Goal: Task Accomplishment & Management: Use online tool/utility

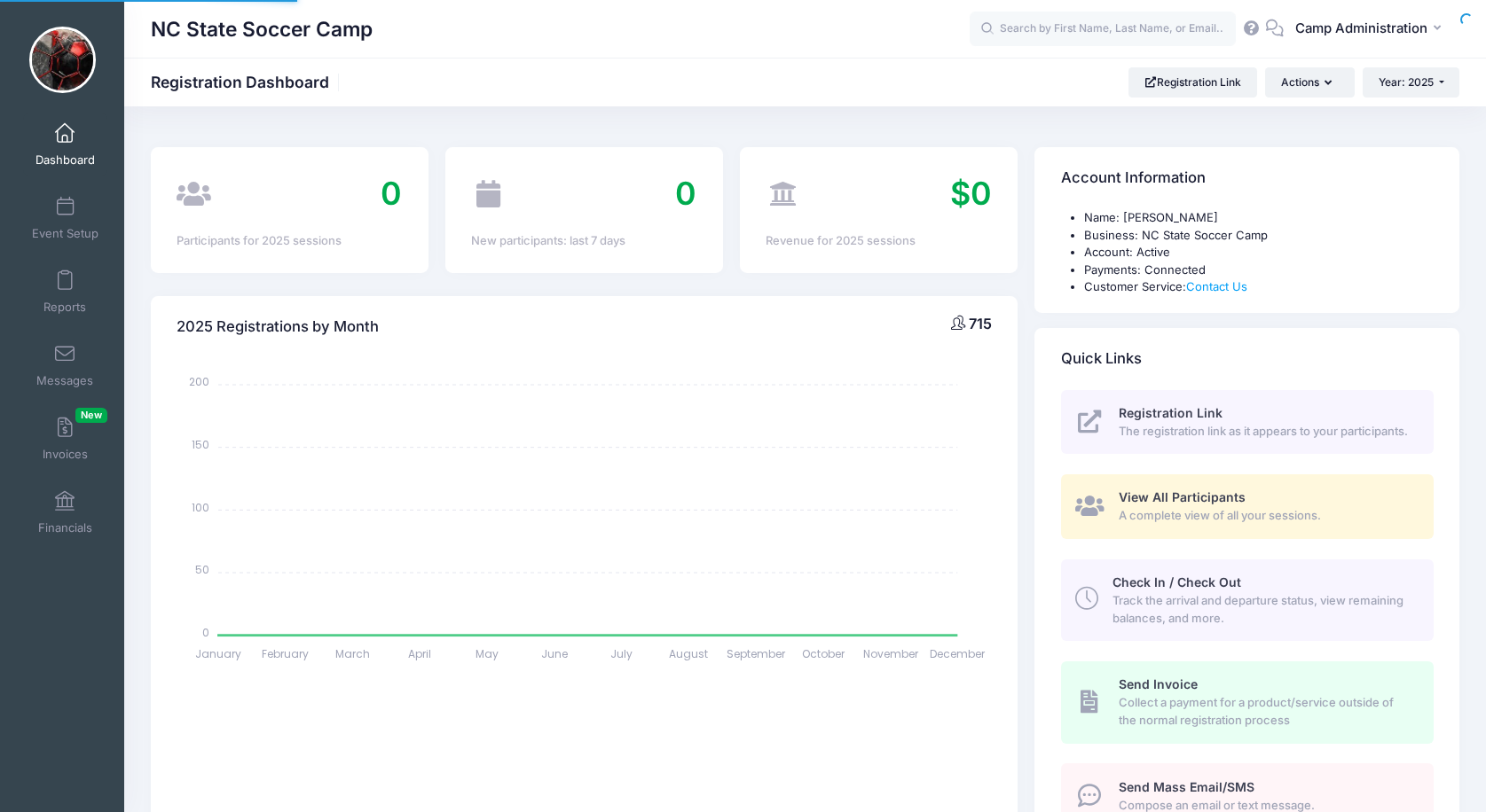
select select
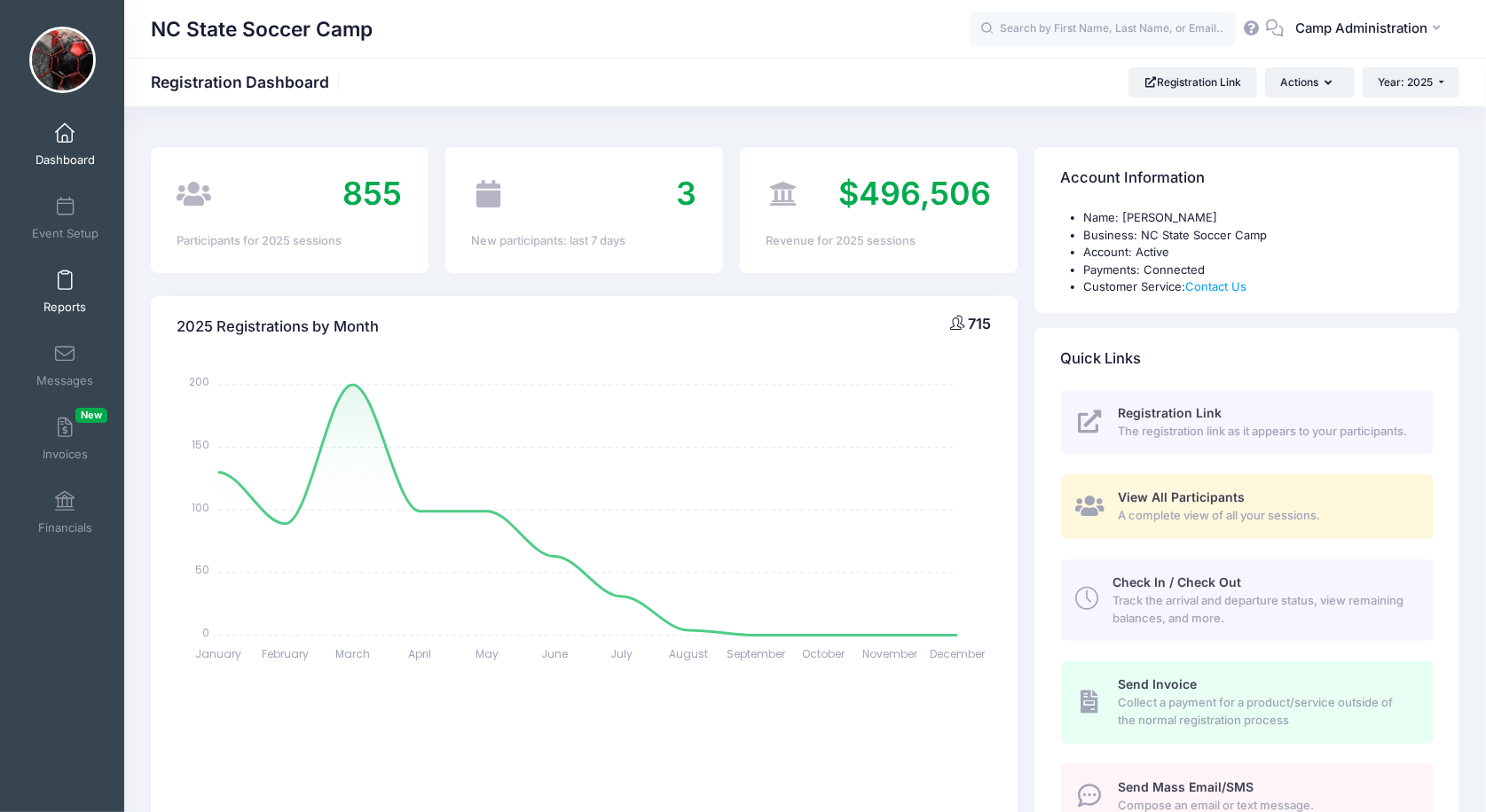
click at [65, 289] on span at bounding box center [65, 282] width 0 height 20
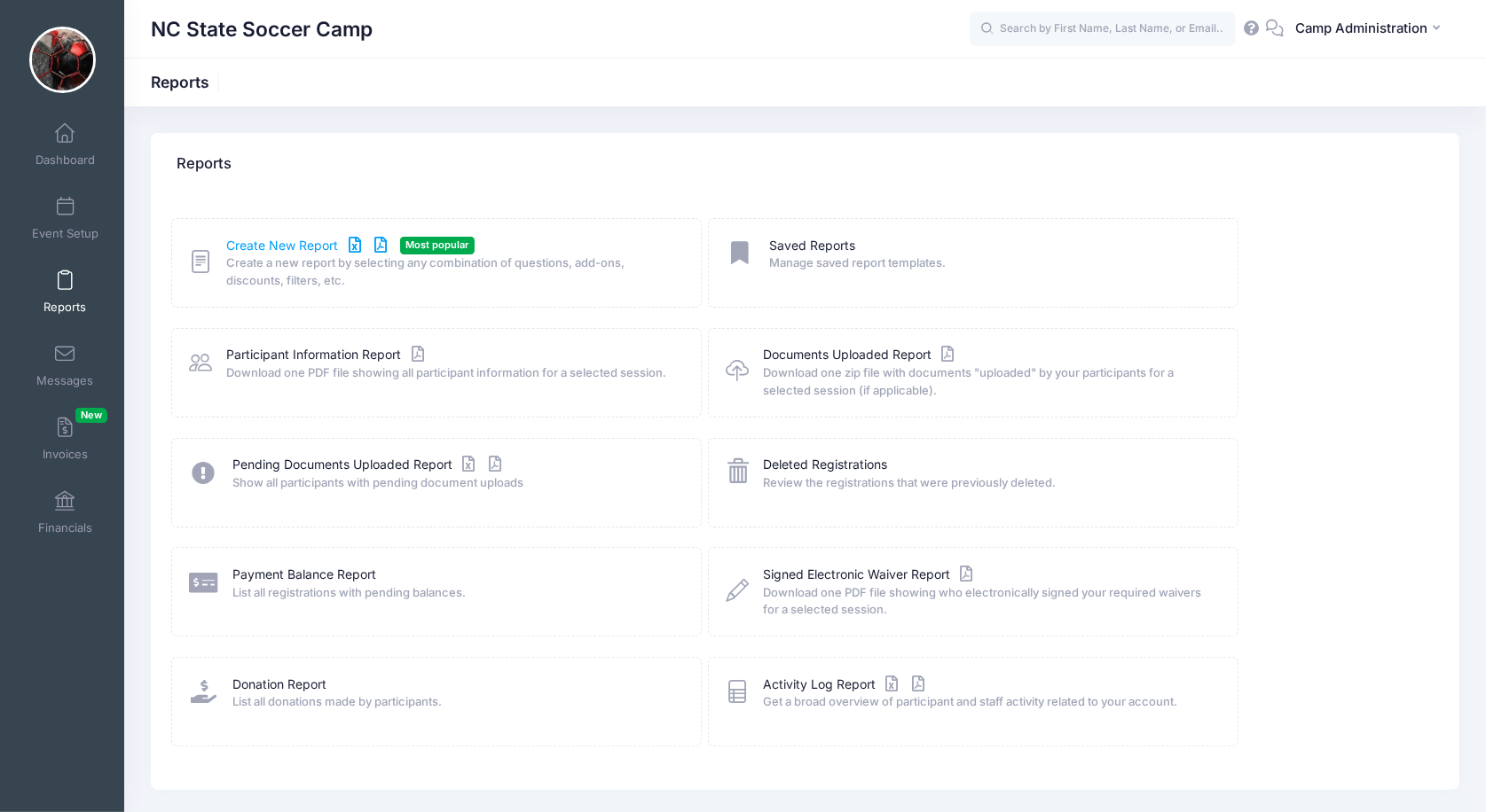
click at [257, 244] on link "Create New Report" at bounding box center [309, 246] width 165 height 19
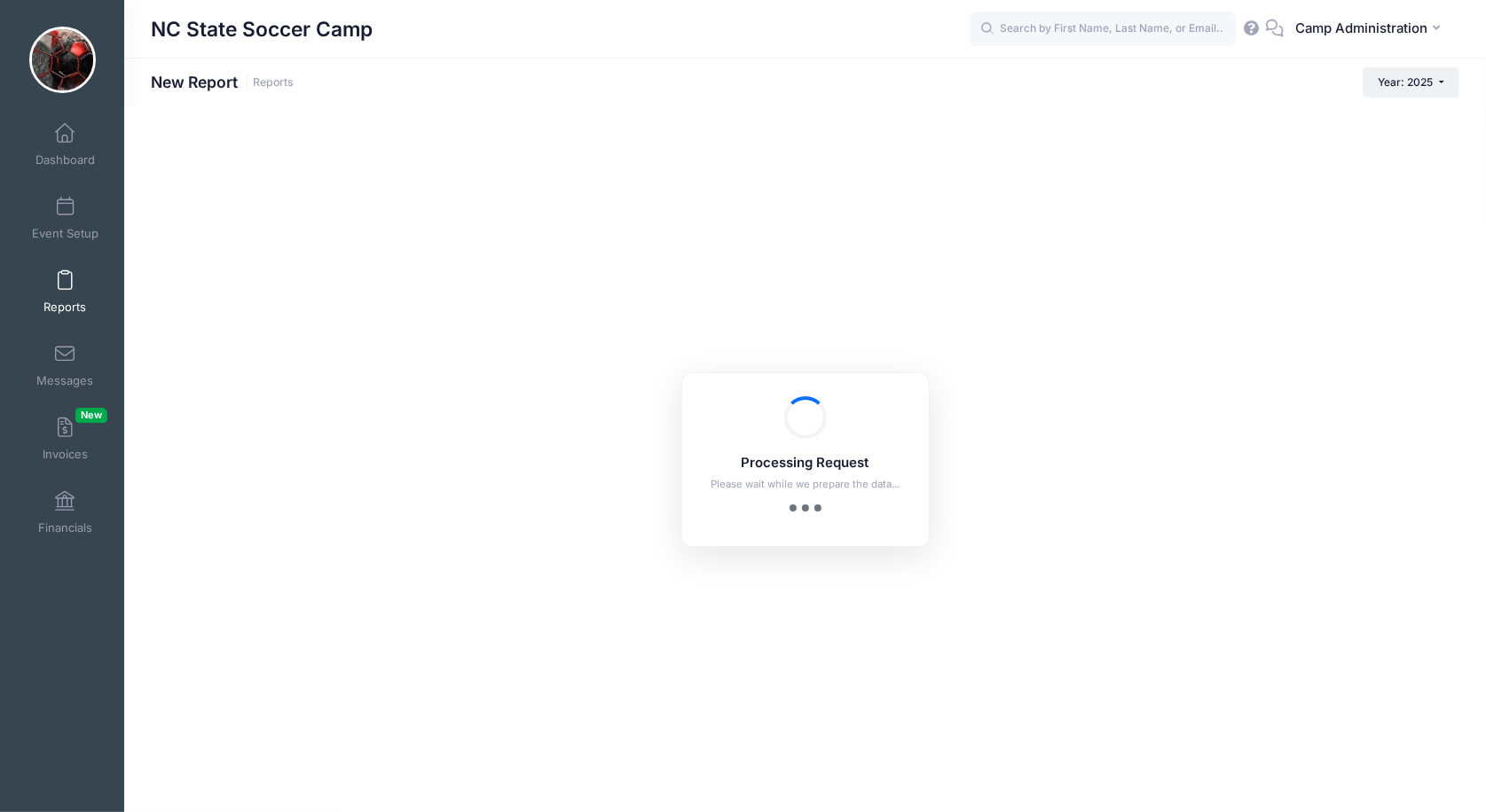
checkbox input "true"
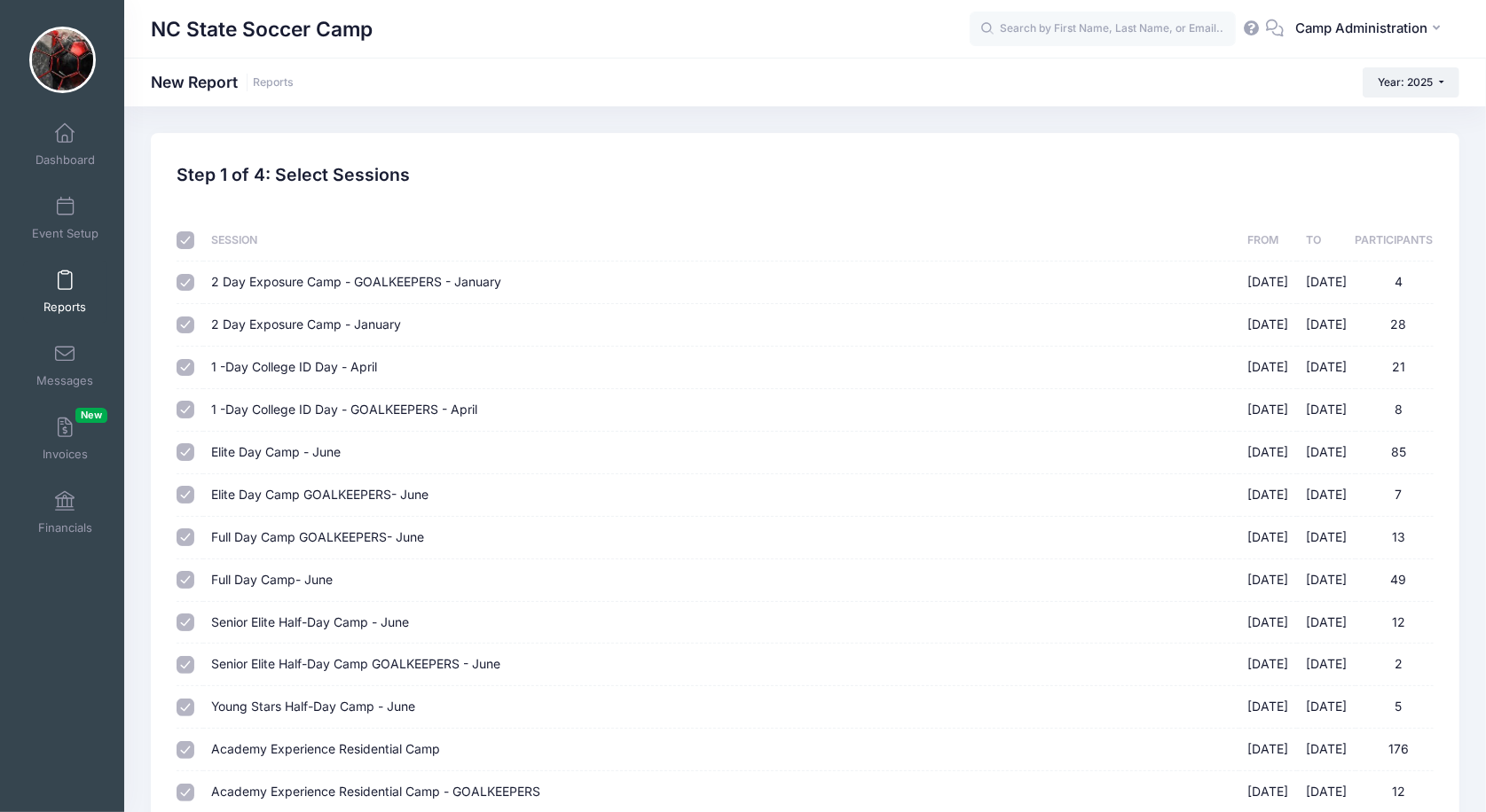
click at [184, 240] on input "checkbox" at bounding box center [186, 241] width 18 height 18
checkbox input "false"
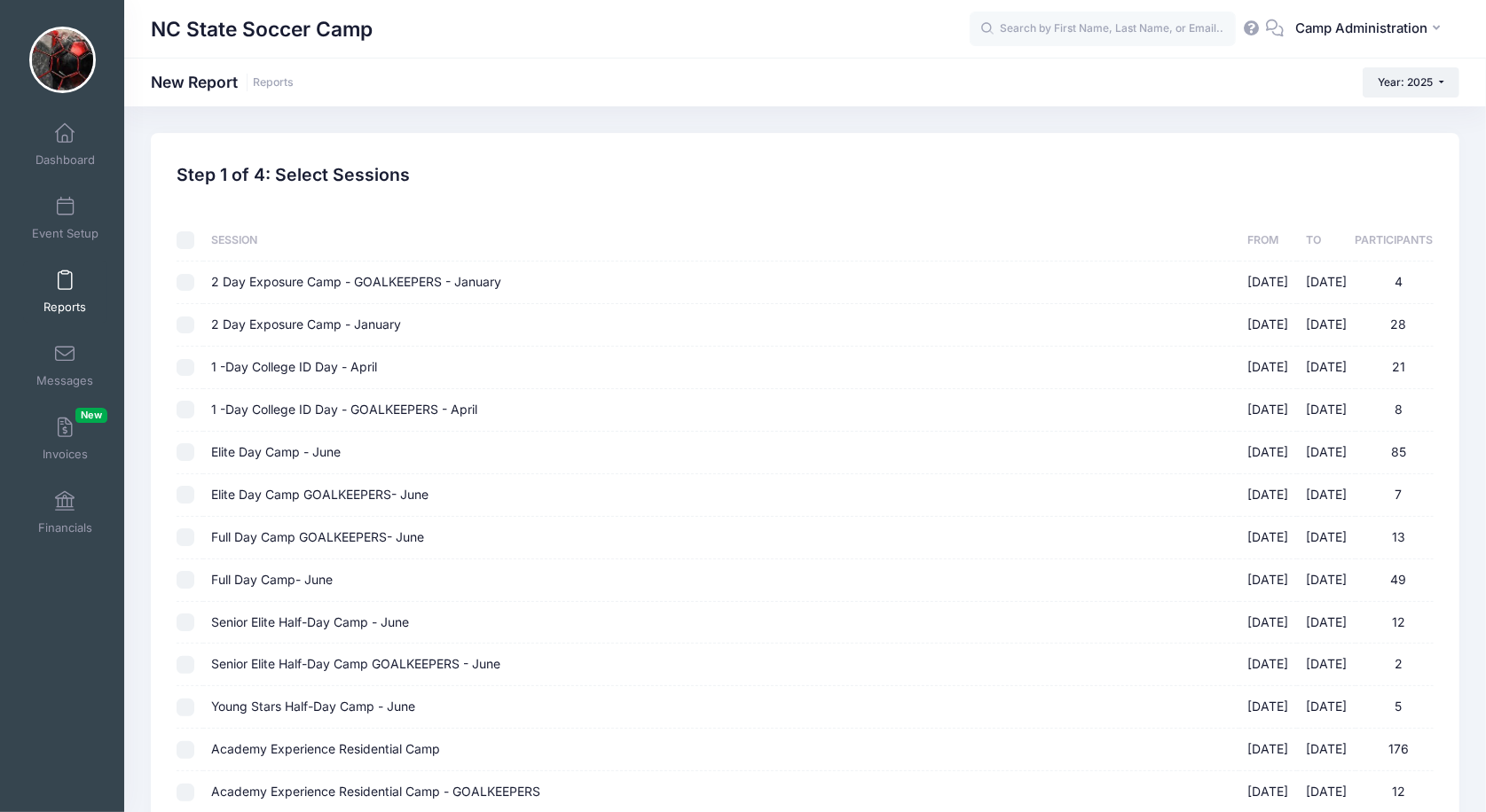
checkbox input "false"
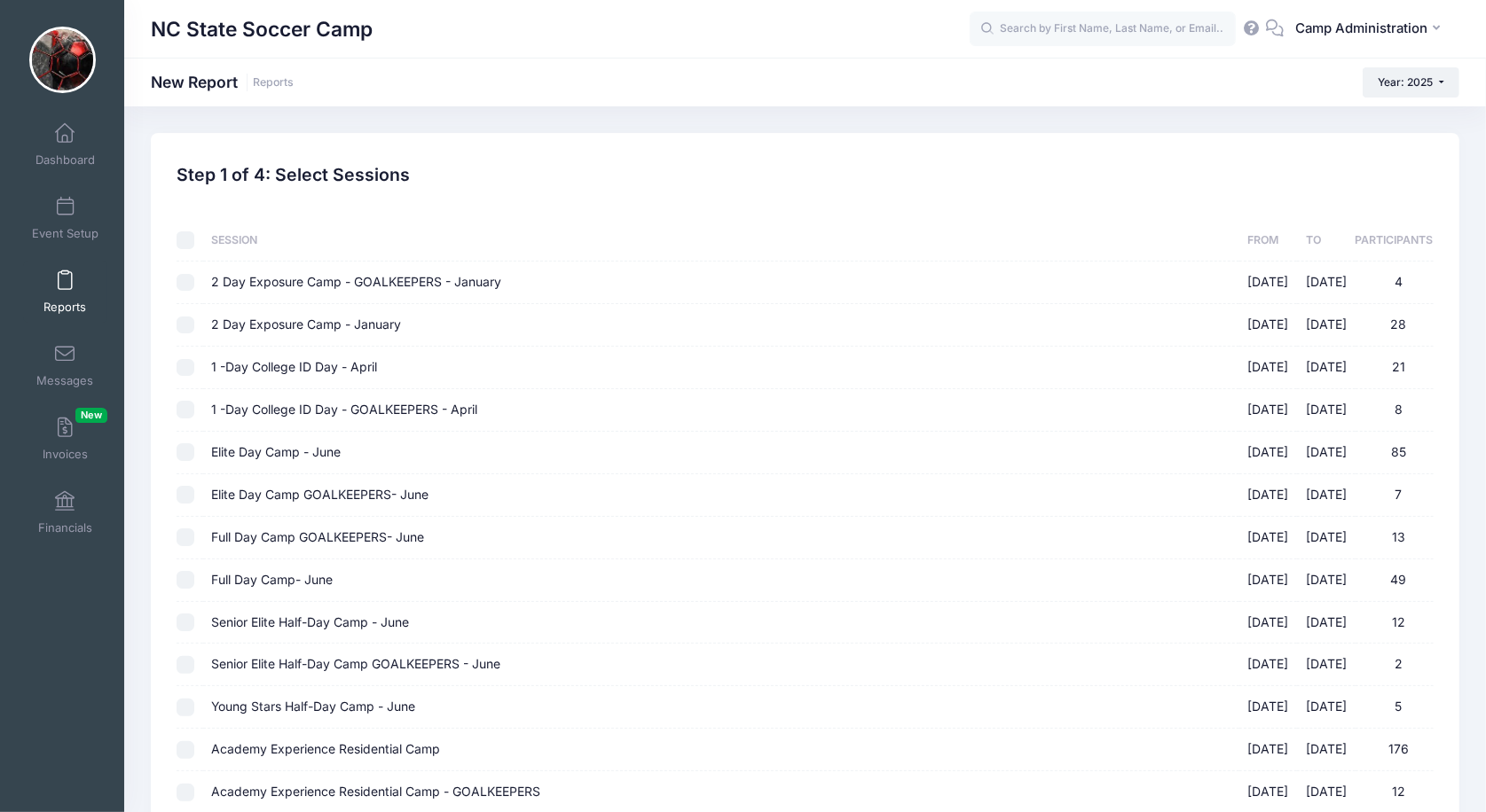
checkbox input "false"
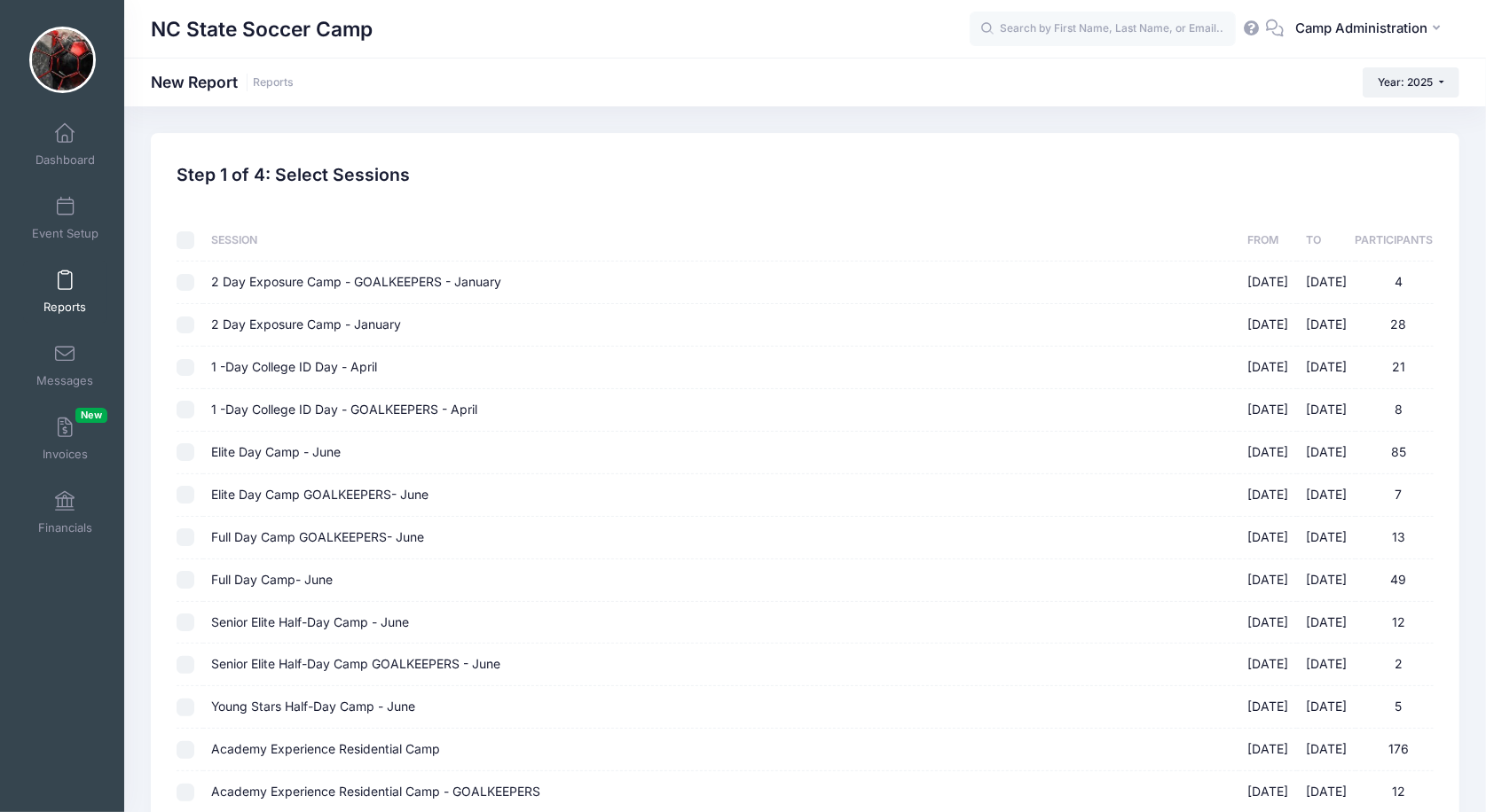
checkbox input "false"
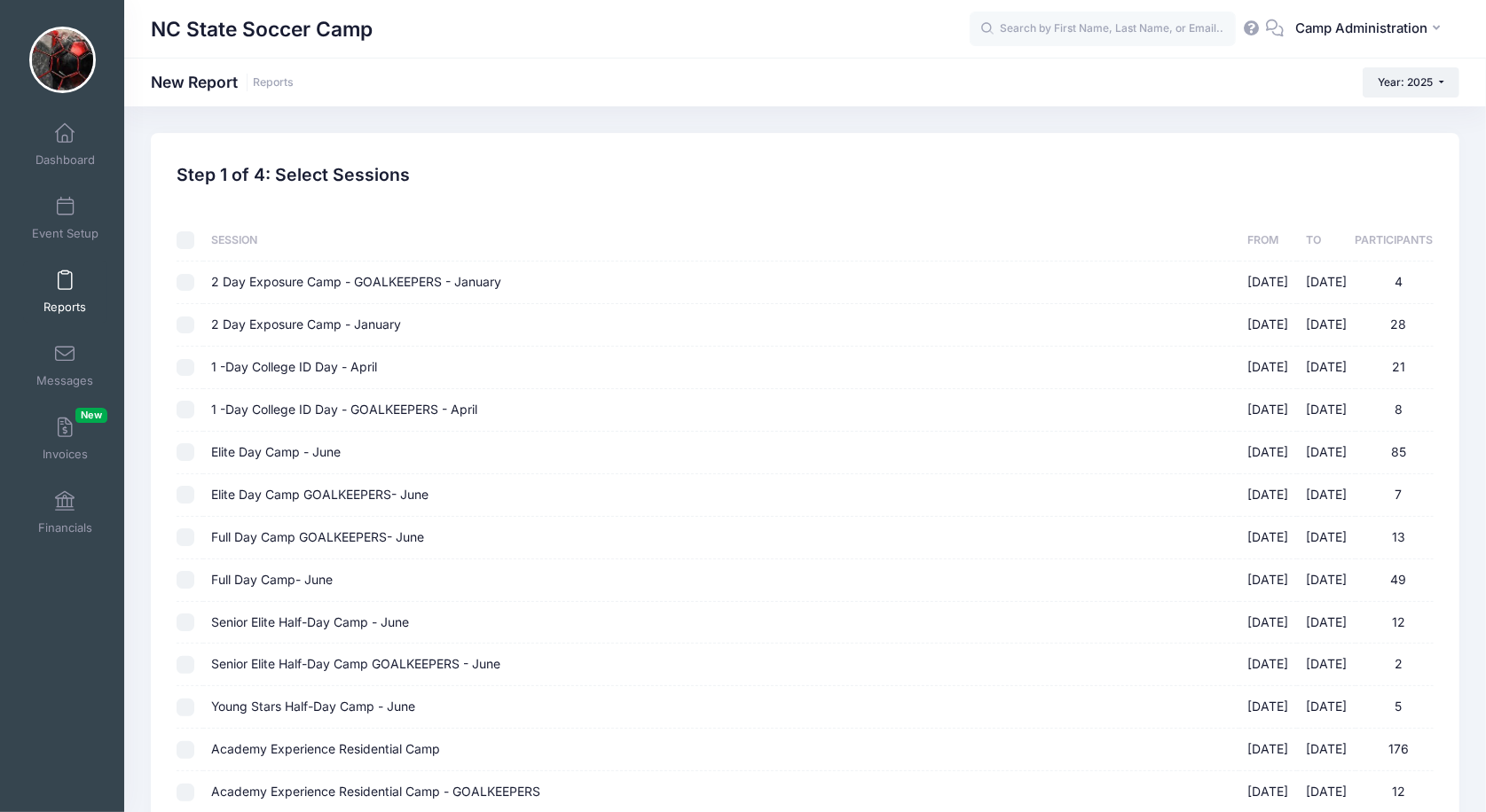
checkbox input "false"
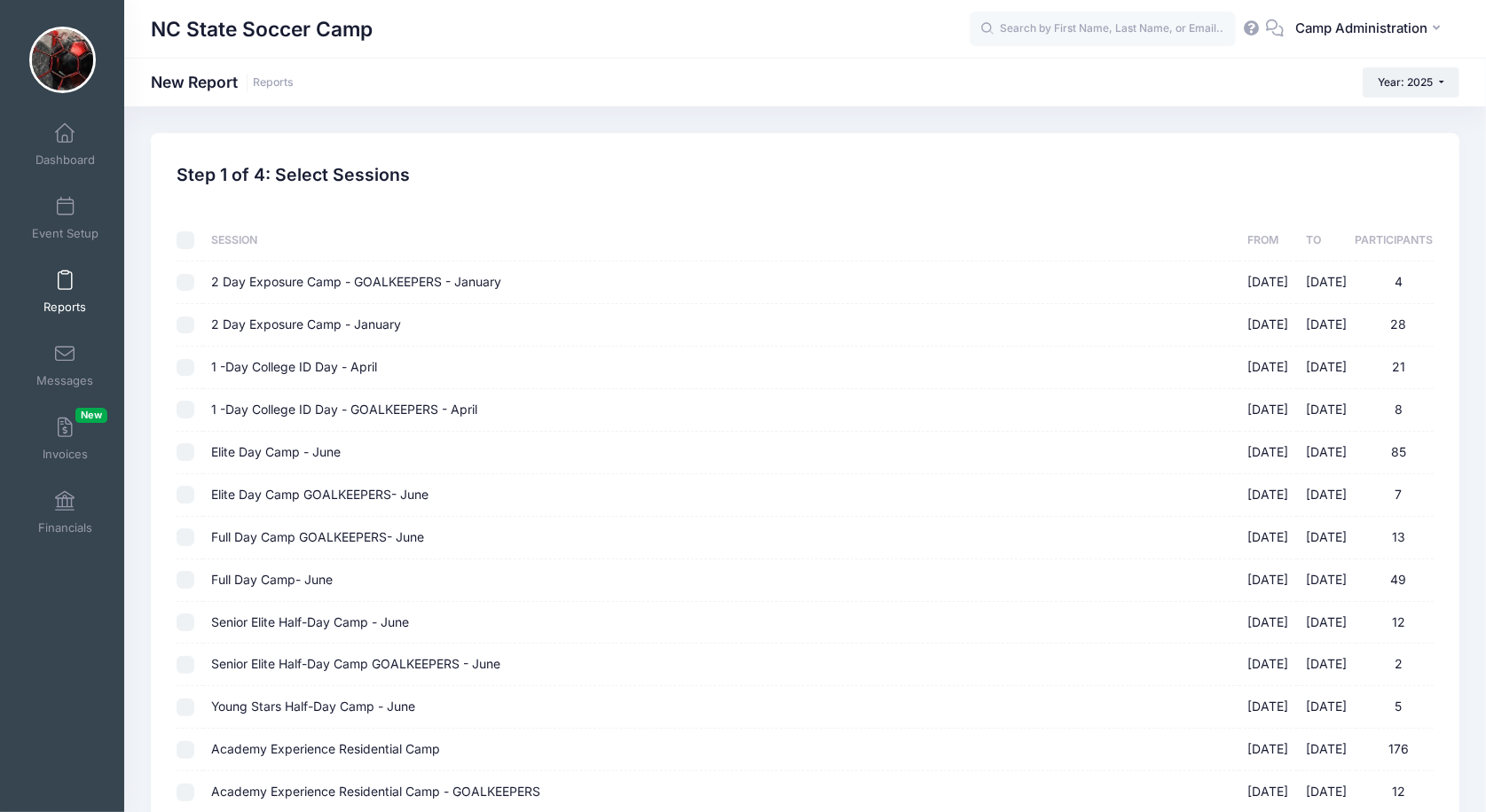
checkbox input "false"
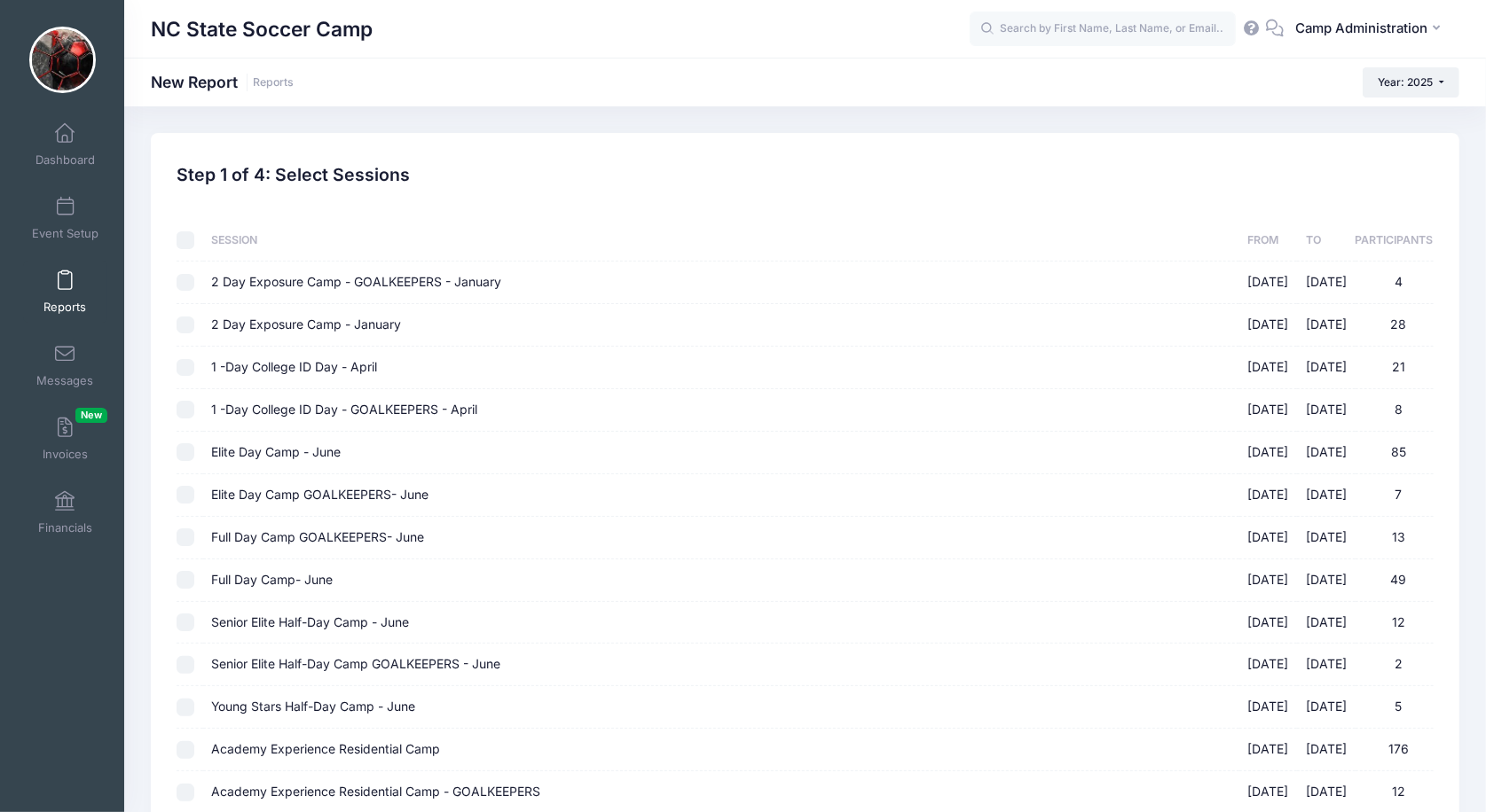
checkbox input "false"
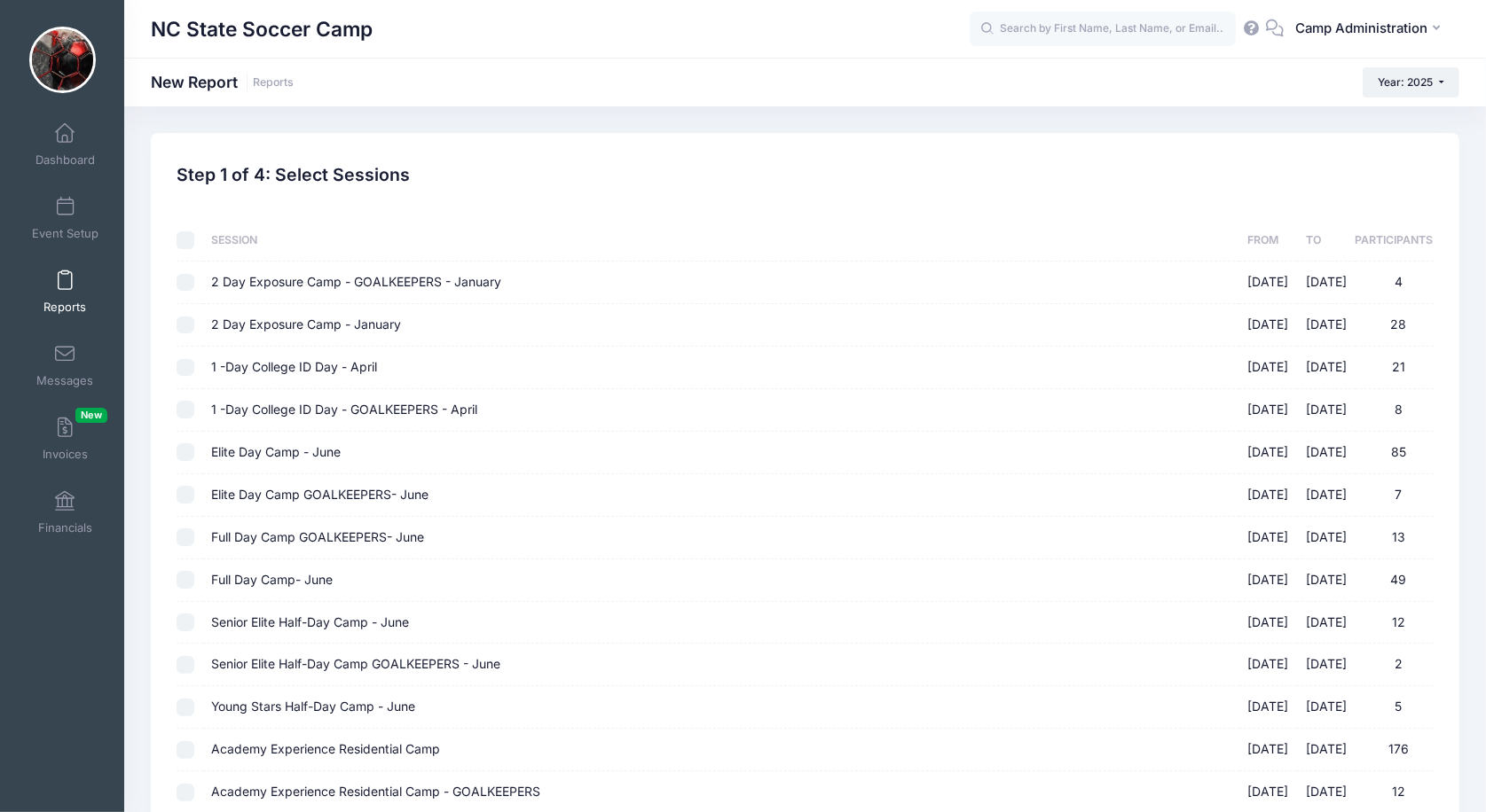
checkbox input "false"
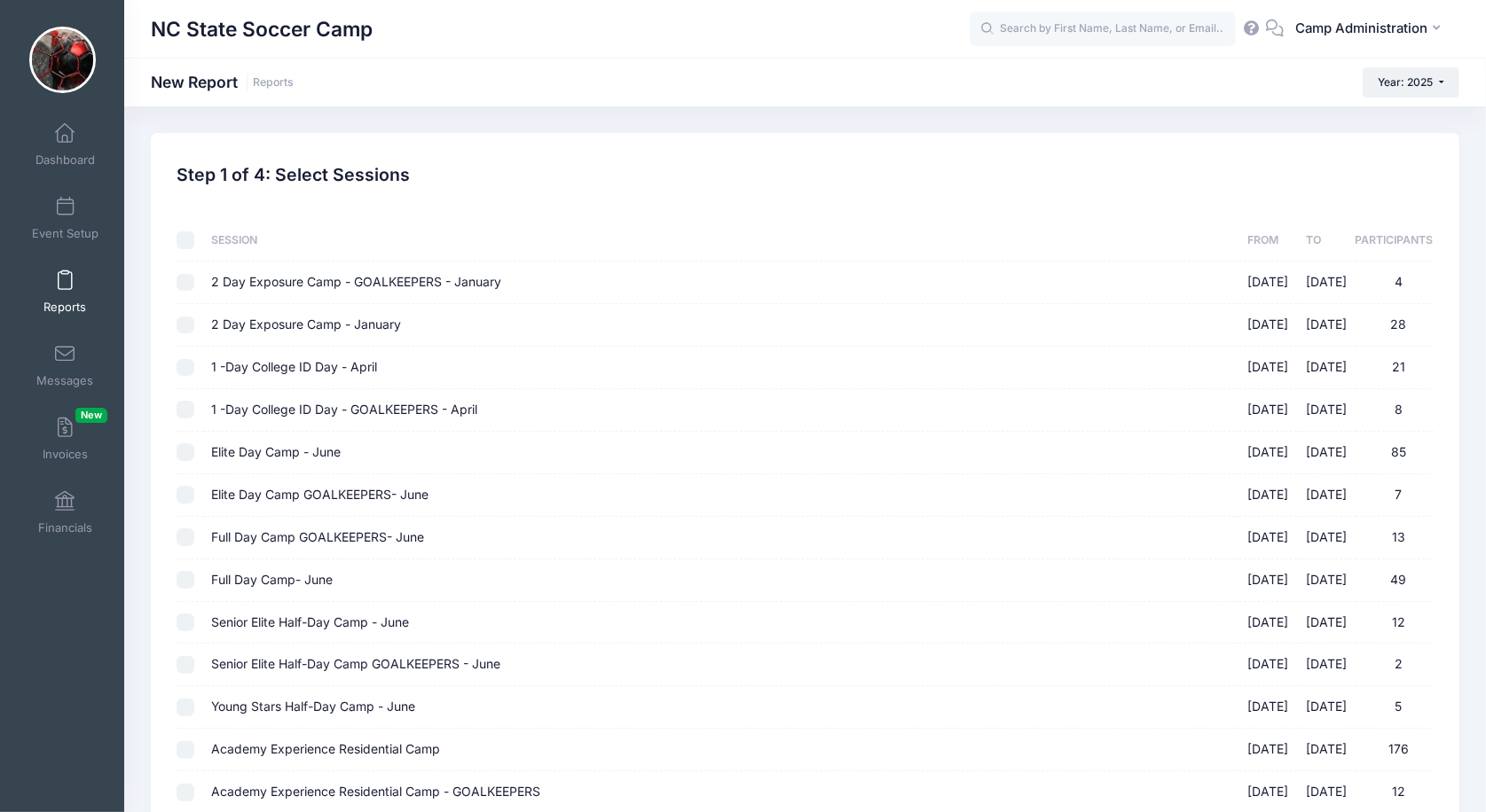
checkbox input "false"
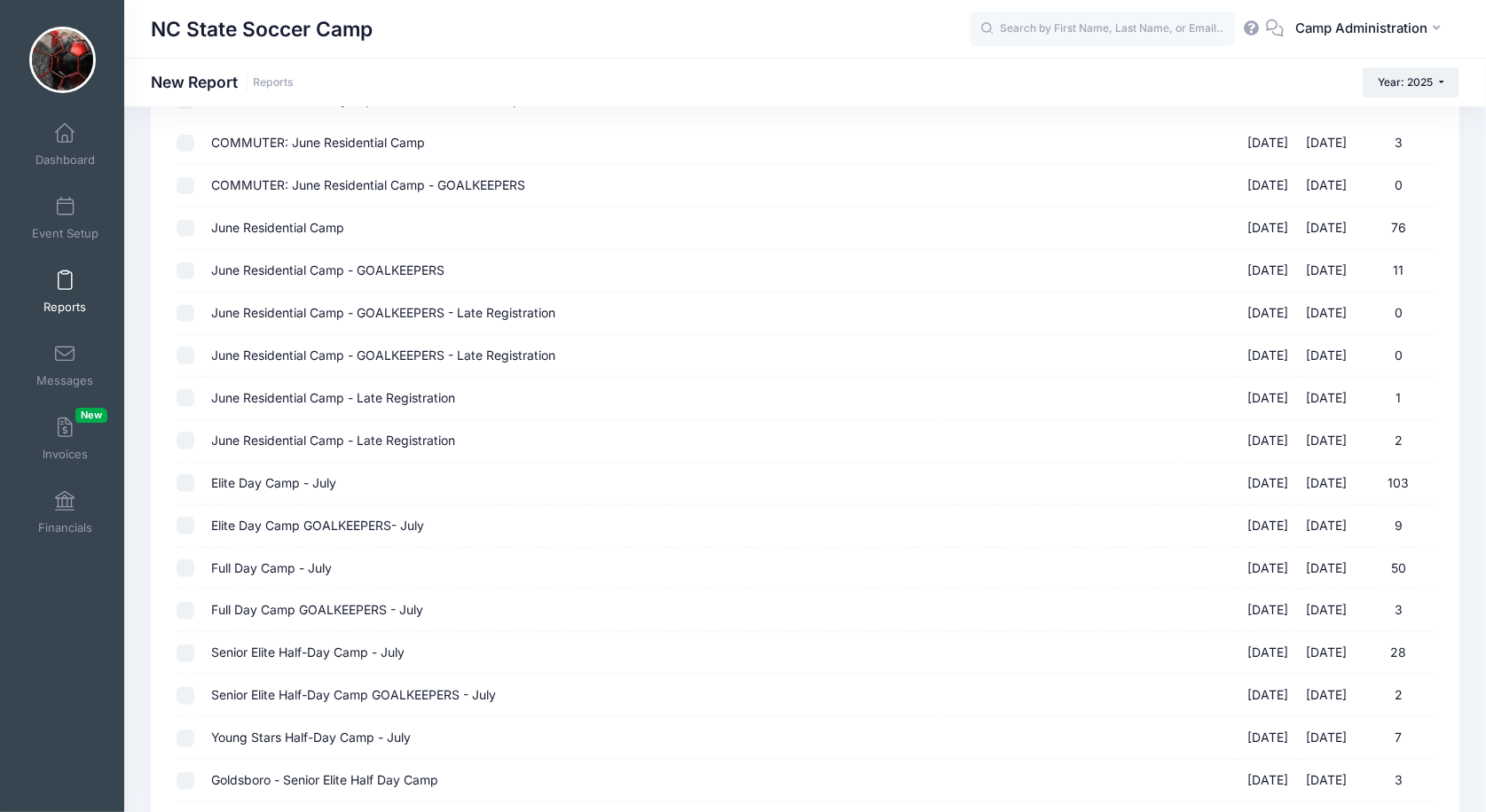
scroll to position [948, 0]
click at [187, 473] on input "Elite Day Camp - July [DATE] - [DATE] 103" at bounding box center [186, 482] width 18 height 18
checkbox input "true"
click at [187, 516] on input "Elite Day Camp GOALKEEPERS- July [DATE] - [DATE] 9" at bounding box center [186, 525] width 18 height 18
checkbox input "true"
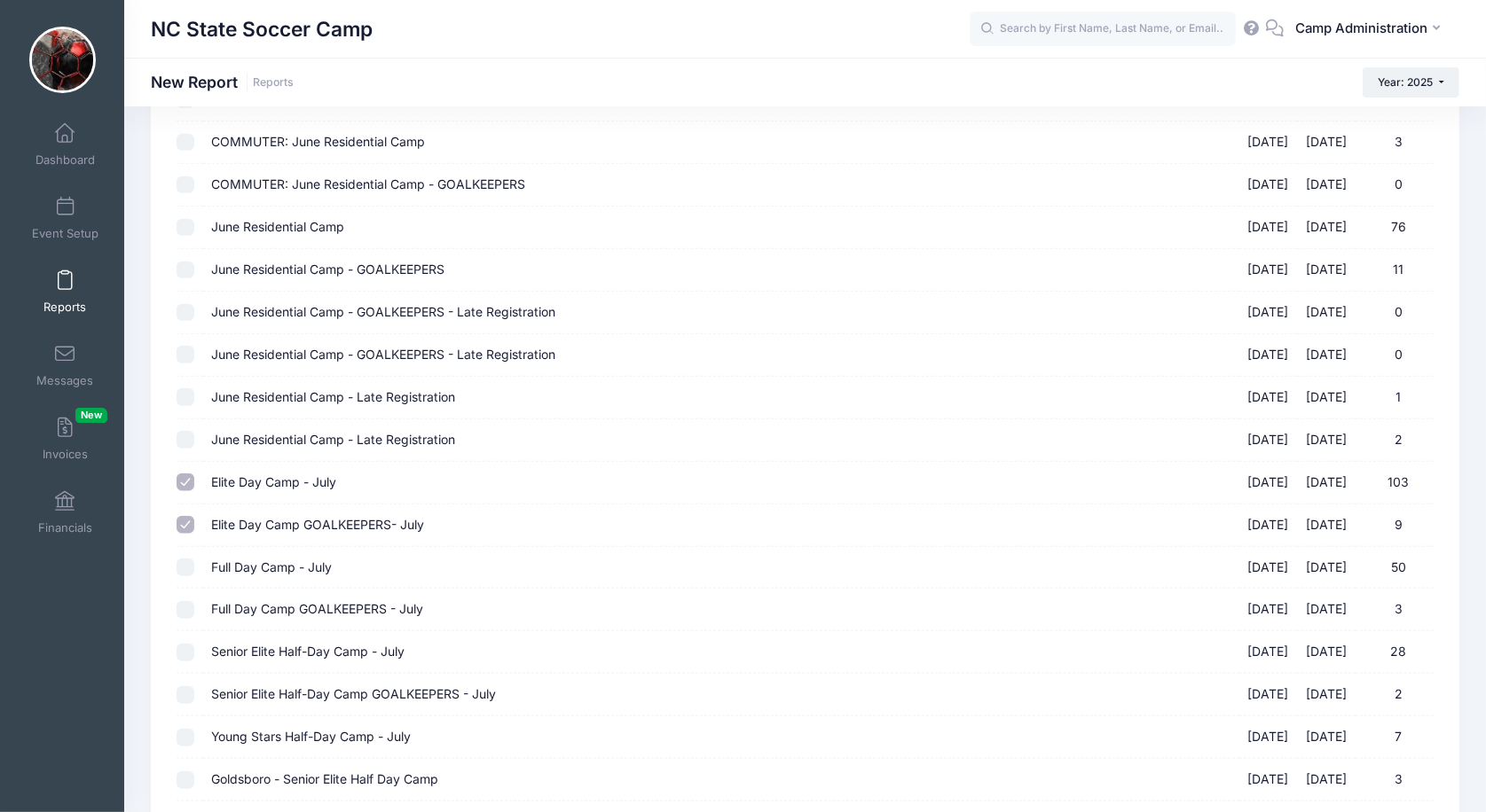
click at [186, 558] on input "Full Day Camp - July [DATE] - [DATE] 50" at bounding box center [186, 567] width 18 height 18
checkbox input "true"
click at [190, 601] on input "Full Day Camp GOALKEEPERS - July [DATE] - [DATE] 3" at bounding box center [186, 610] width 18 height 18
checkbox input "true"
click at [188, 643] on input "Senior Elite Half-Day Camp - July [DATE] - [DATE] 28" at bounding box center [186, 652] width 18 height 18
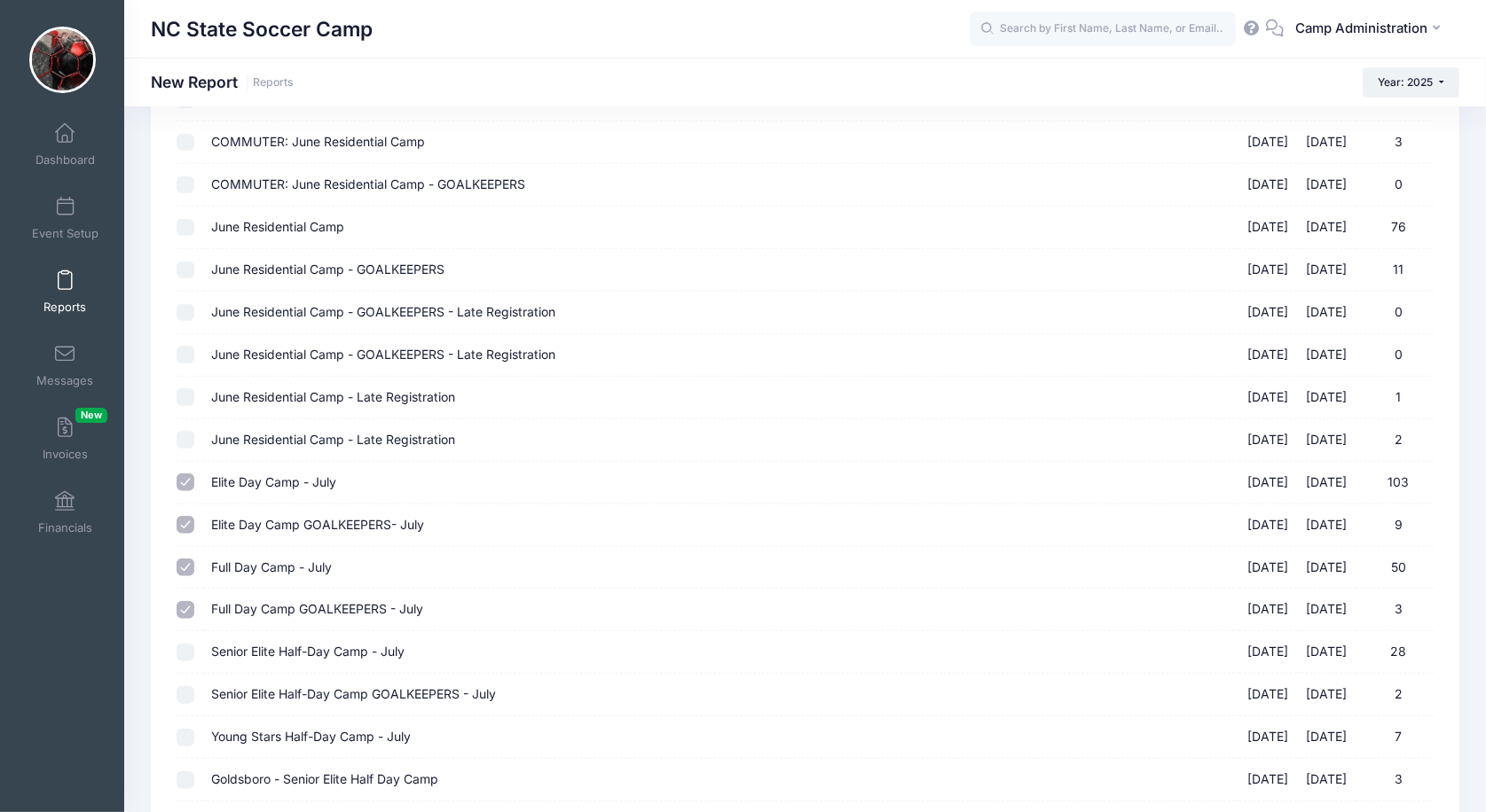
checkbox input "true"
click at [186, 680] on td at bounding box center [190, 695] width 26 height 43
click at [186, 686] on input "Senior Elite Half-Day Camp GOALKEEPERS - July [DATE] - [DATE] 2" at bounding box center [186, 695] width 18 height 18
checkbox input "true"
click at [184, 729] on input "Young Stars Half-Day Camp - July [DATE] - [DATE] 7" at bounding box center [186, 738] width 18 height 18
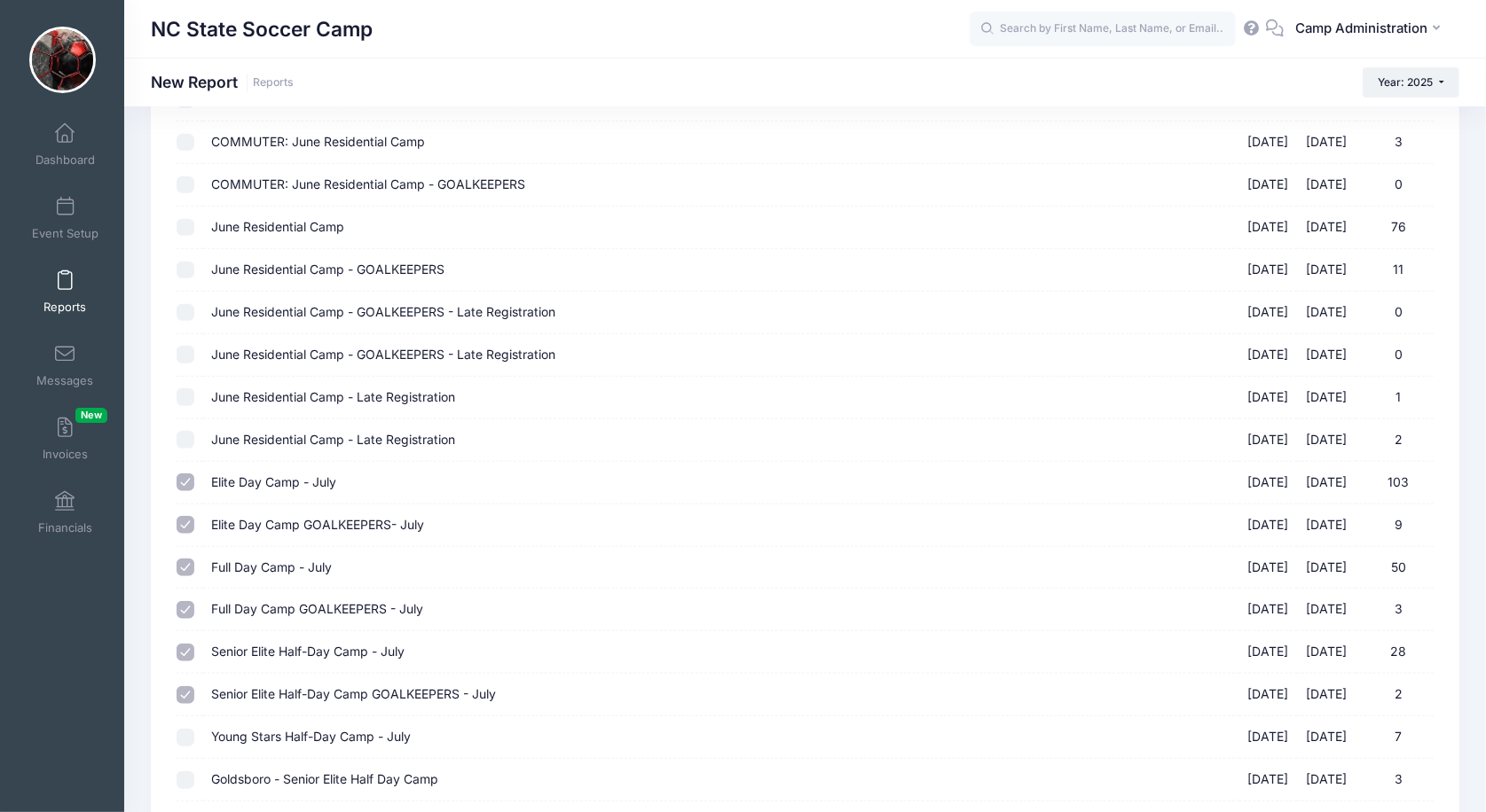
checkbox input "true"
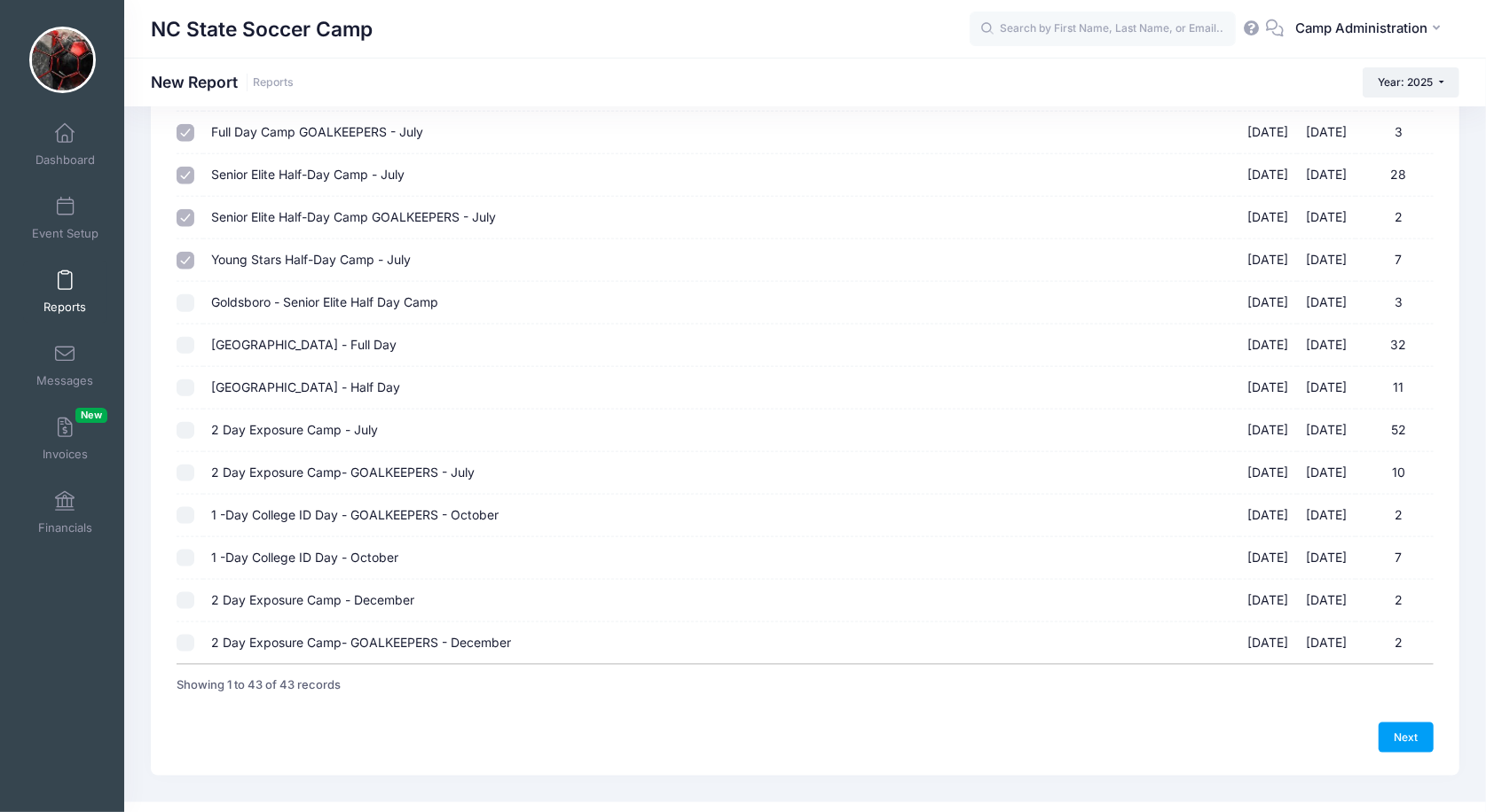
scroll to position [1422, 0]
click at [1391, 725] on link "Next" at bounding box center [1405, 740] width 55 height 30
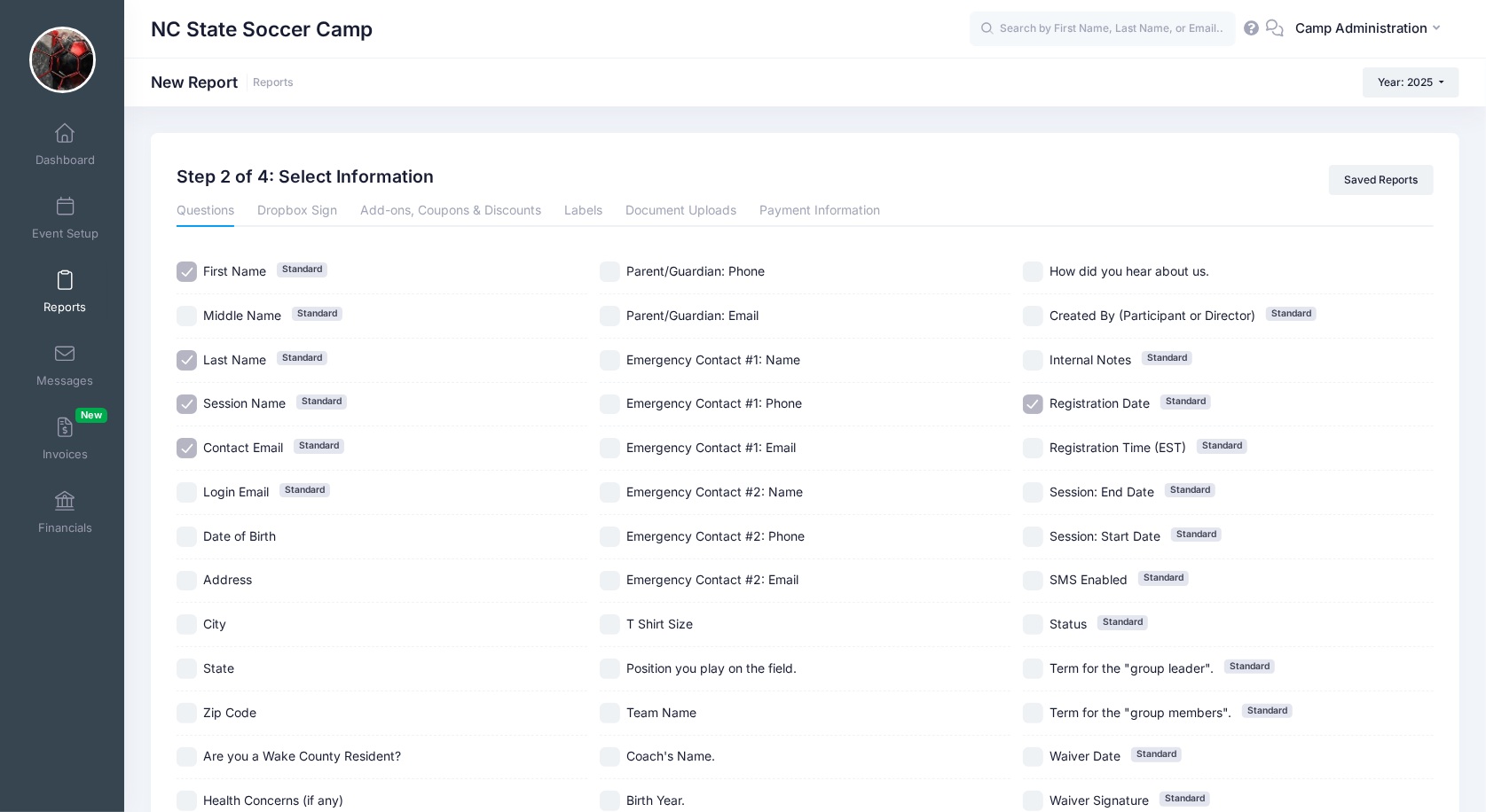
click at [257, 400] on span "Session Name" at bounding box center [244, 403] width 83 height 15
checkbox input "false"
click at [250, 442] on span "Contact Email" at bounding box center [243, 446] width 80 height 15
checkbox input "false"
click at [250, 408] on span "Session Name" at bounding box center [244, 403] width 83 height 15
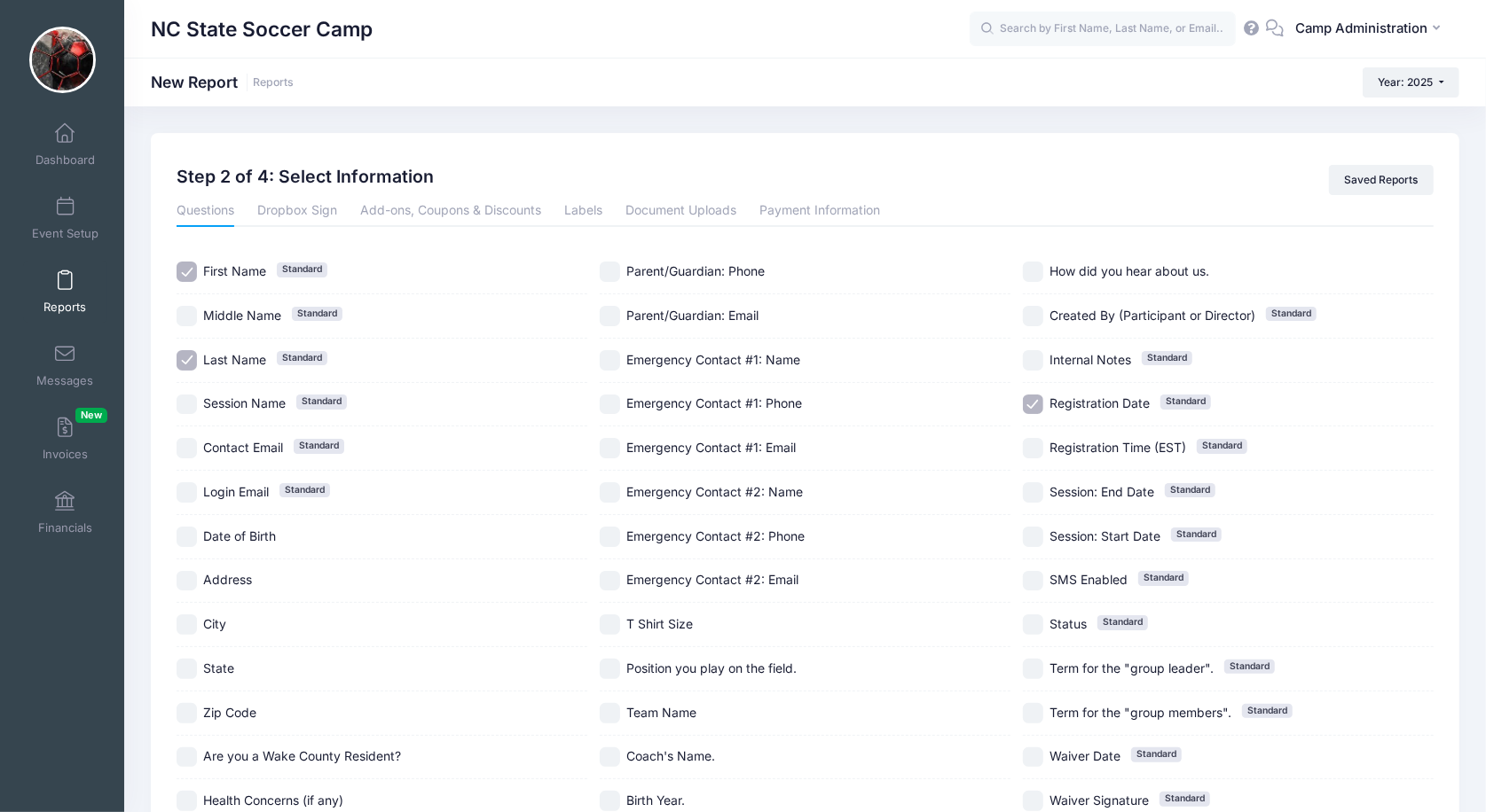
checkbox input "true"
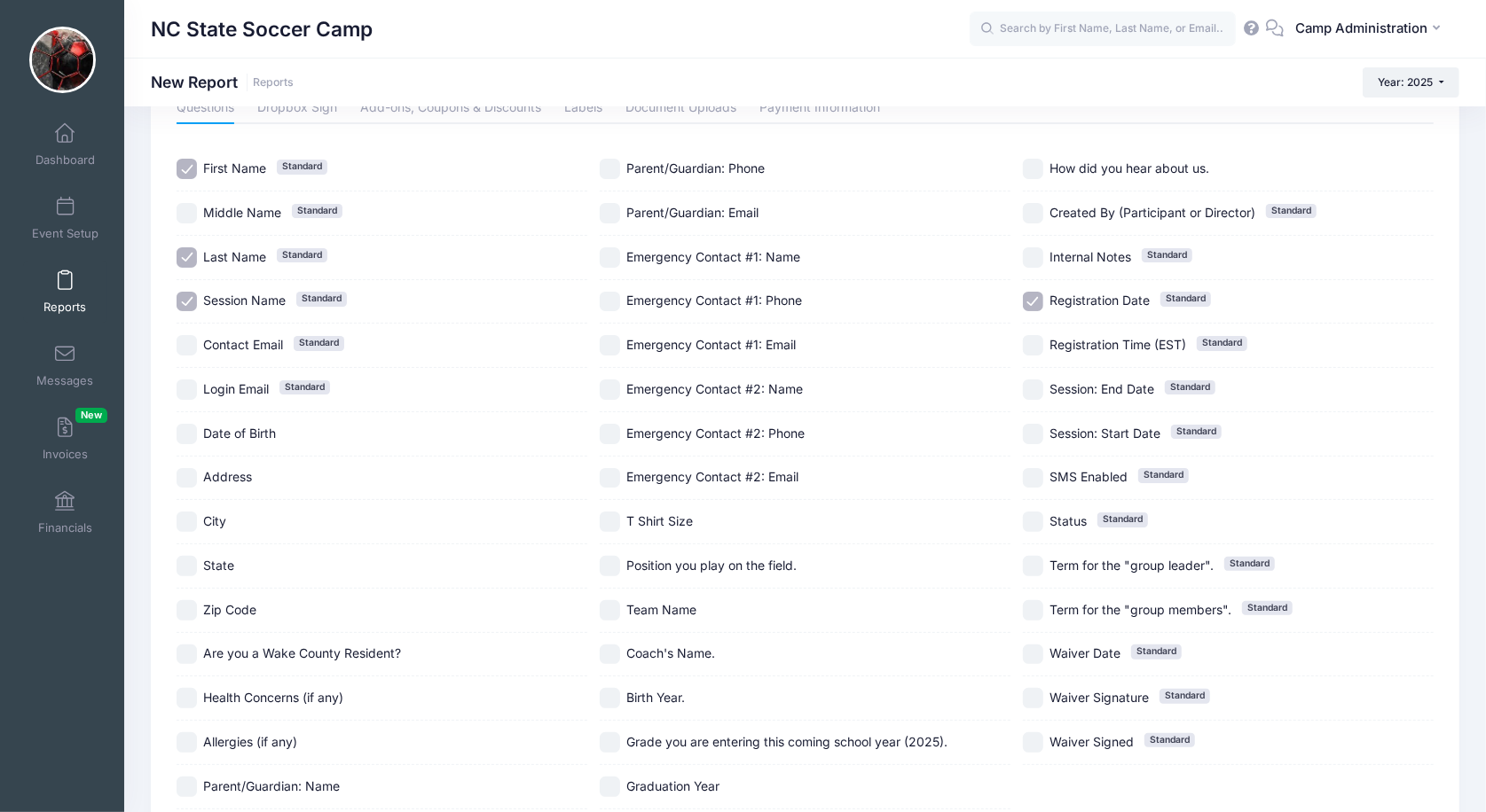
scroll to position [220, 0]
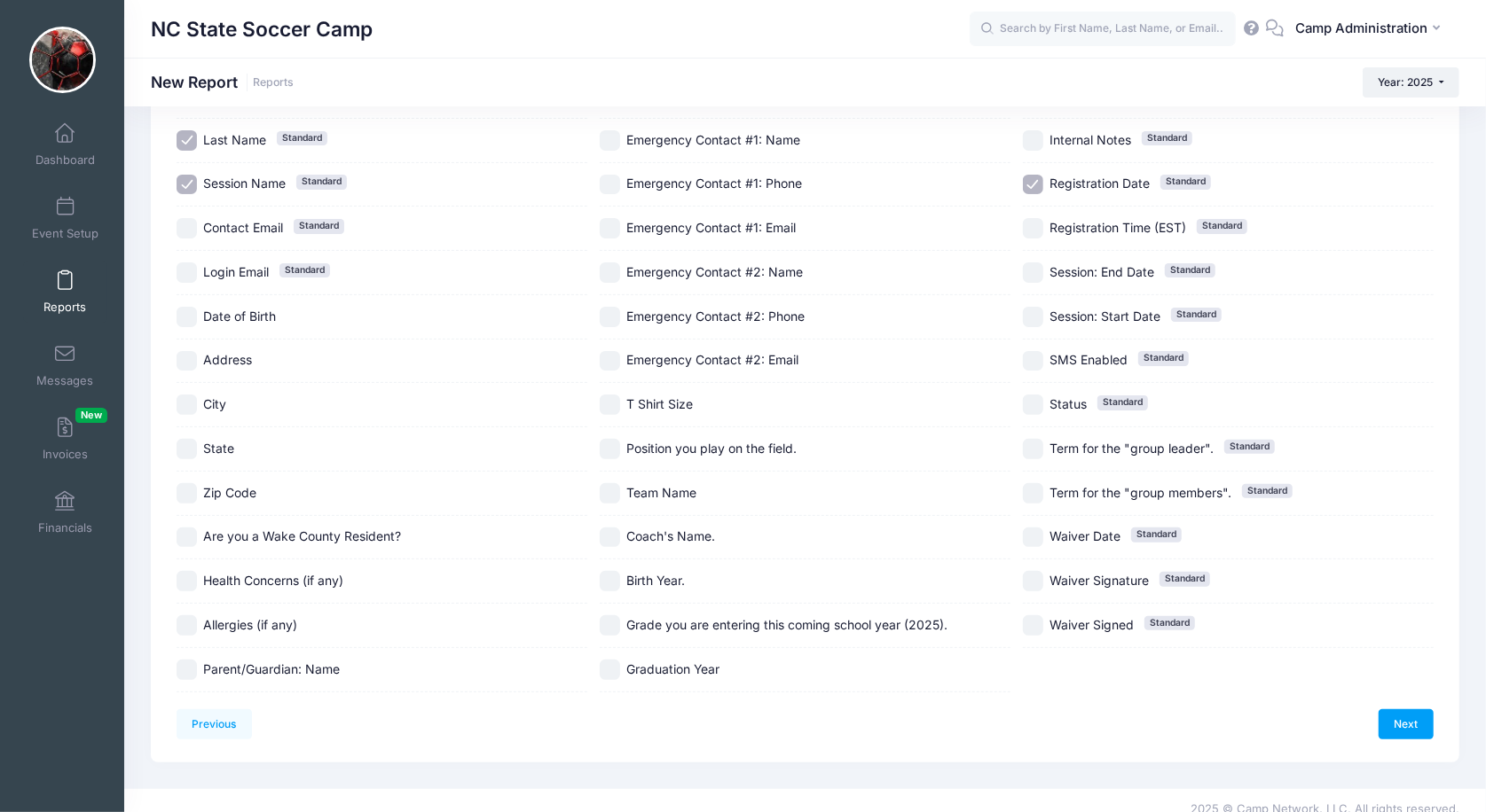
click at [315, 536] on span "Are you a Wake County Resident?" at bounding box center [302, 535] width 198 height 15
checkbox input "true"
click at [661, 588] on span "Birth Year." at bounding box center [656, 579] width 59 height 15
checkbox input "true"
click at [670, 631] on span "Grade you are entering this coming school year (2025)." at bounding box center [786, 624] width 321 height 15
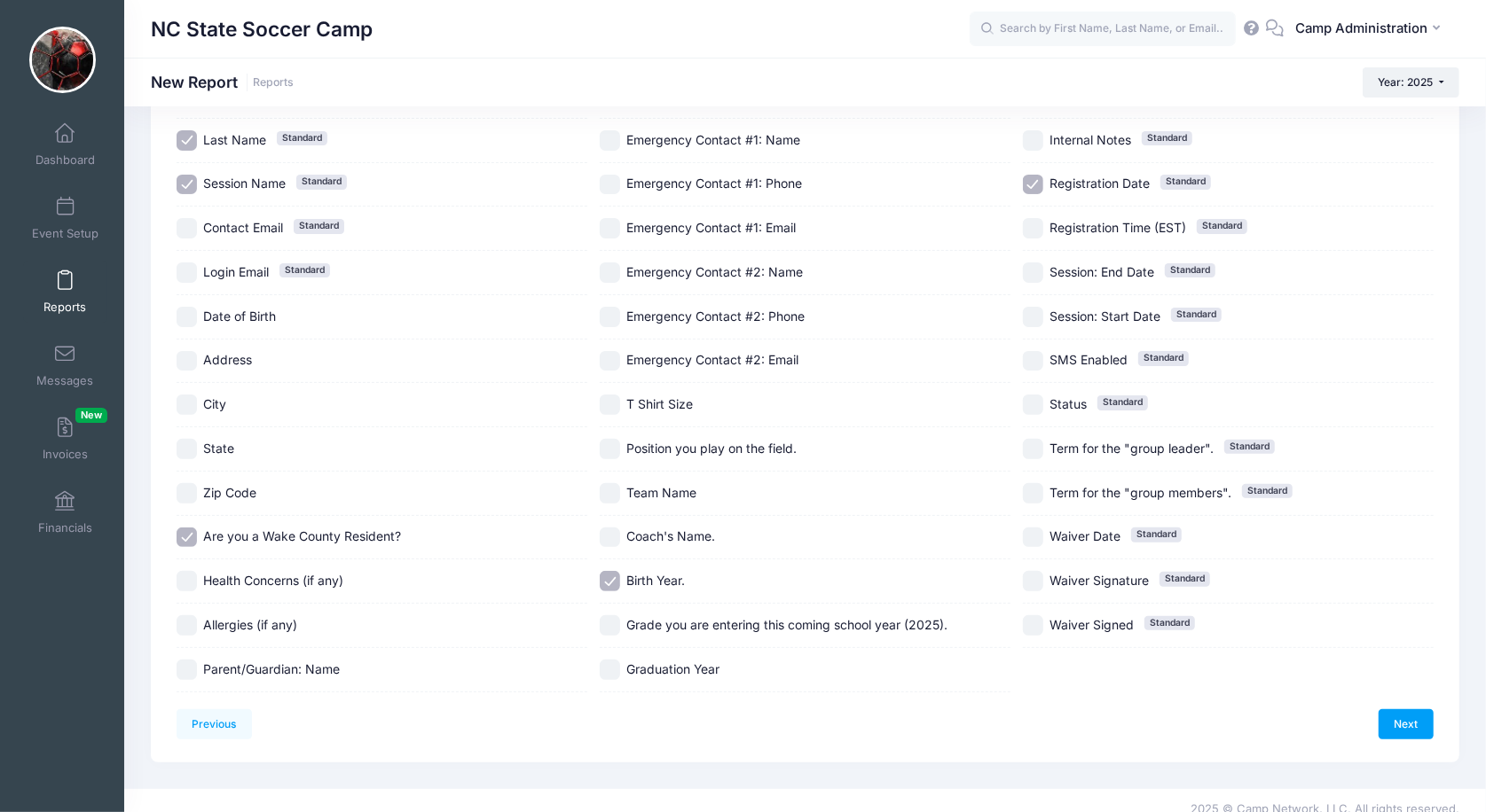
checkbox input "true"
click at [667, 676] on span "Graduation Year" at bounding box center [673, 668] width 93 height 15
checkbox input "true"
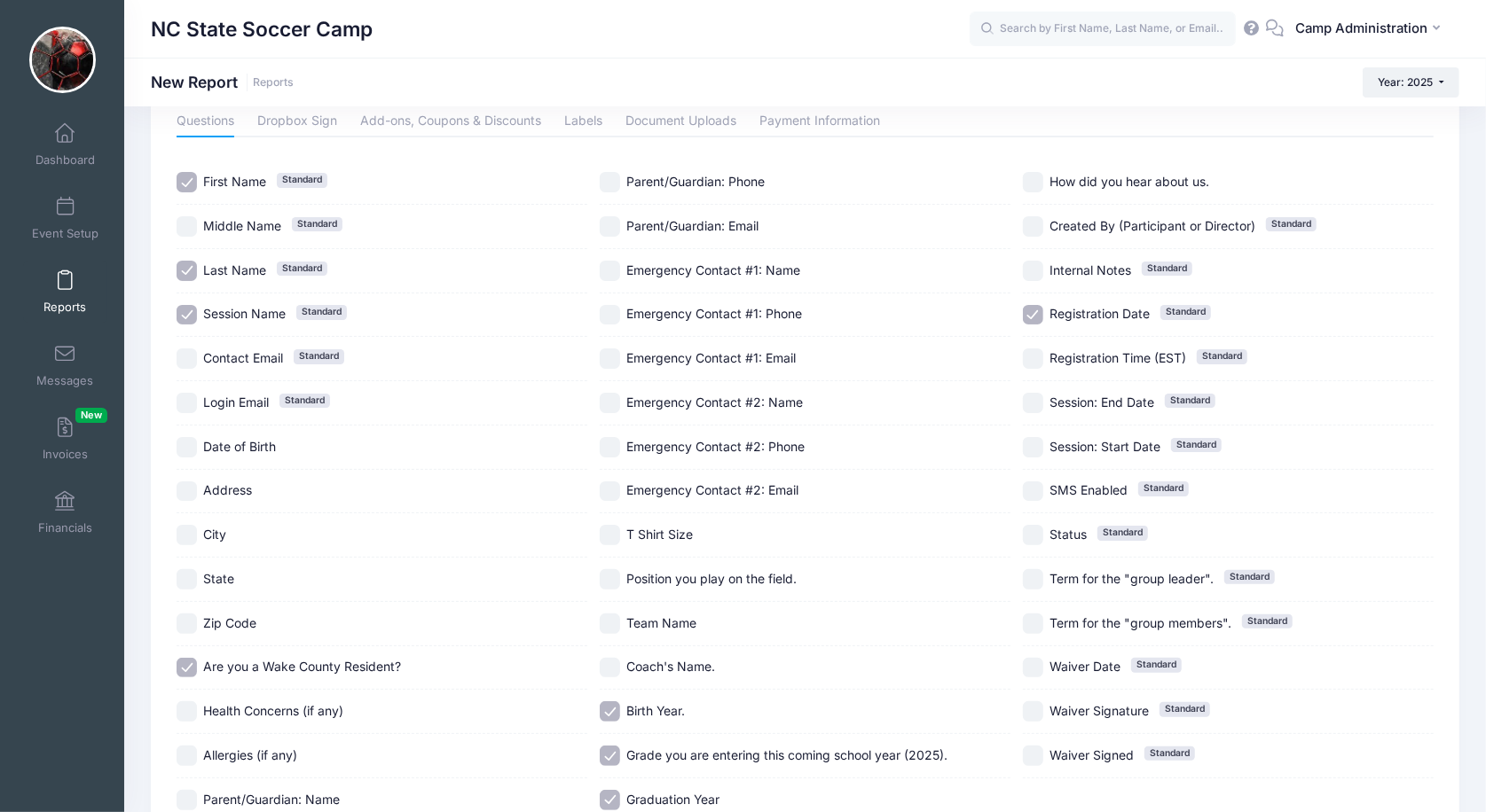
scroll to position [86, 0]
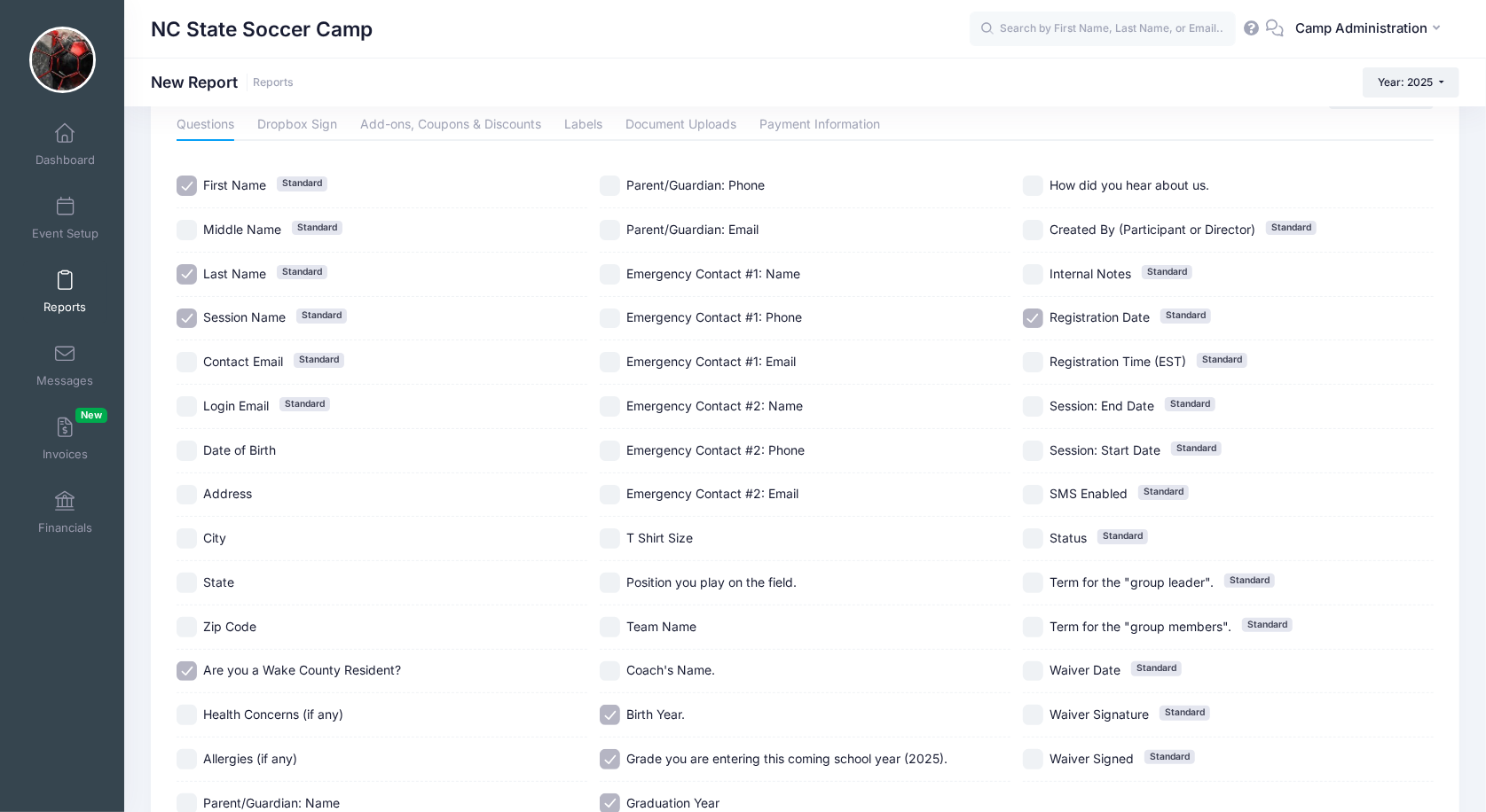
click at [1097, 323] on span "Registration Date" at bounding box center [1099, 317] width 100 height 15
checkbox input "false"
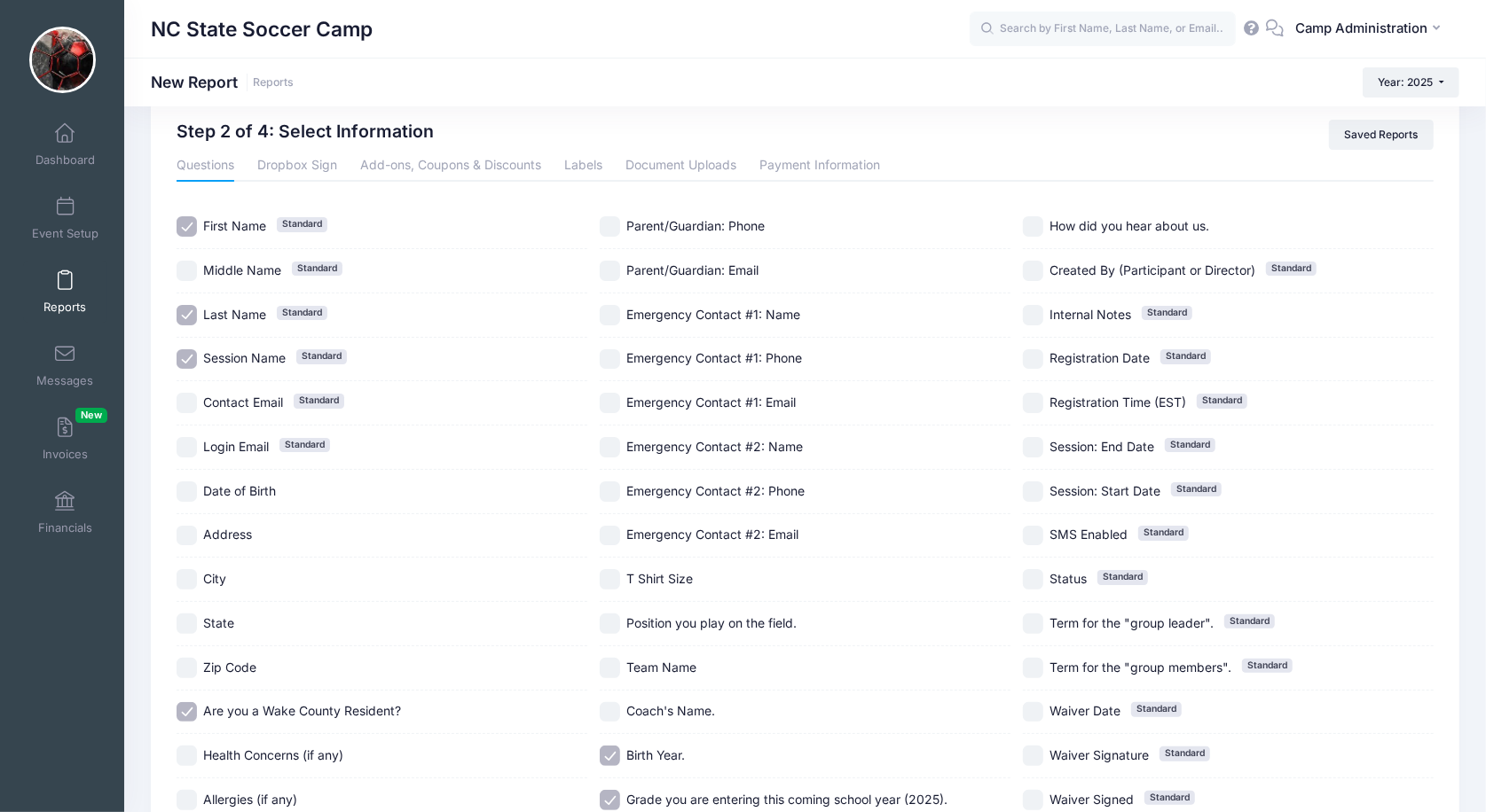
scroll to position [45, 0]
click at [813, 166] on link "Payment Information" at bounding box center [819, 166] width 121 height 32
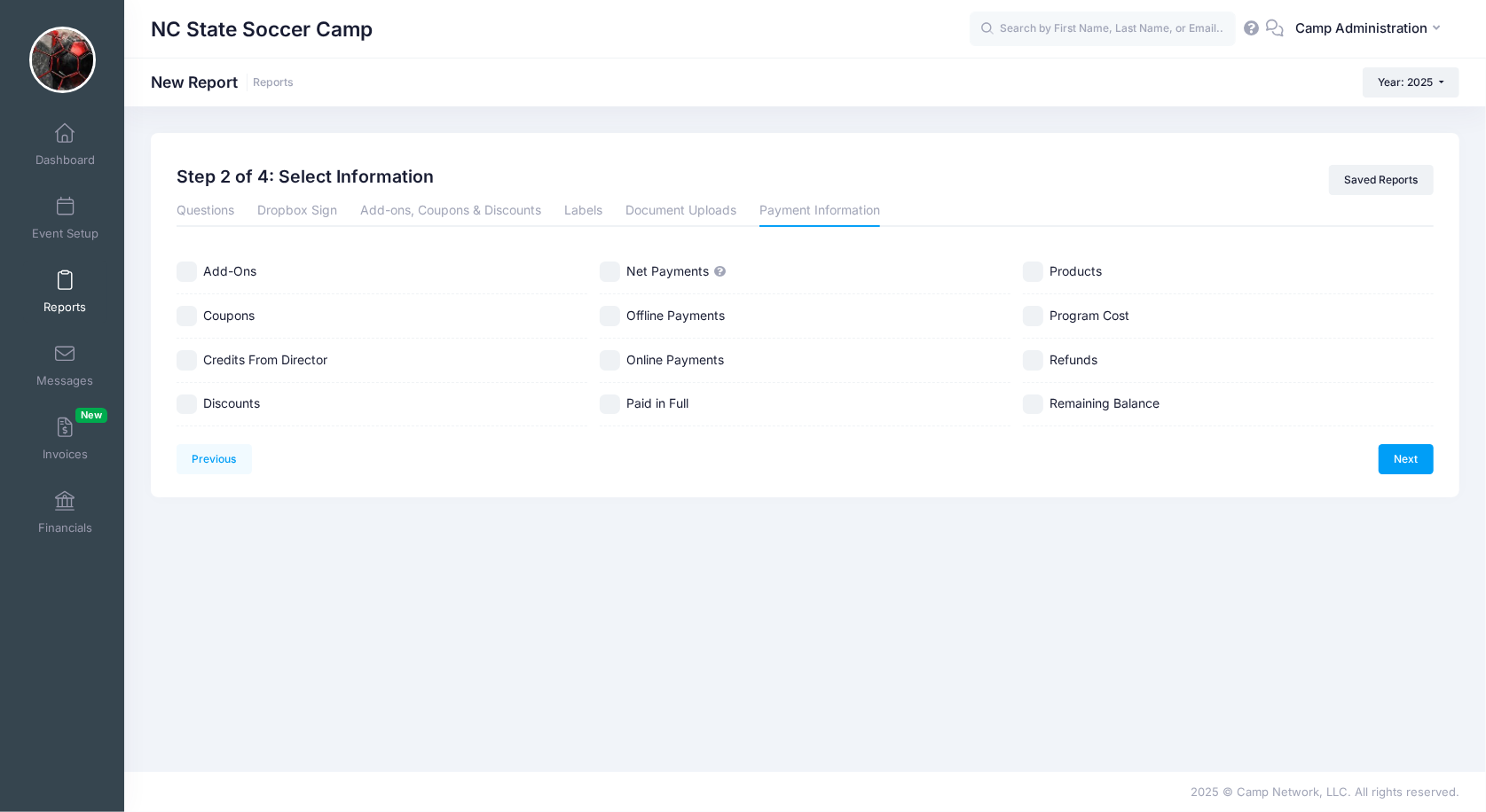
scroll to position [0, 0]
click at [705, 276] on span "Net Payments" at bounding box center [668, 271] width 83 height 15
checkbox input "true"
click at [1055, 368] on label "Refunds" at bounding box center [1228, 361] width 411 height 20
checkbox input "true"
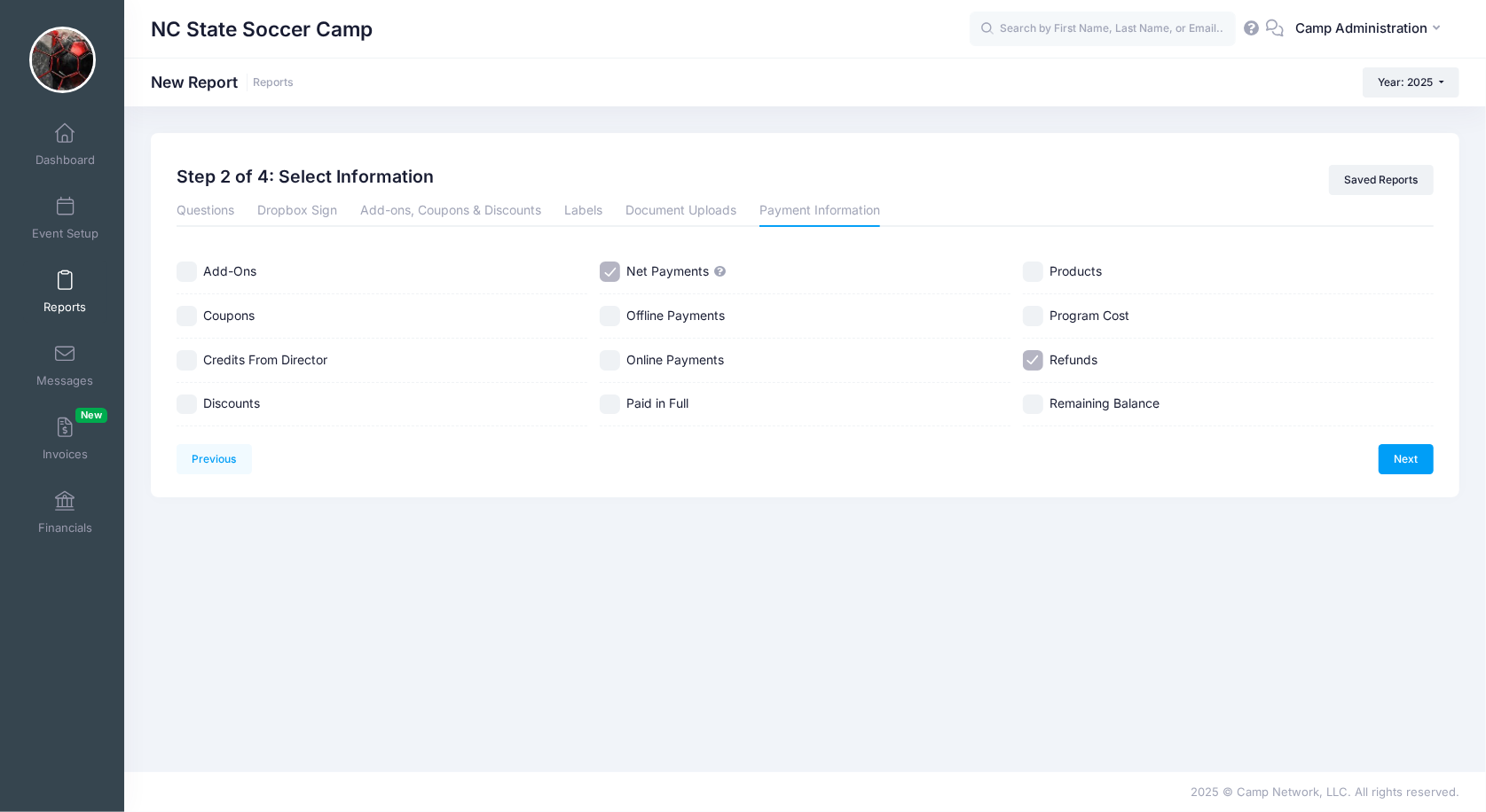
click at [255, 399] on span "Discounts" at bounding box center [231, 403] width 57 height 15
checkbox input "true"
click at [534, 209] on link "Add-ons, Coupons & Discounts" at bounding box center [450, 211] width 181 height 32
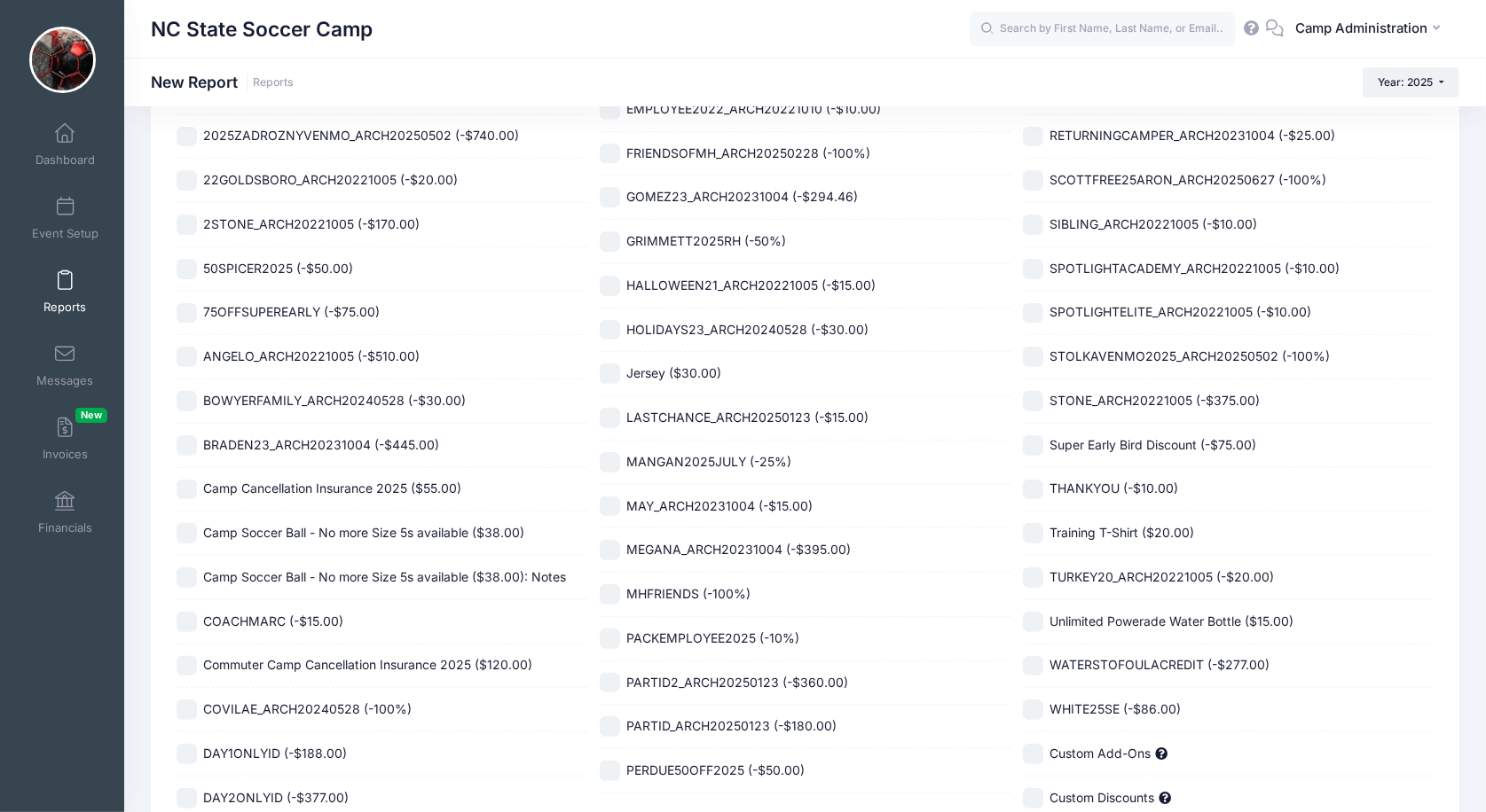
scroll to position [275, 0]
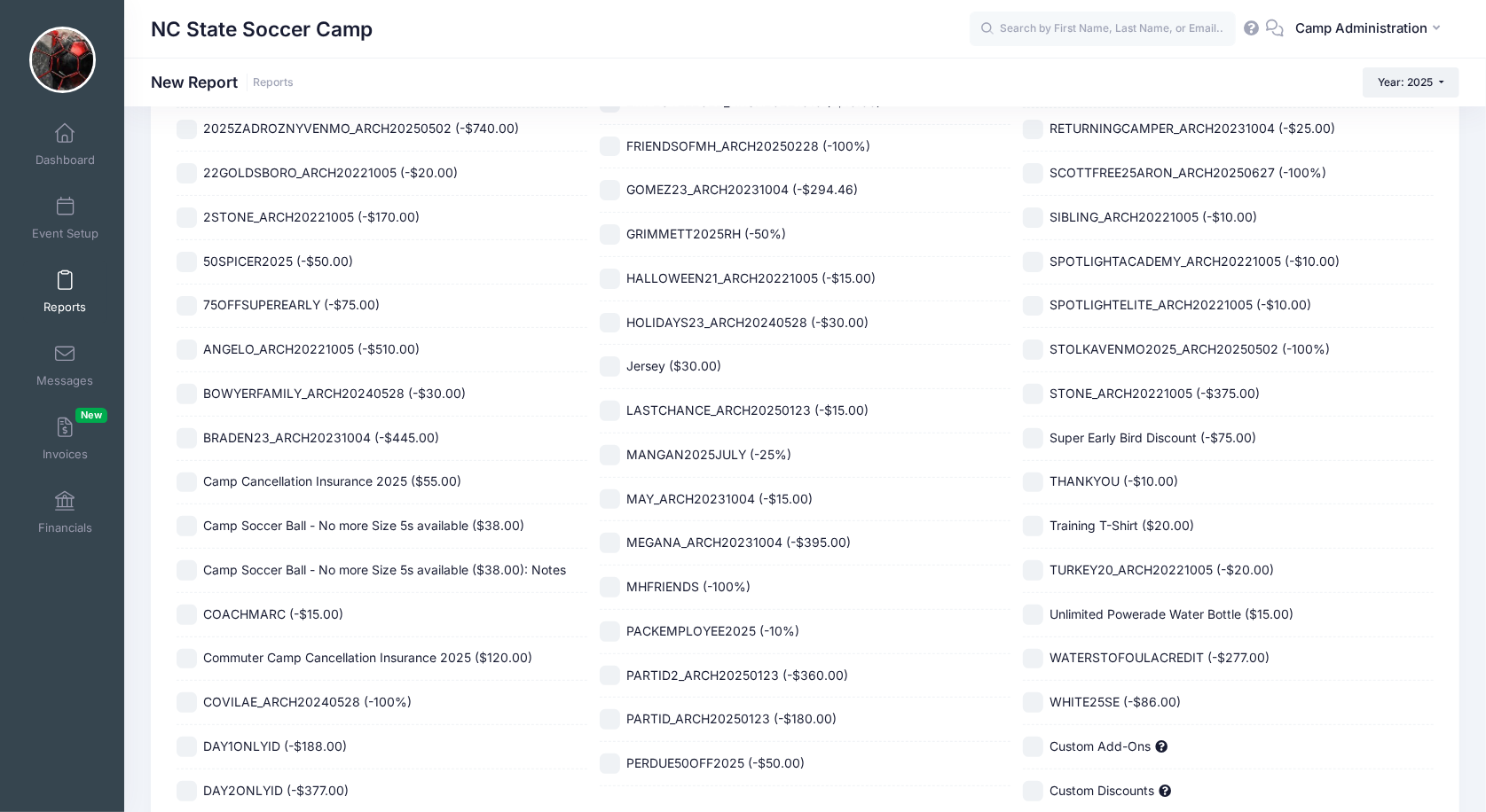
click at [1113, 433] on span "Super Early Bird Discount (-$75.00)" at bounding box center [1152, 437] width 207 height 15
checkbox input "true"
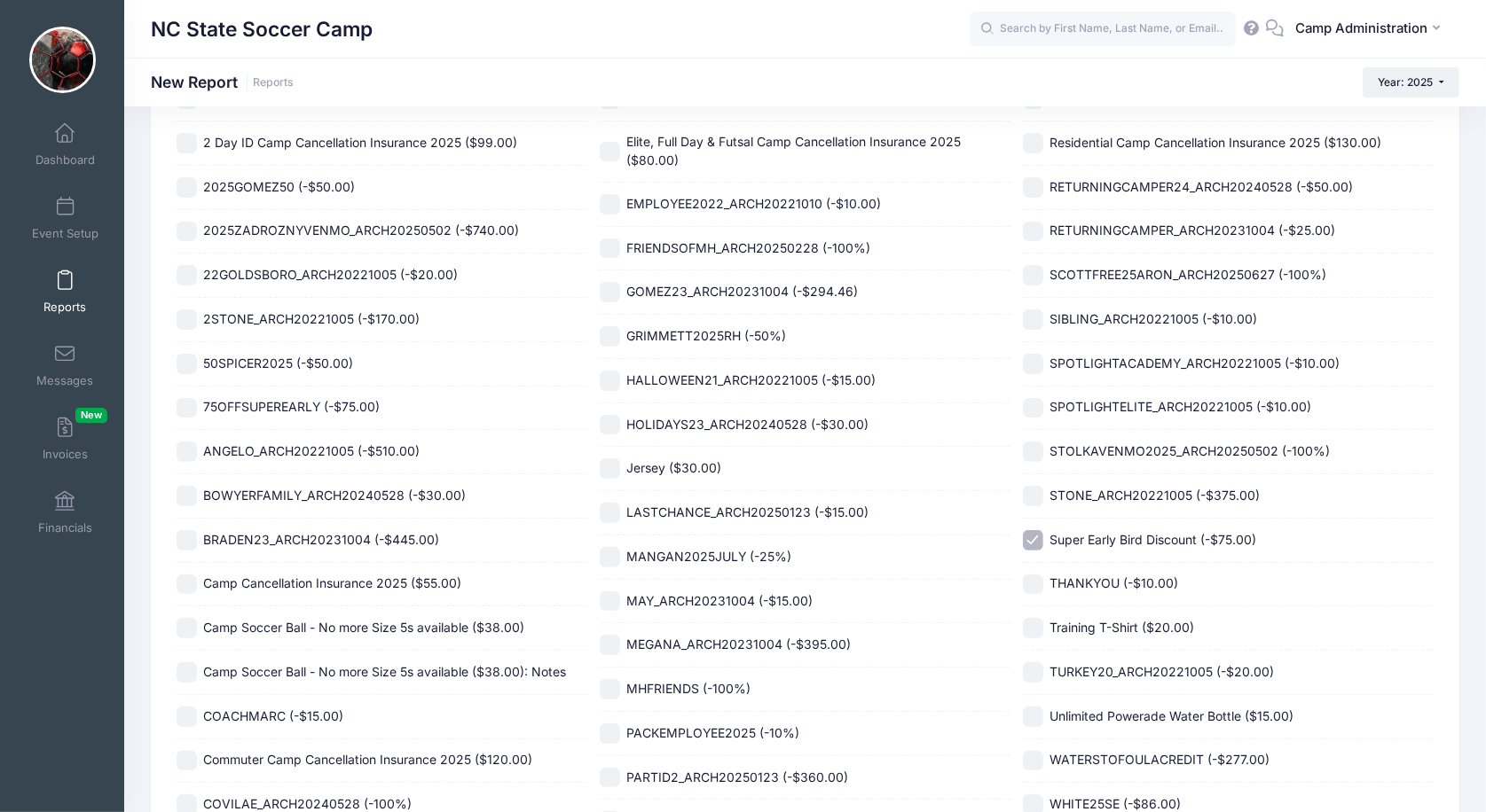
scroll to position [67, 0]
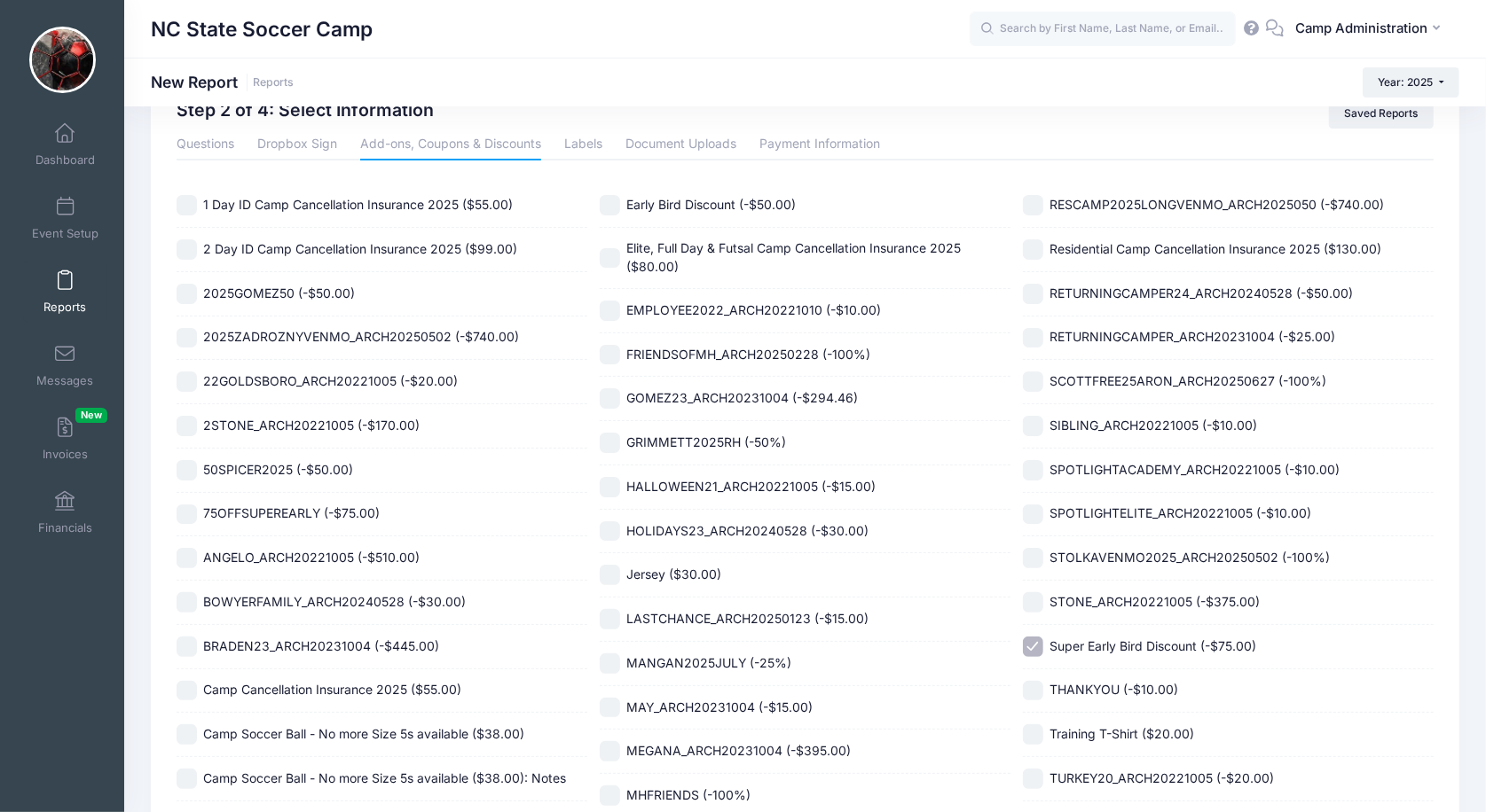
click at [724, 212] on span "Early Bird Discount (-$50.00)" at bounding box center [712, 204] width 170 height 15
checkbox input "true"
click at [579, 145] on link "Labels" at bounding box center [584, 145] width 38 height 32
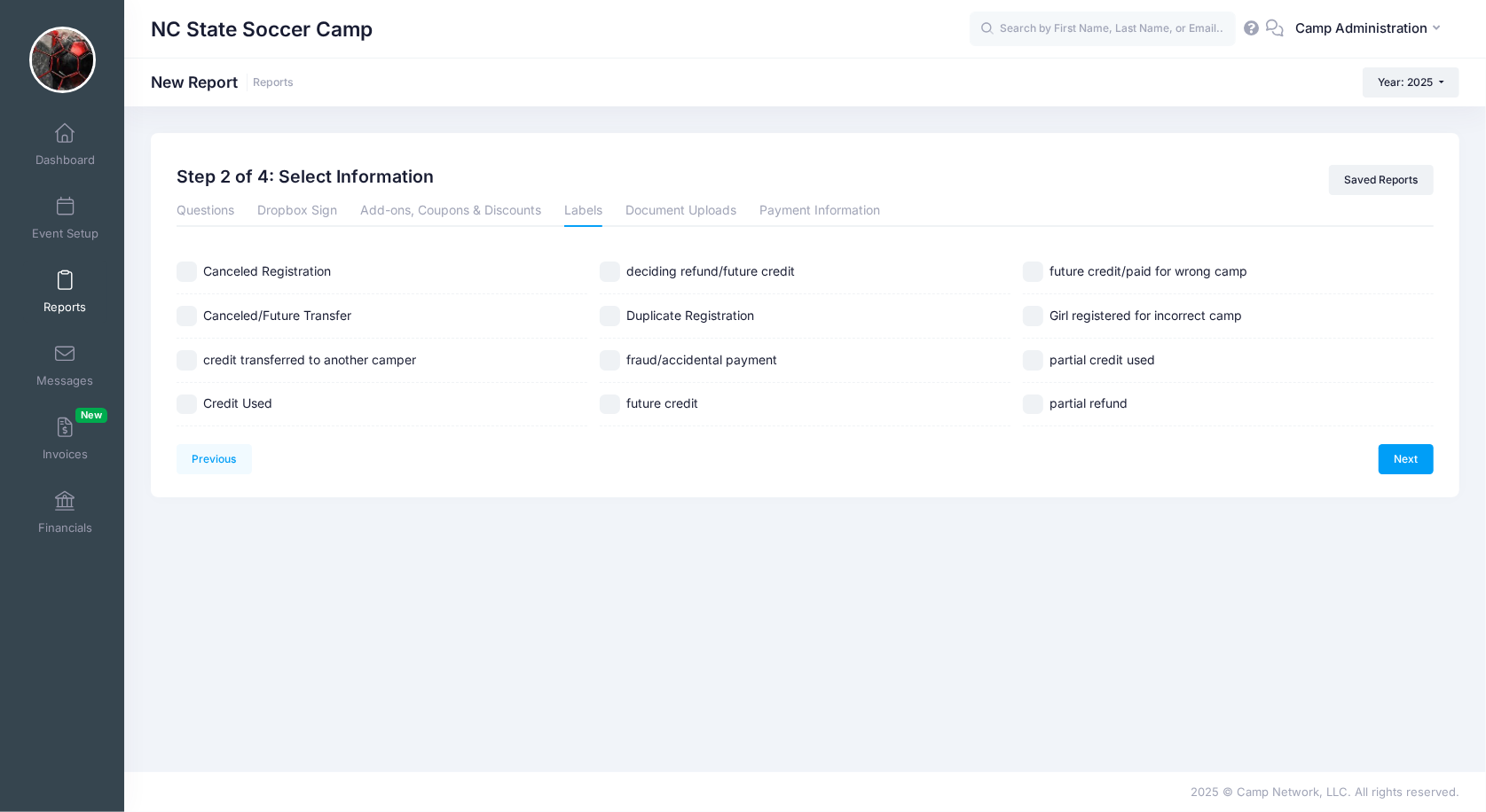
scroll to position [0, 0]
click at [652, 211] on link "Document Uploads" at bounding box center [681, 211] width 111 height 32
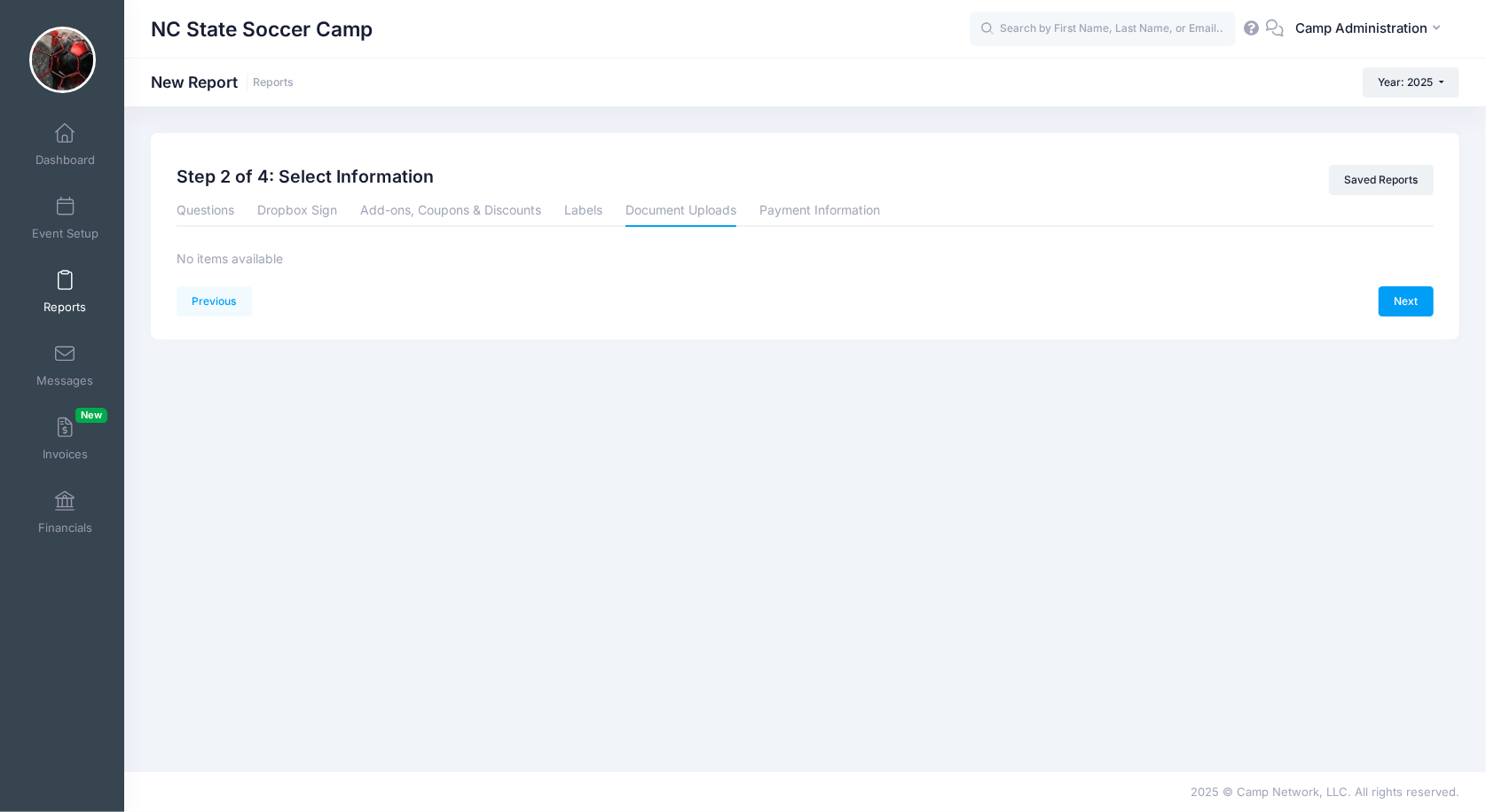
click at [746, 216] on li "Document Uploads" at bounding box center [681, 211] width 134 height 32
click at [771, 216] on link "Payment Information" at bounding box center [819, 211] width 121 height 32
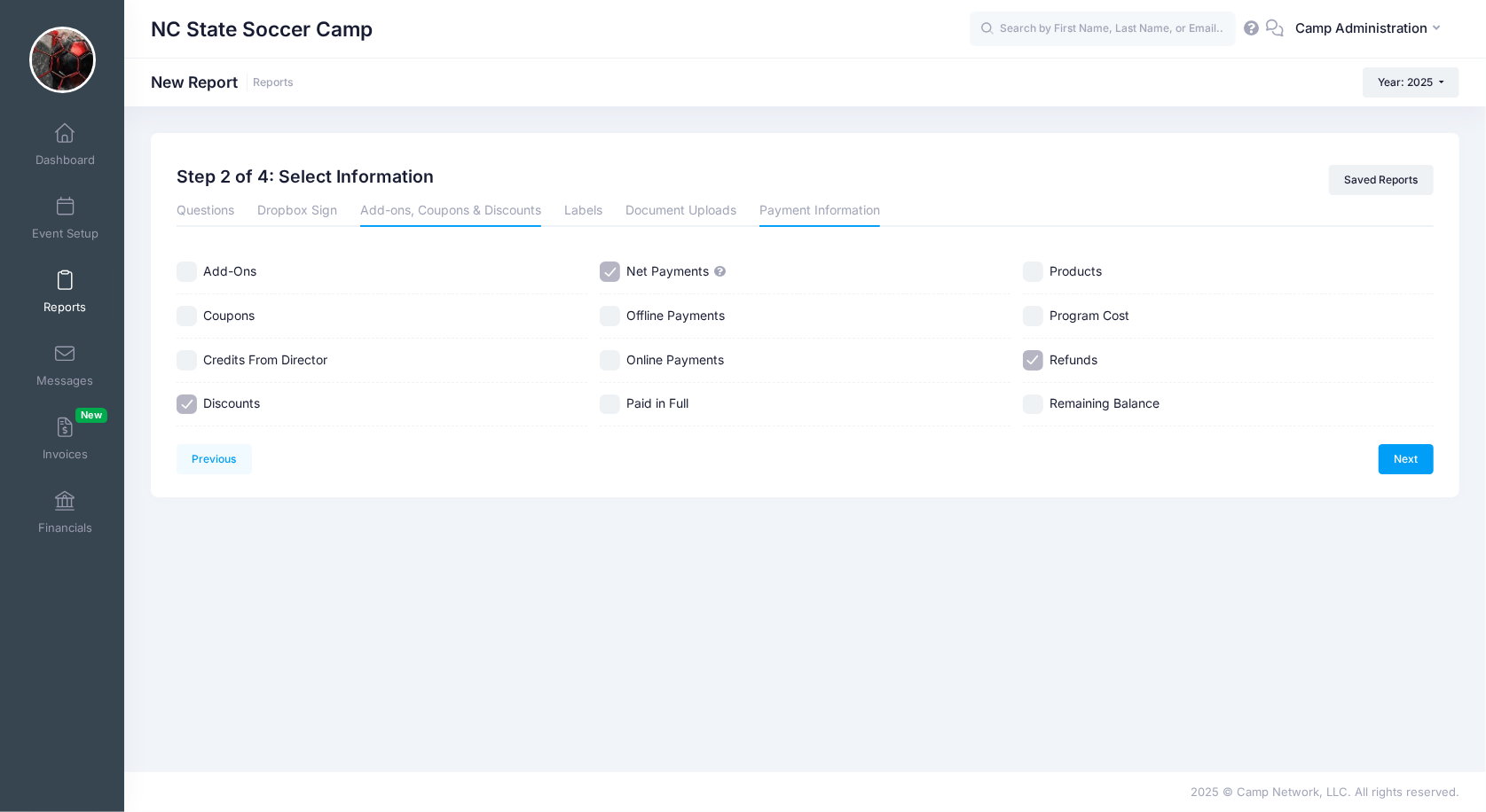
click at [418, 212] on link "Add-ons, Coupons & Discounts" at bounding box center [450, 211] width 181 height 32
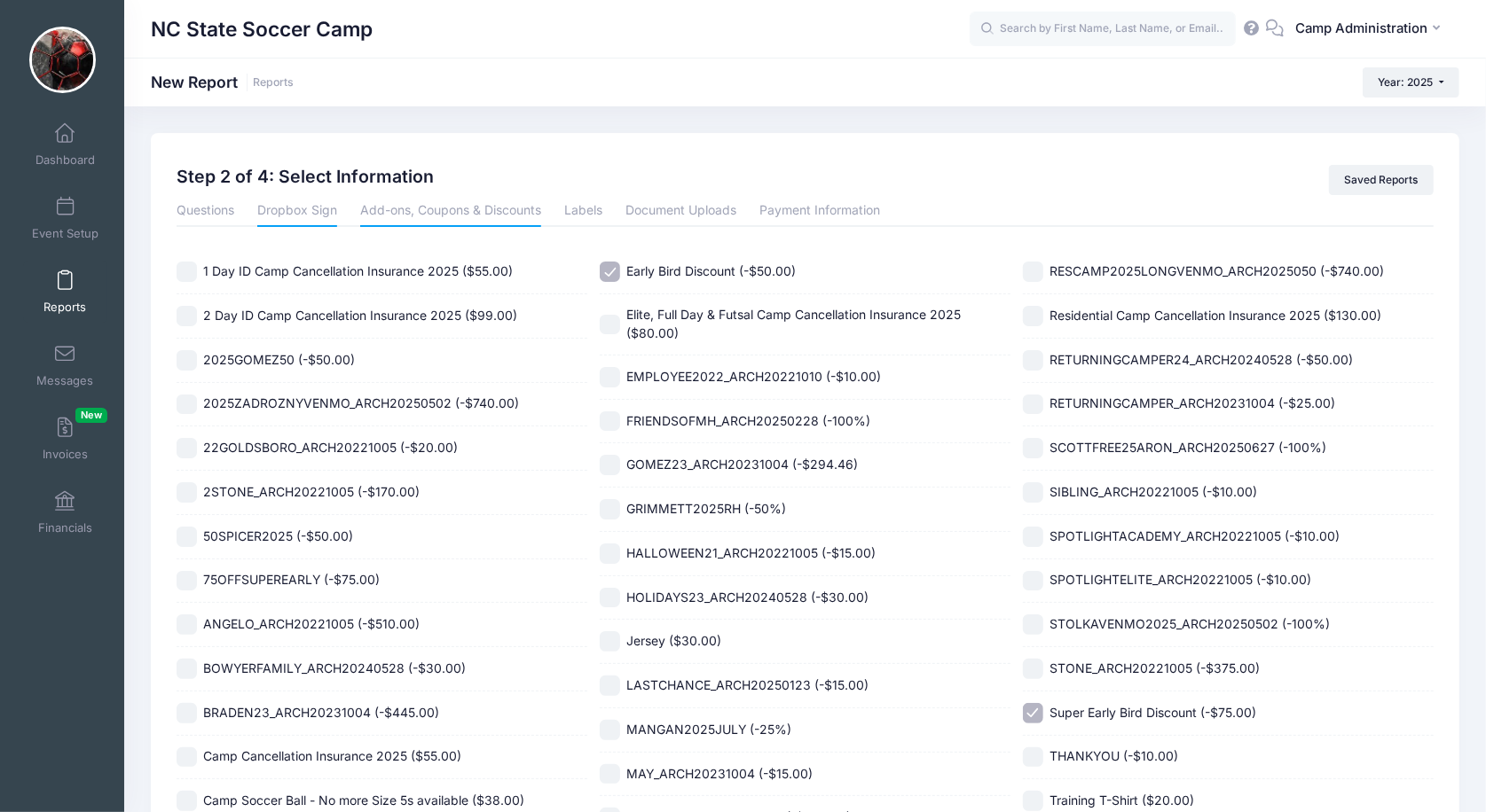
click at [304, 204] on link "Dropbox Sign" at bounding box center [297, 211] width 80 height 32
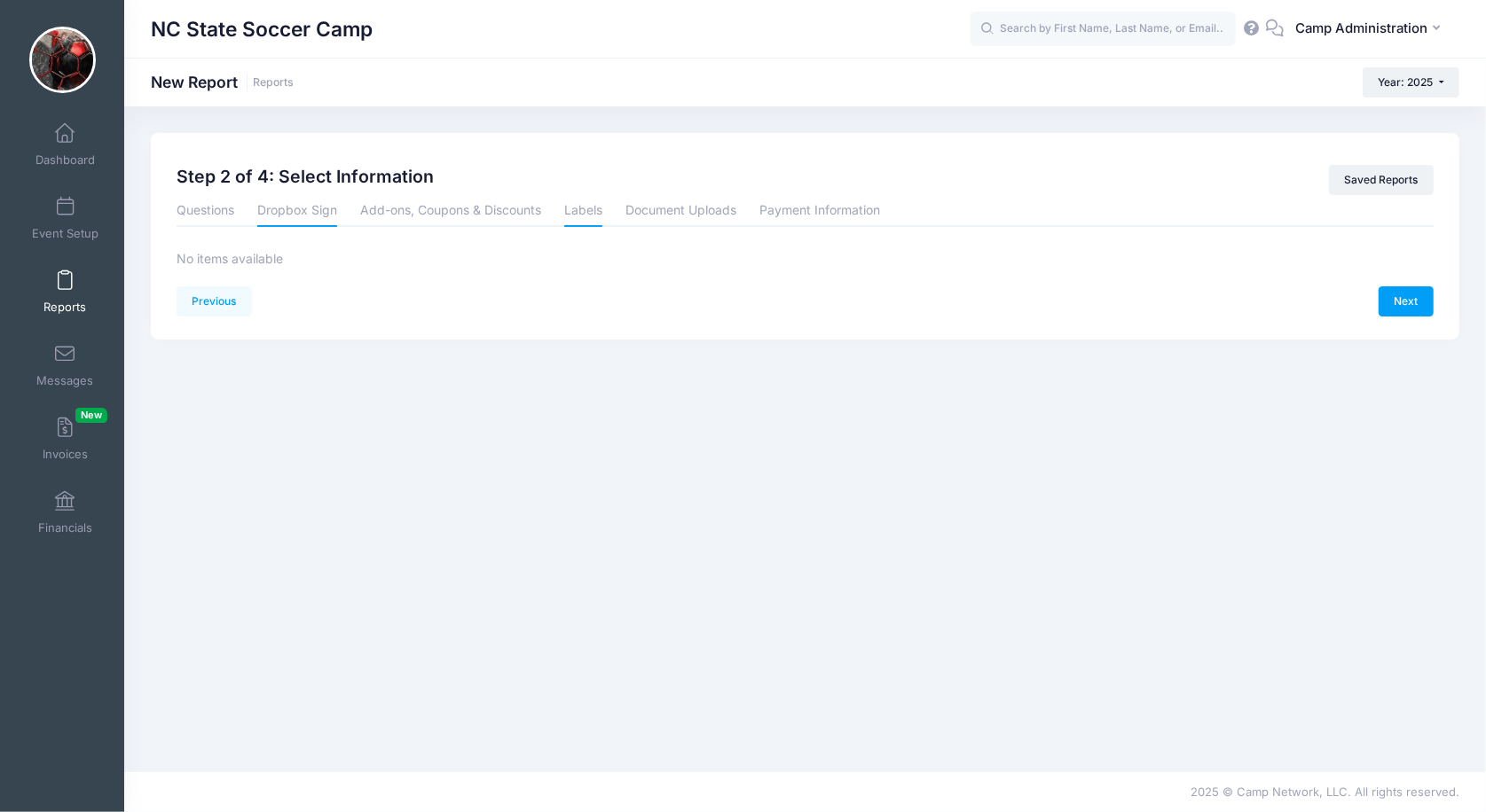
click at [578, 220] on link "Labels" at bounding box center [584, 211] width 38 height 32
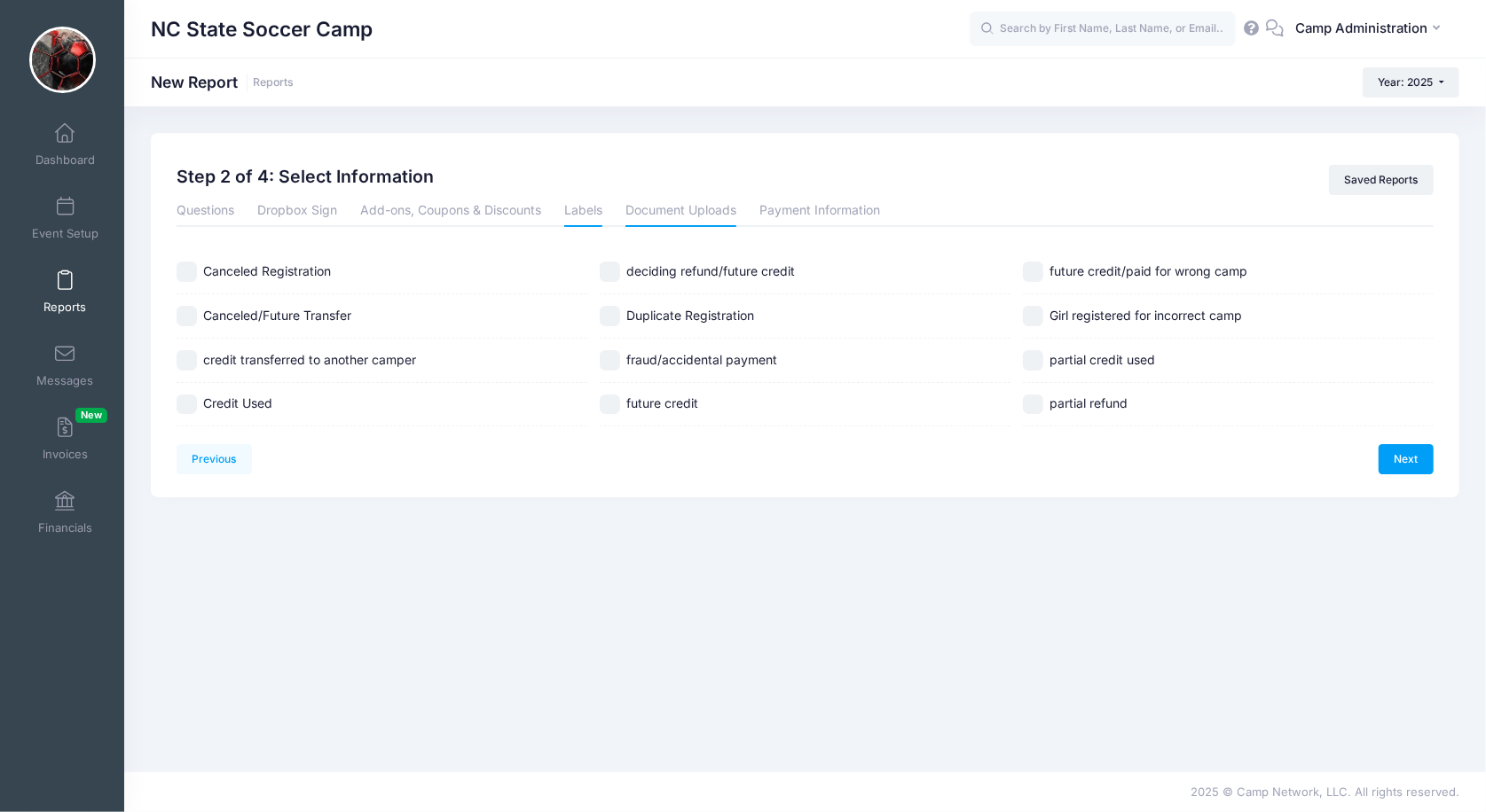
click at [684, 211] on link "Document Uploads" at bounding box center [681, 211] width 111 height 32
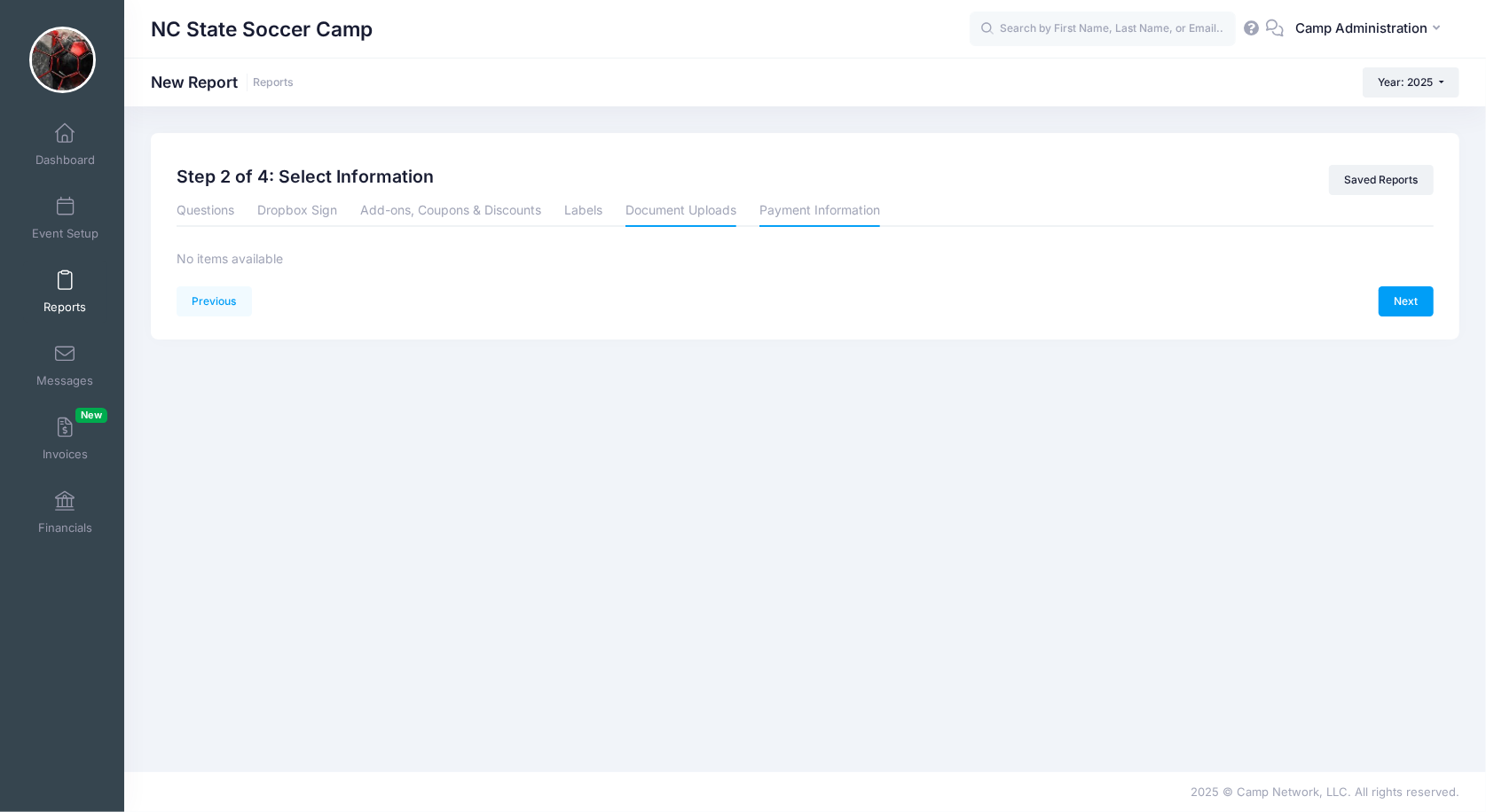
click at [785, 217] on link "Payment Information" at bounding box center [819, 211] width 121 height 32
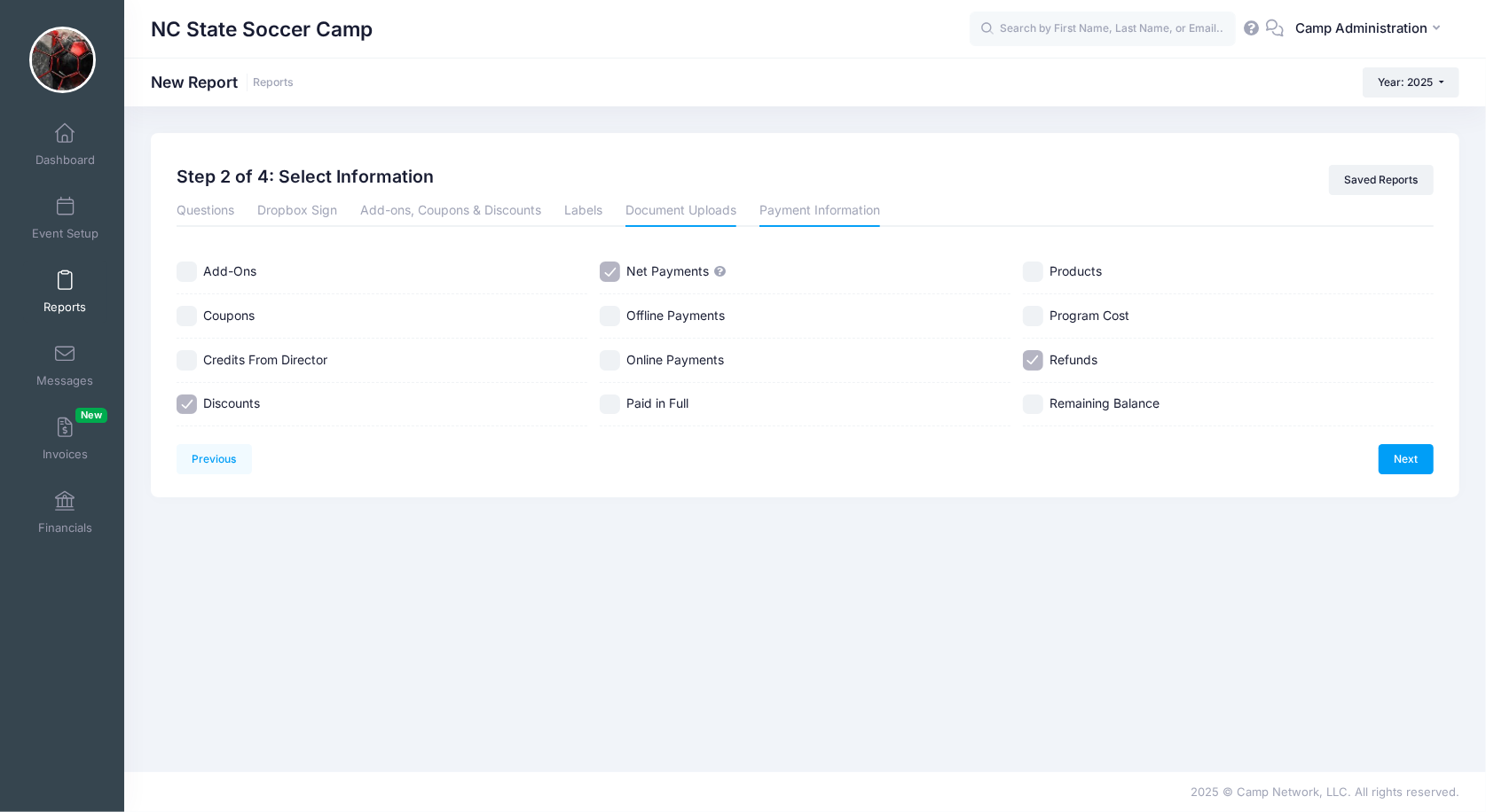
click at [705, 210] on link "Document Uploads" at bounding box center [681, 211] width 111 height 32
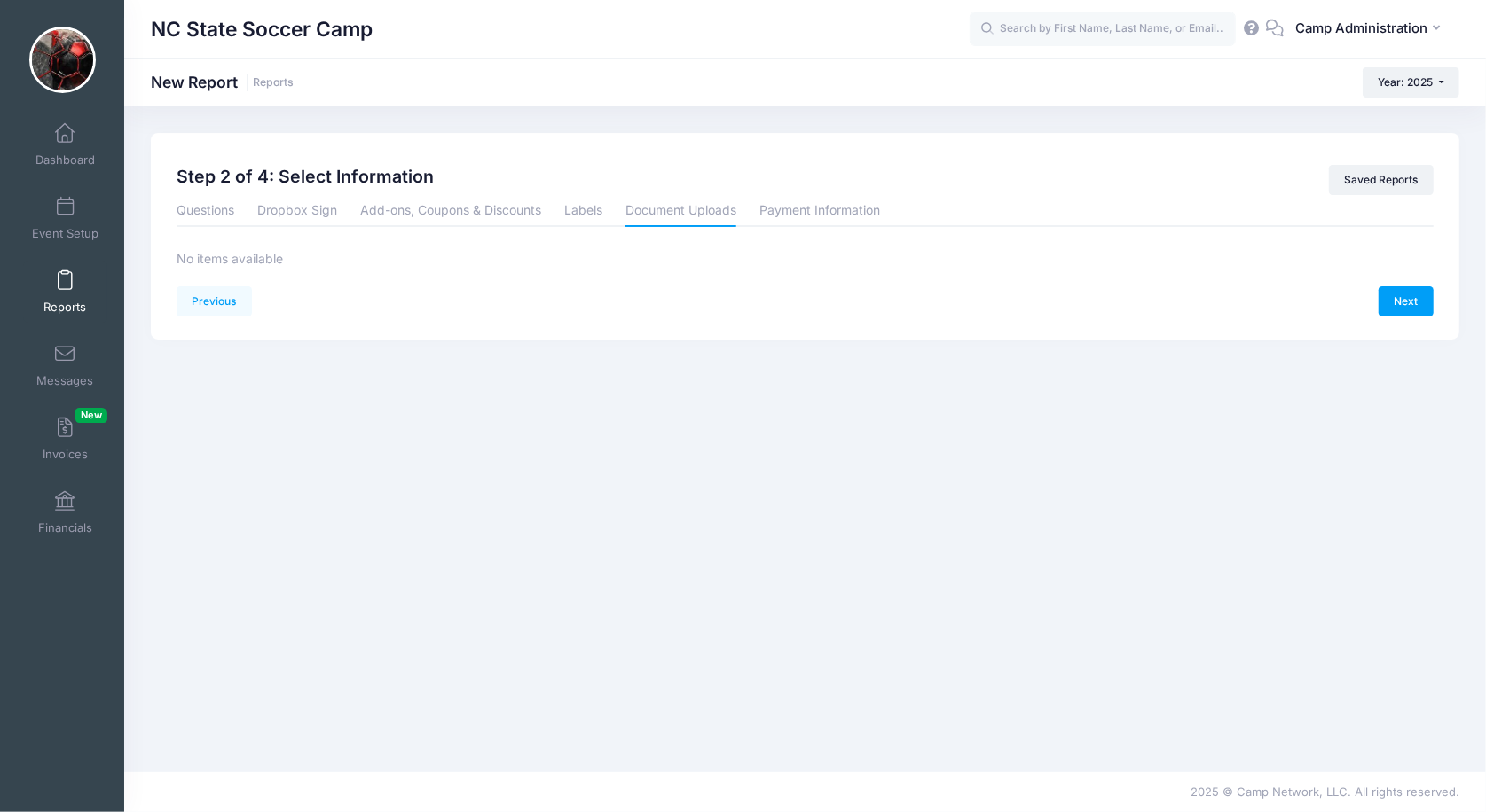
click at [1394, 306] on link "Next" at bounding box center [1405, 302] width 55 height 30
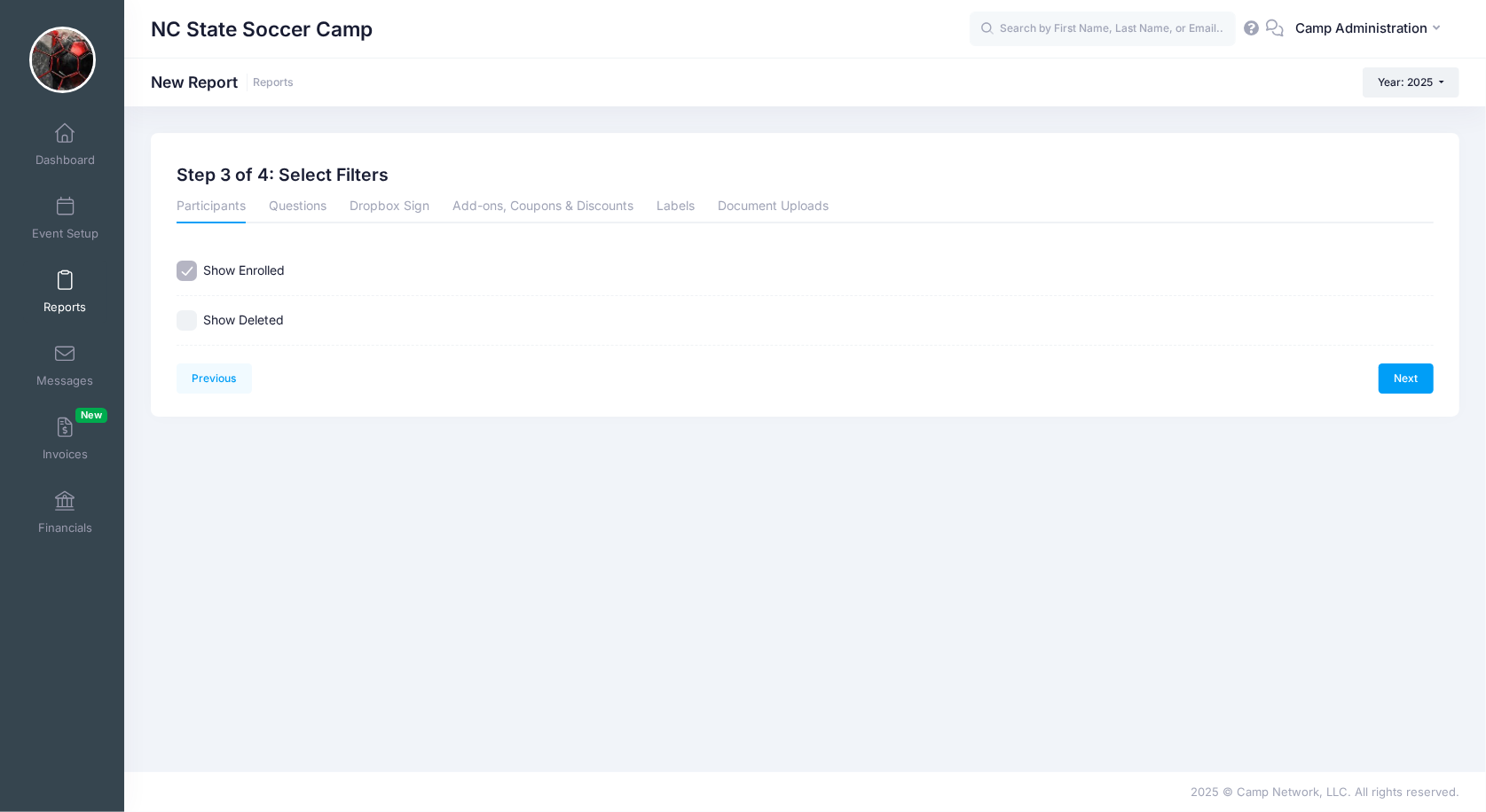
click at [251, 312] on label "Show Deleted" at bounding box center [243, 321] width 81 height 19
click at [197, 312] on input "Show Deleted" at bounding box center [187, 321] width 20 height 20
checkbox input "true"
click at [1405, 395] on div "Previous Next Step 3 of 4: Select Filters 1 Select Sessions 2 Select Informatio…" at bounding box center [804, 275] width 1308 height 284
click at [1402, 382] on link "Next" at bounding box center [1405, 379] width 55 height 30
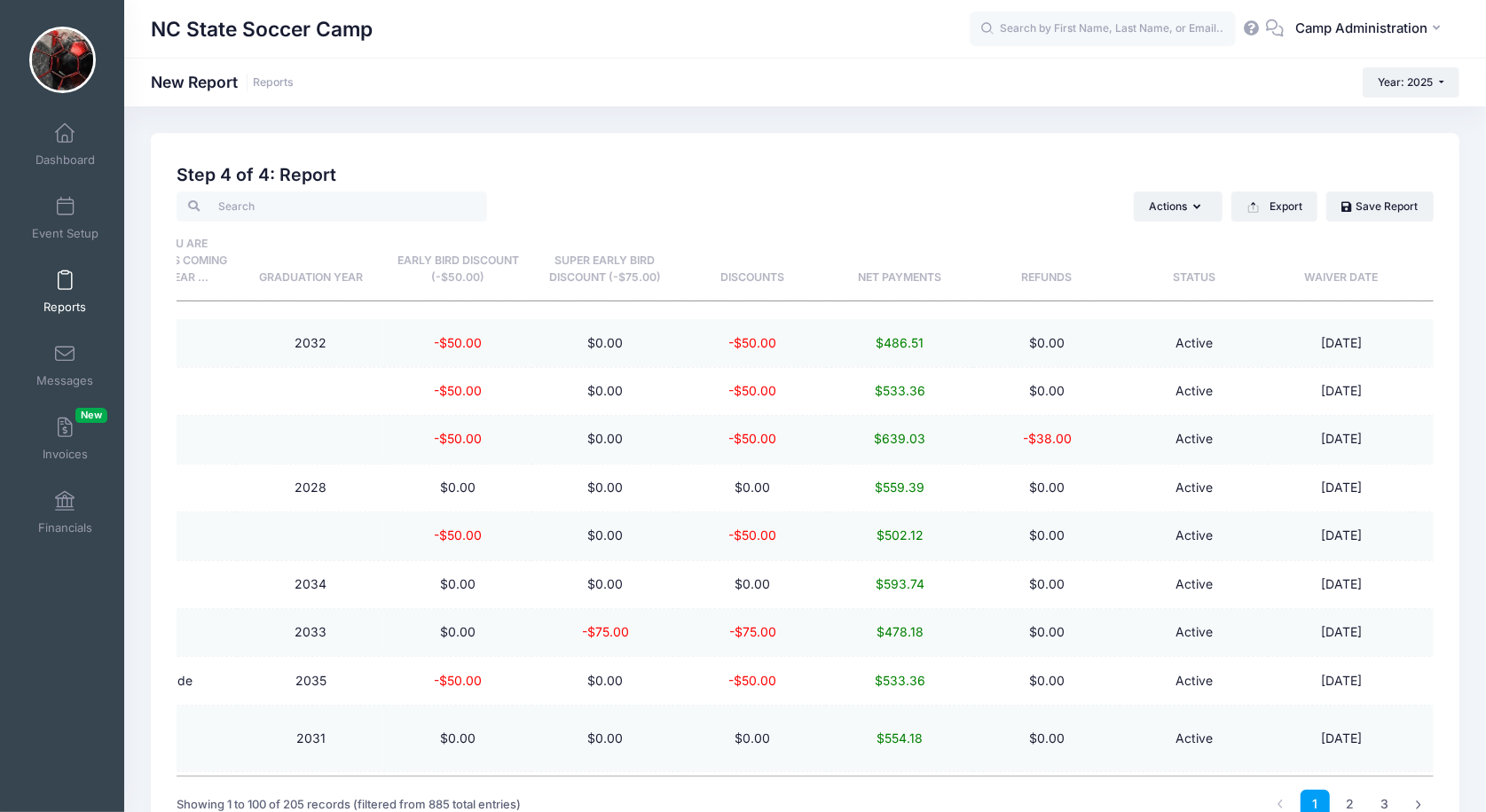
click at [1046, 275] on th "Refunds" at bounding box center [1046, 261] width 147 height 79
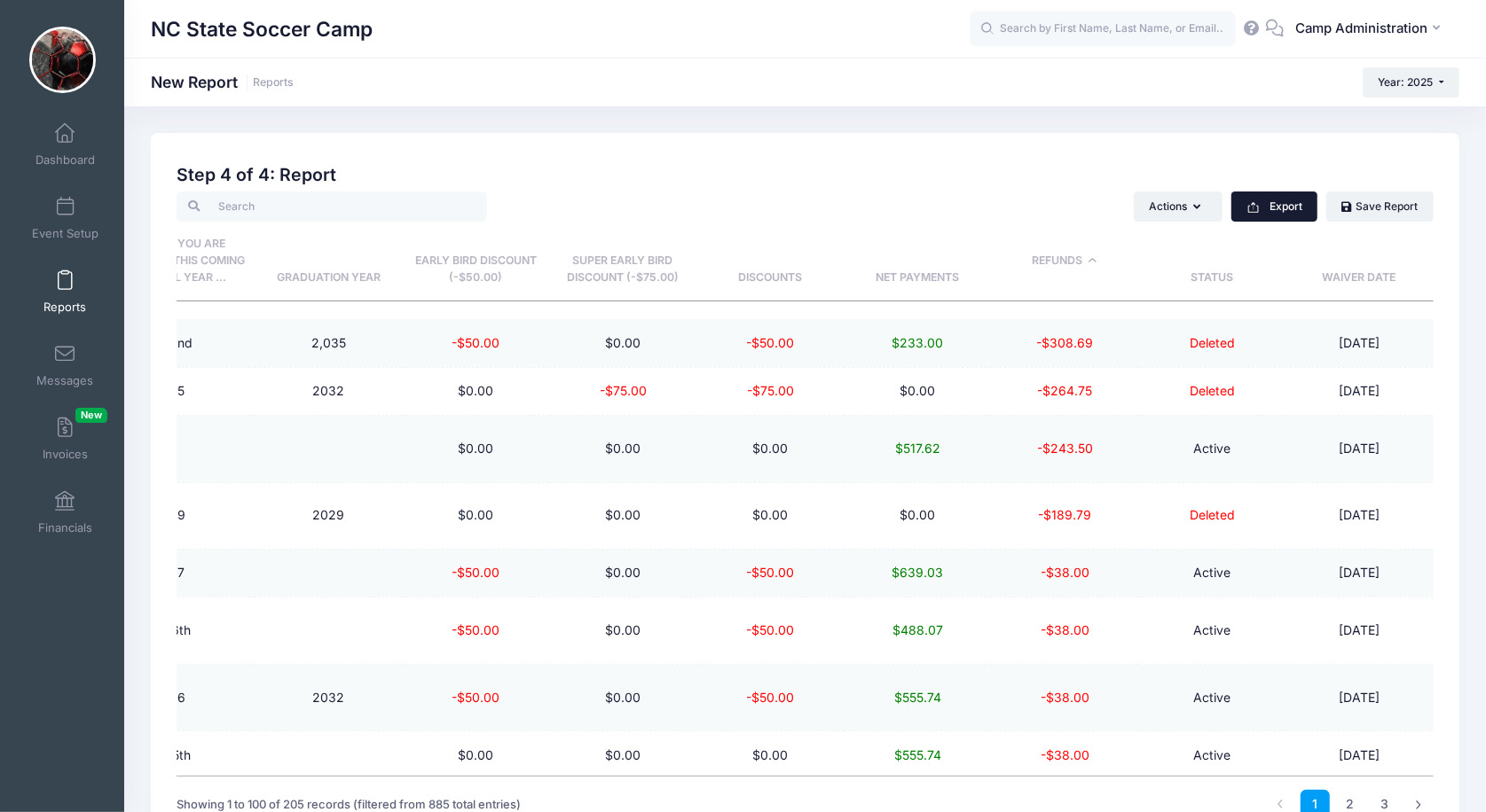
click at [1268, 206] on button "Export" at bounding box center [1274, 207] width 86 height 30
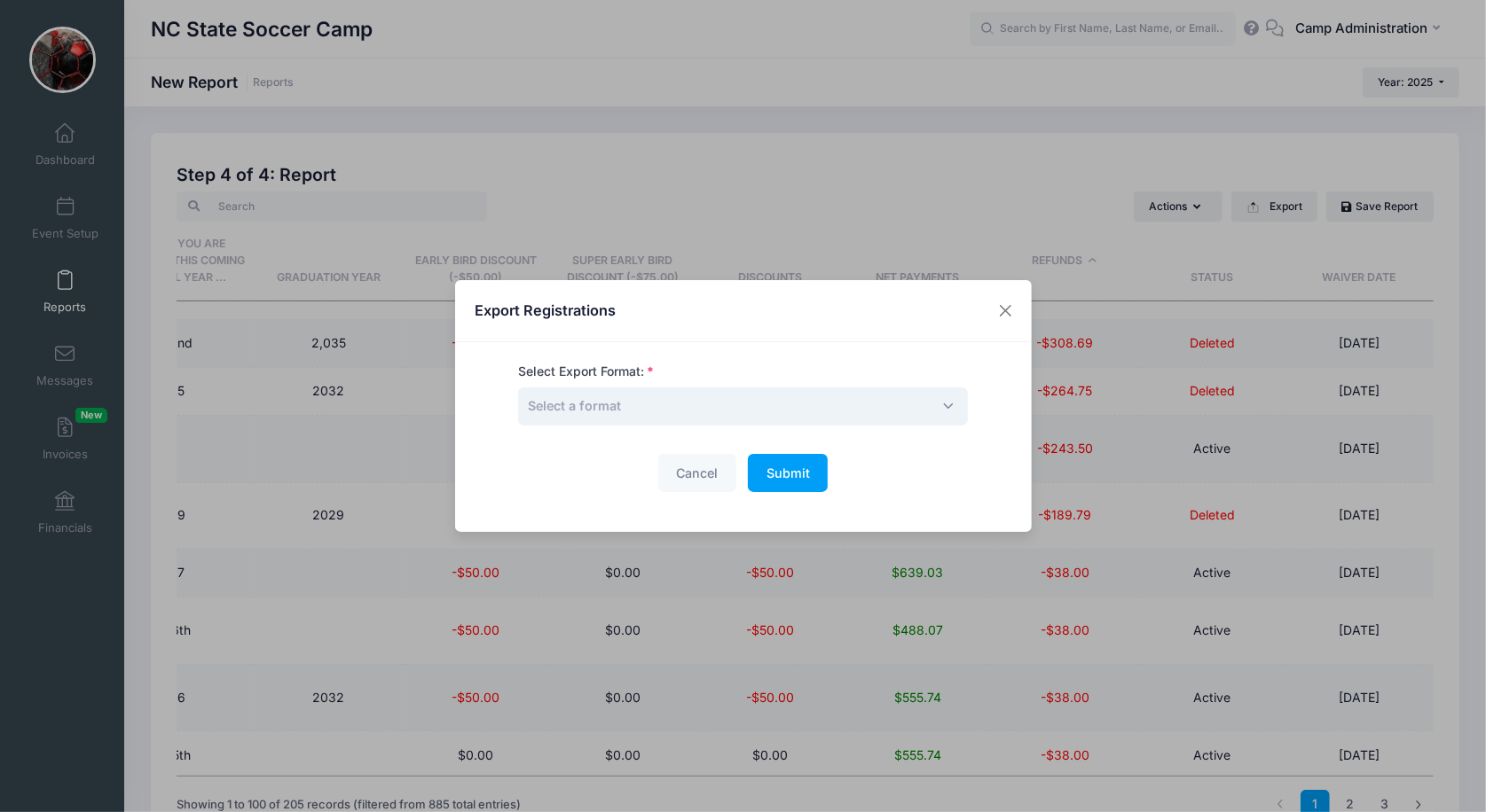
click at [701, 416] on span "Select a format" at bounding box center [743, 406] width 450 height 38
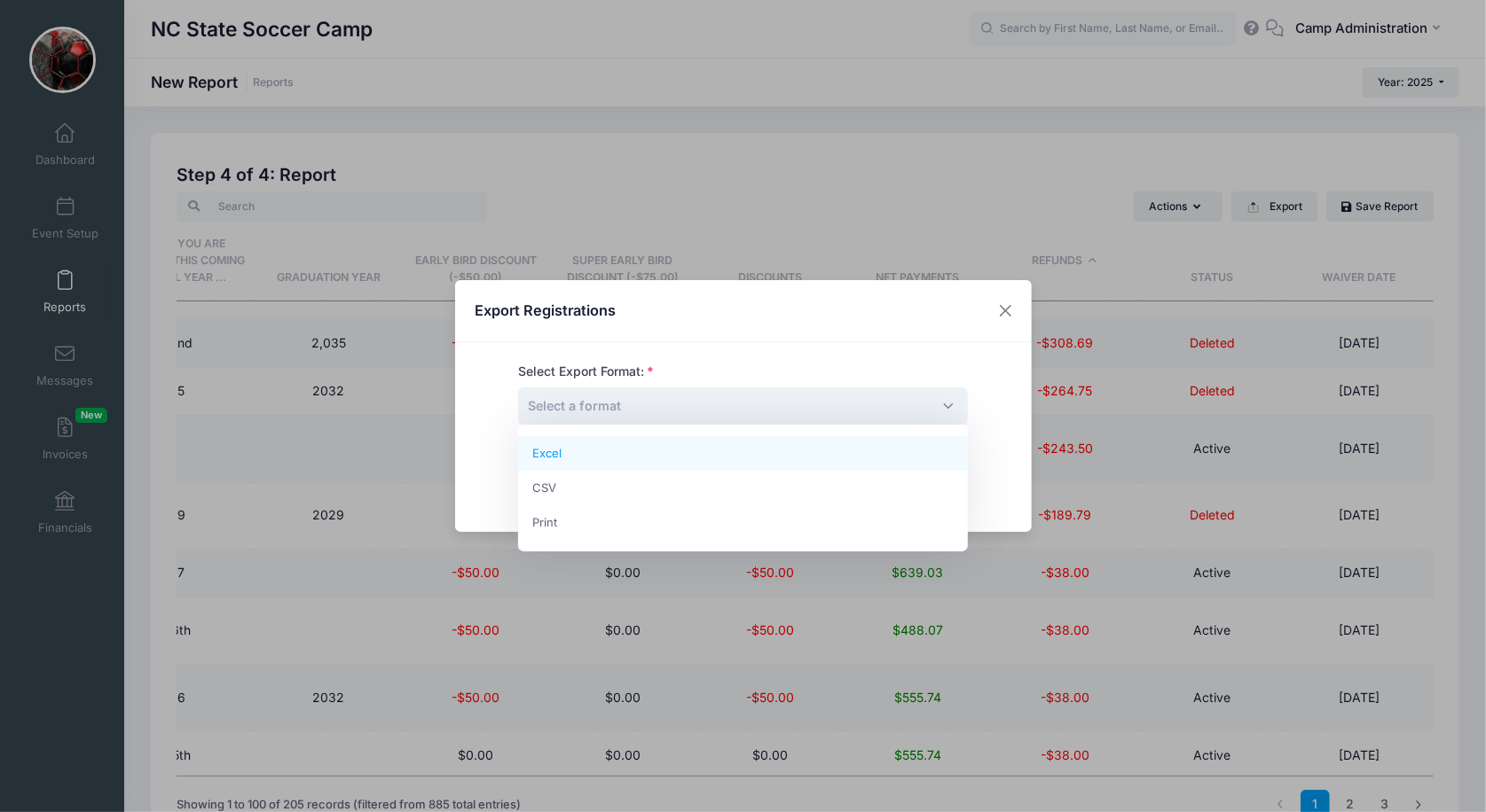
select select "excel"
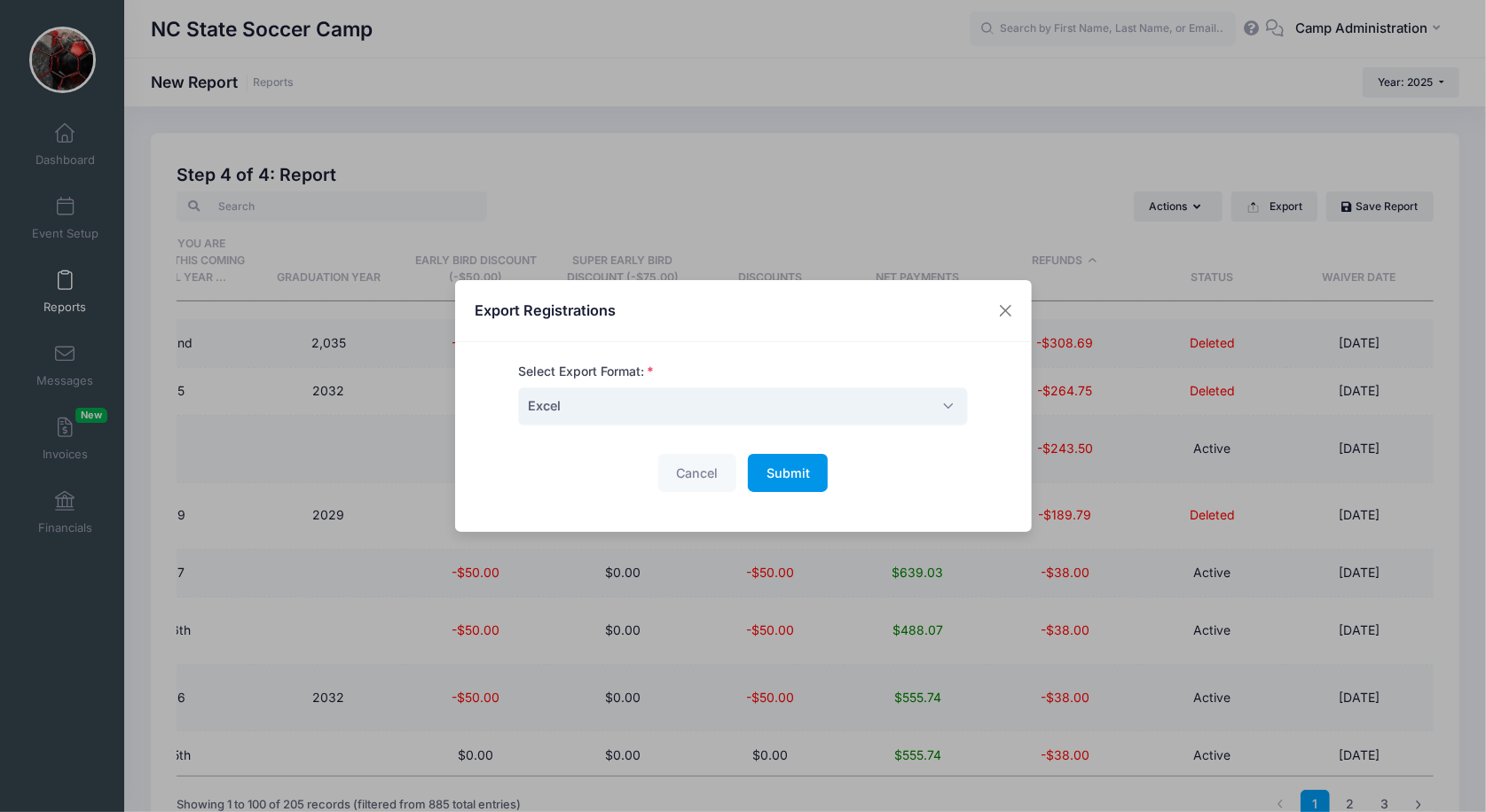
click at [801, 476] on span "Submit" at bounding box center [787, 472] width 43 height 15
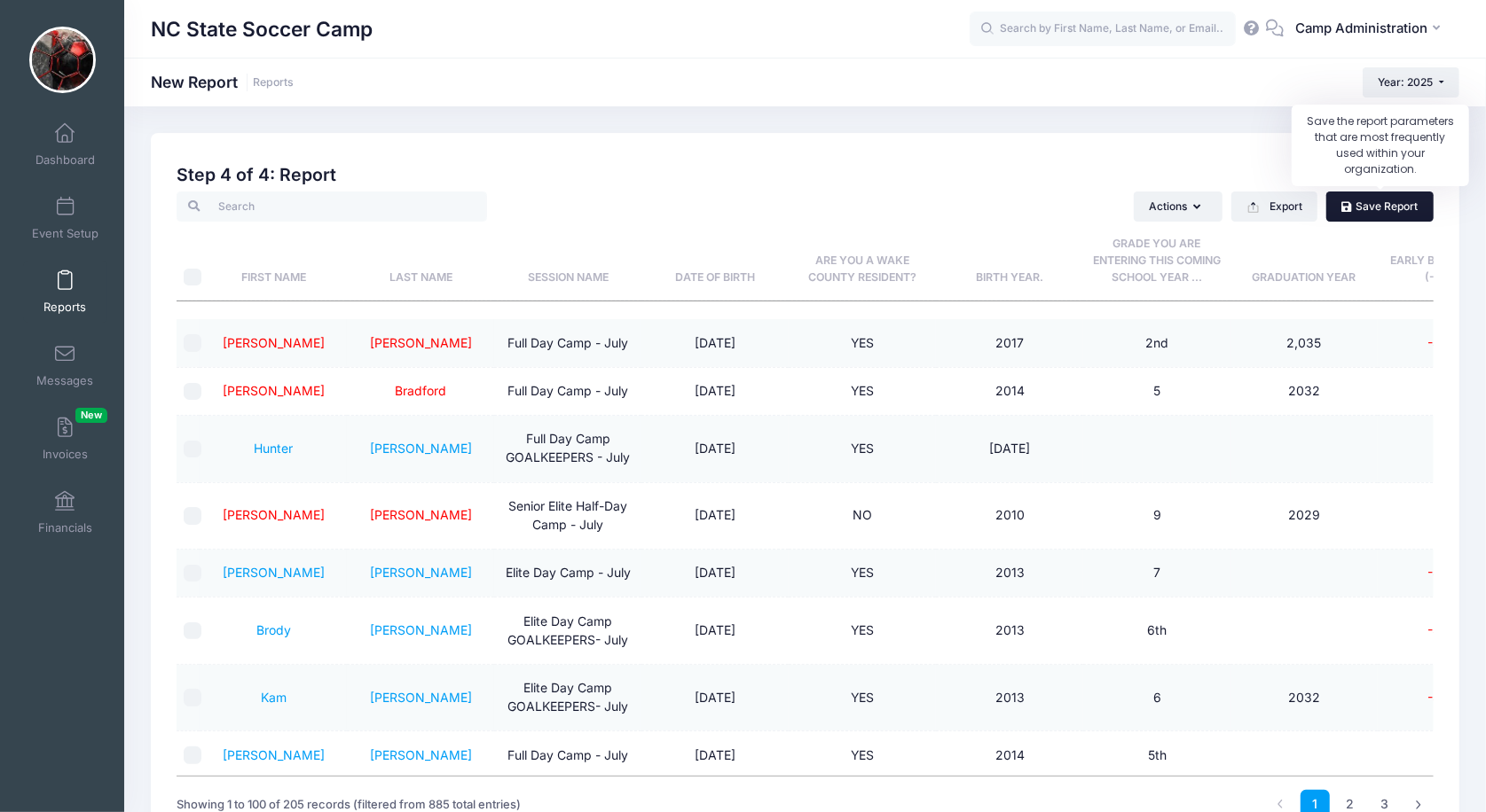
click at [1350, 208] on icon at bounding box center [1348, 208] width 14 height 0
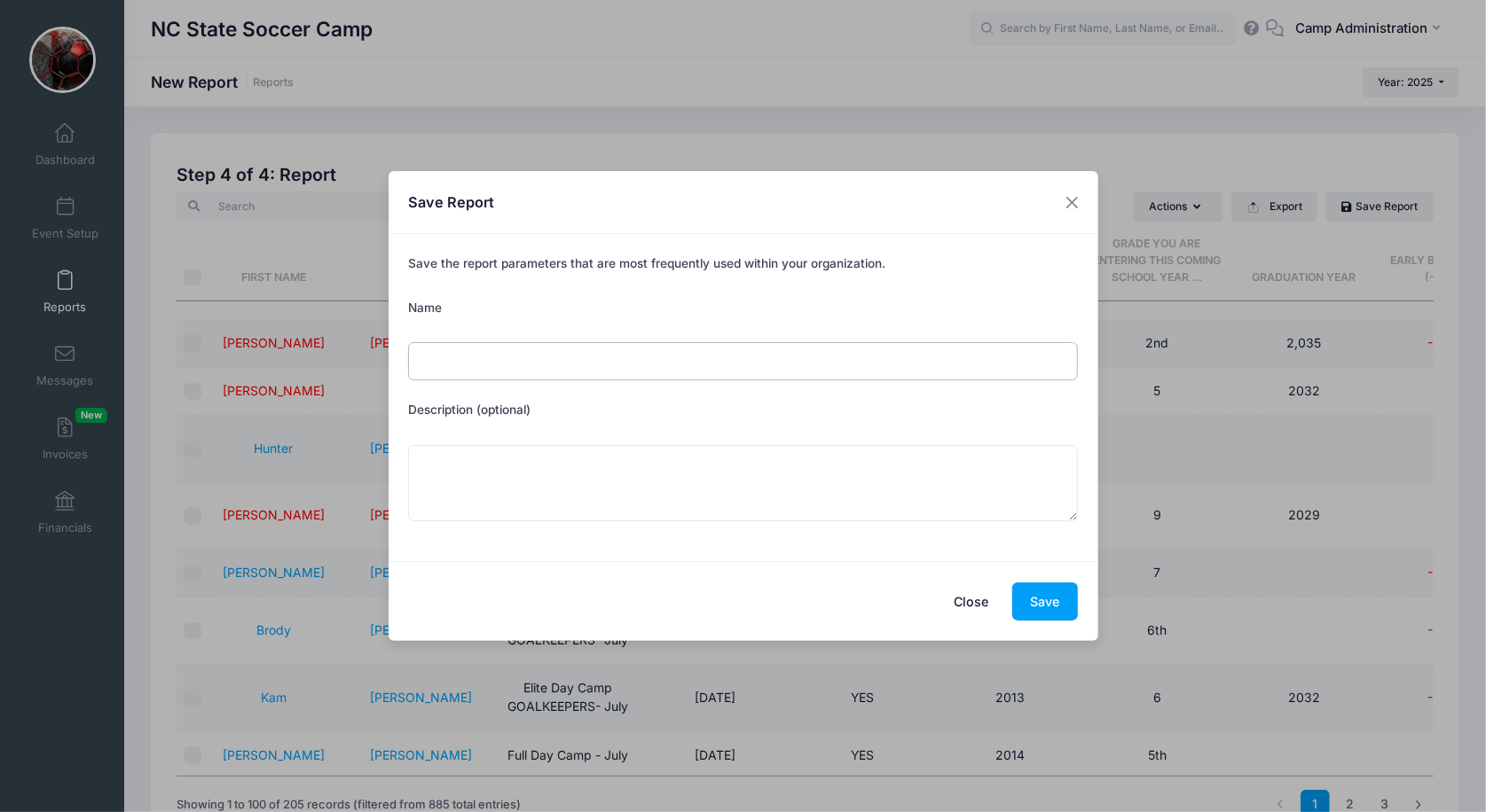
click at [775, 358] on input "Name" at bounding box center [743, 362] width 670 height 38
type input "ARMS workflow"
click at [1039, 597] on button "Save" at bounding box center [1045, 601] width 66 height 38
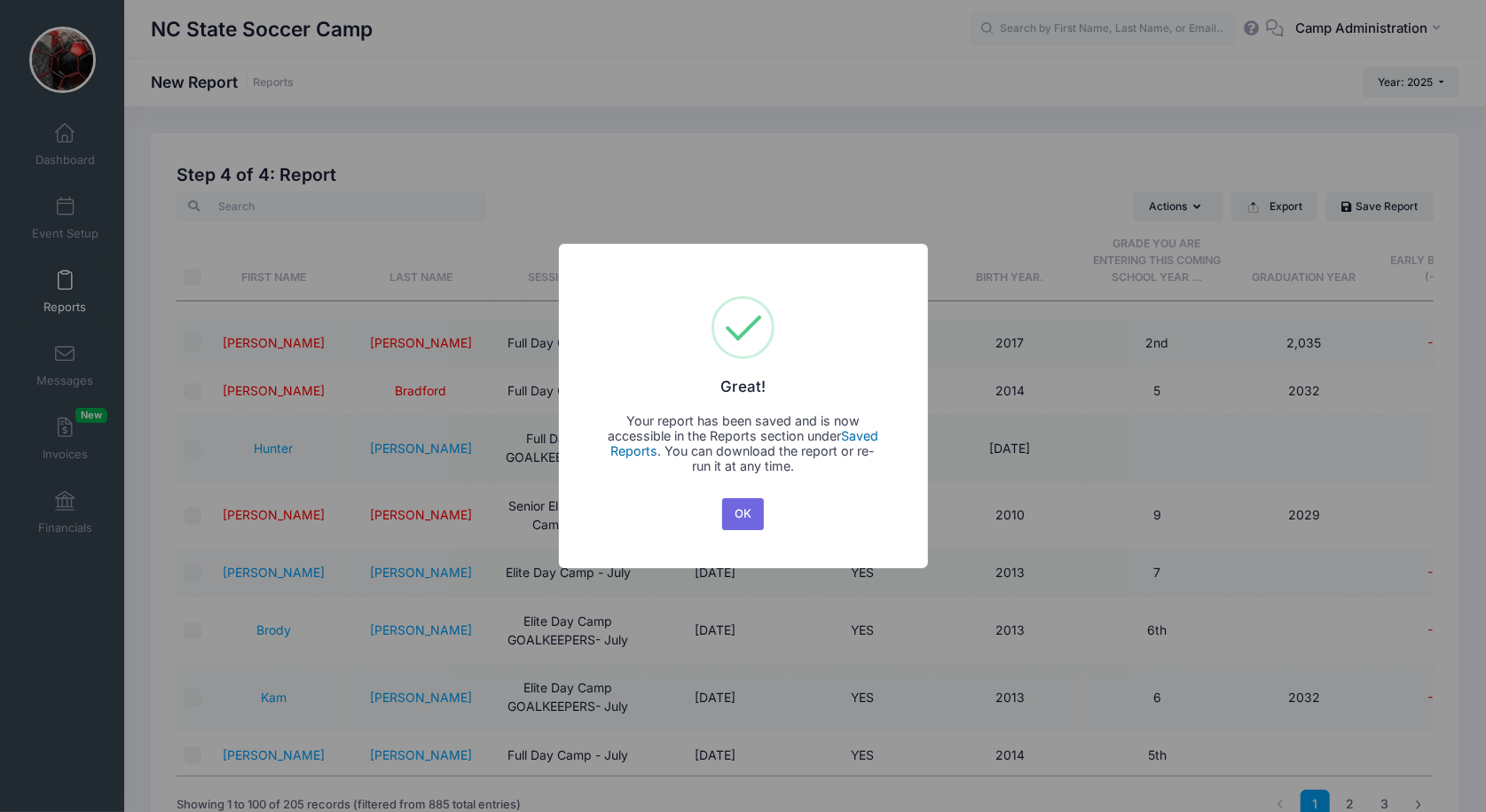
click at [872, 435] on link "Saved Reports" at bounding box center [745, 443] width 268 height 30
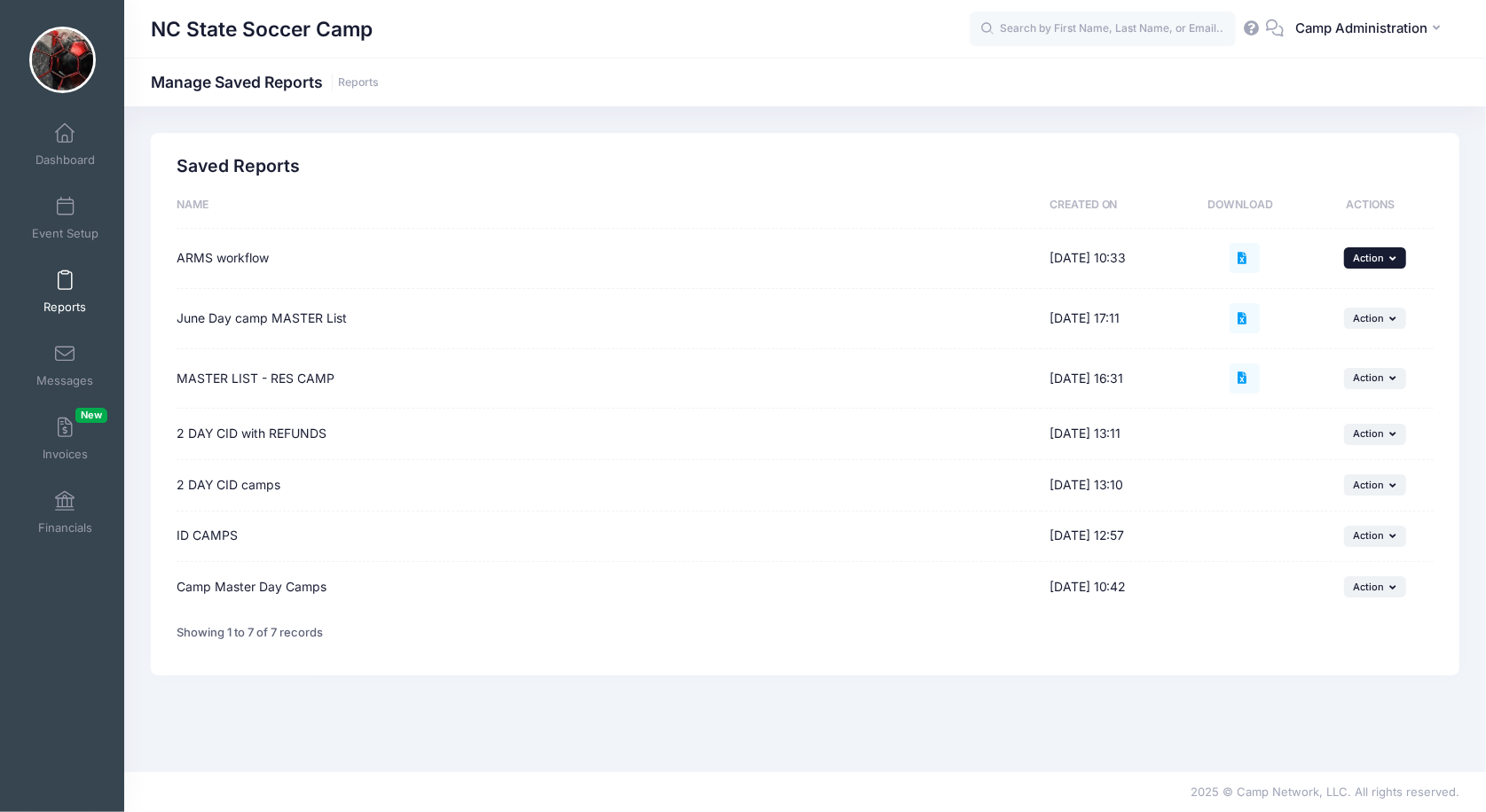
click at [1373, 256] on span "Action" at bounding box center [1368, 258] width 31 height 12
click at [1363, 290] on link "Run New" at bounding box center [1350, 306] width 94 height 53
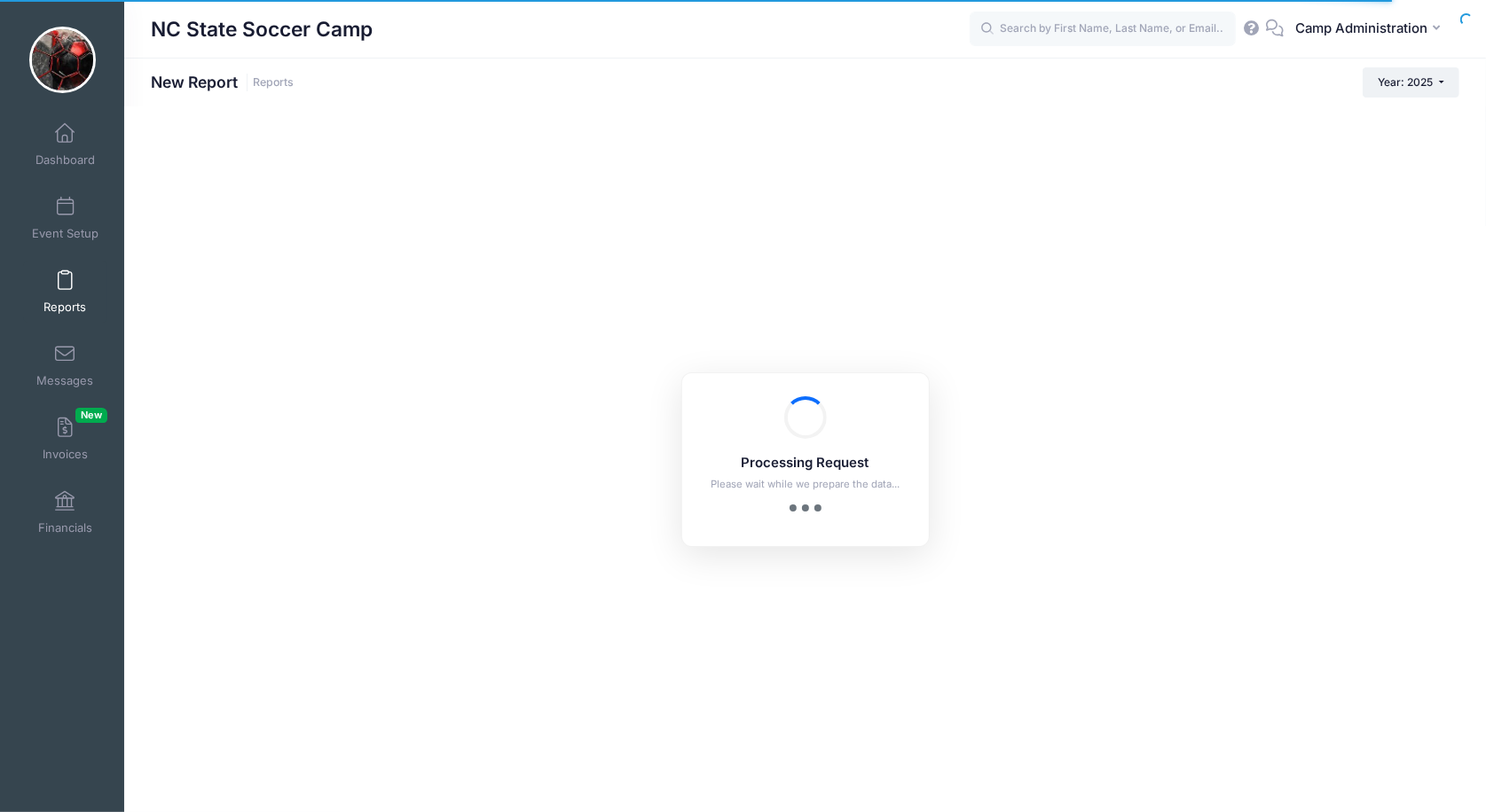
checkbox input "true"
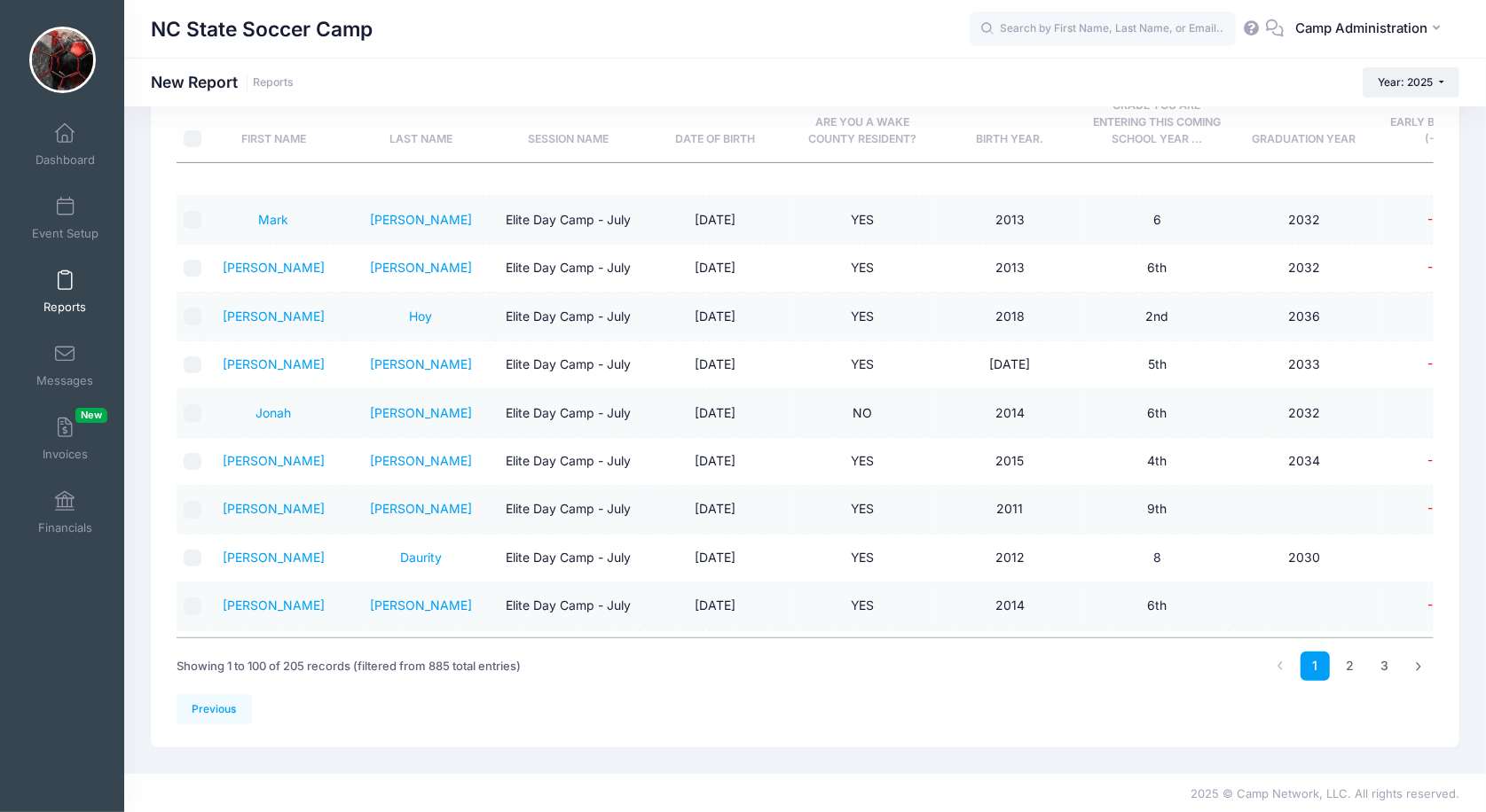
scroll to position [137, 0]
click at [216, 707] on link "Previous" at bounding box center [214, 711] width 75 height 30
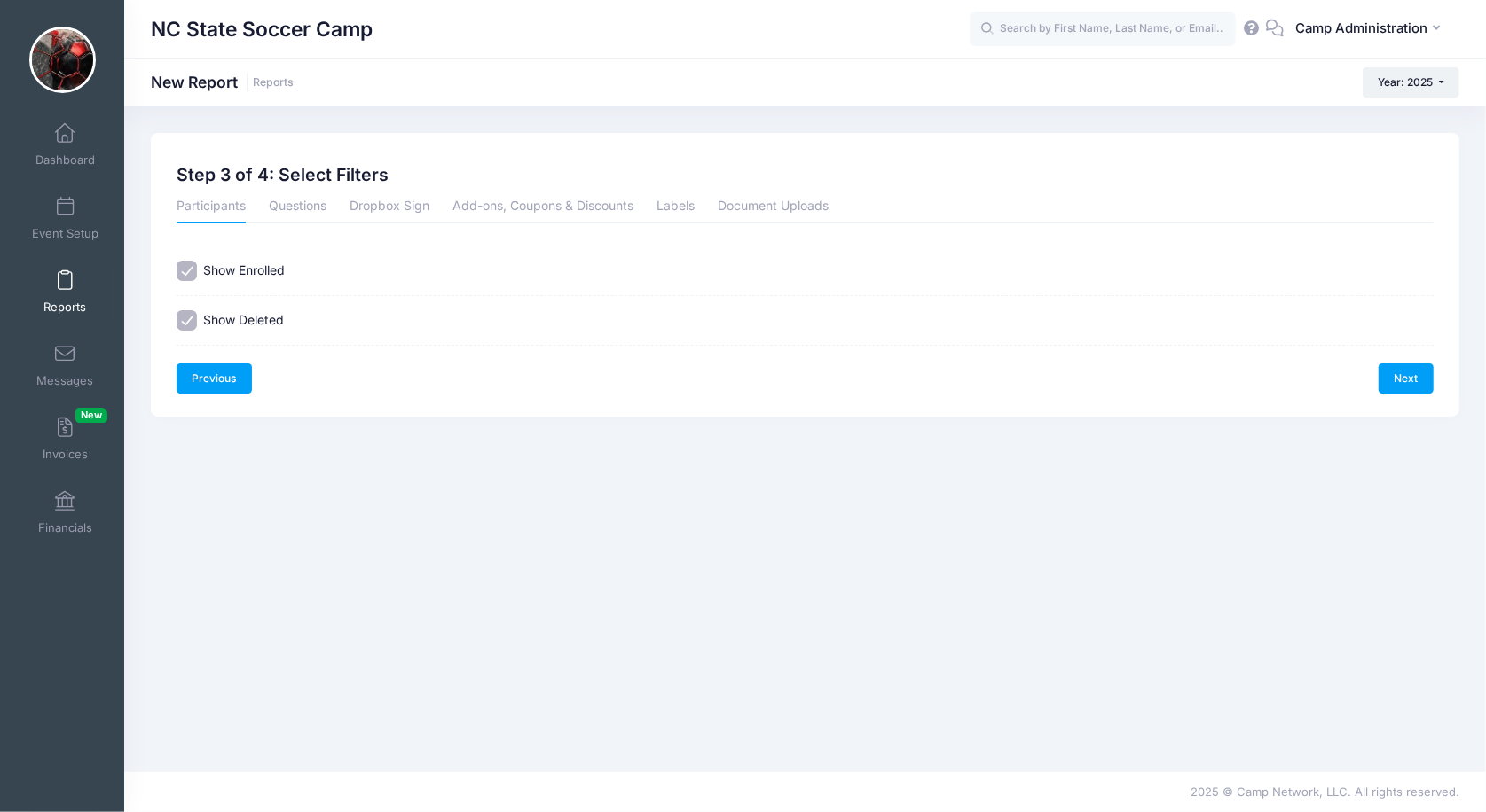
click at [221, 374] on link "Previous" at bounding box center [214, 379] width 75 height 30
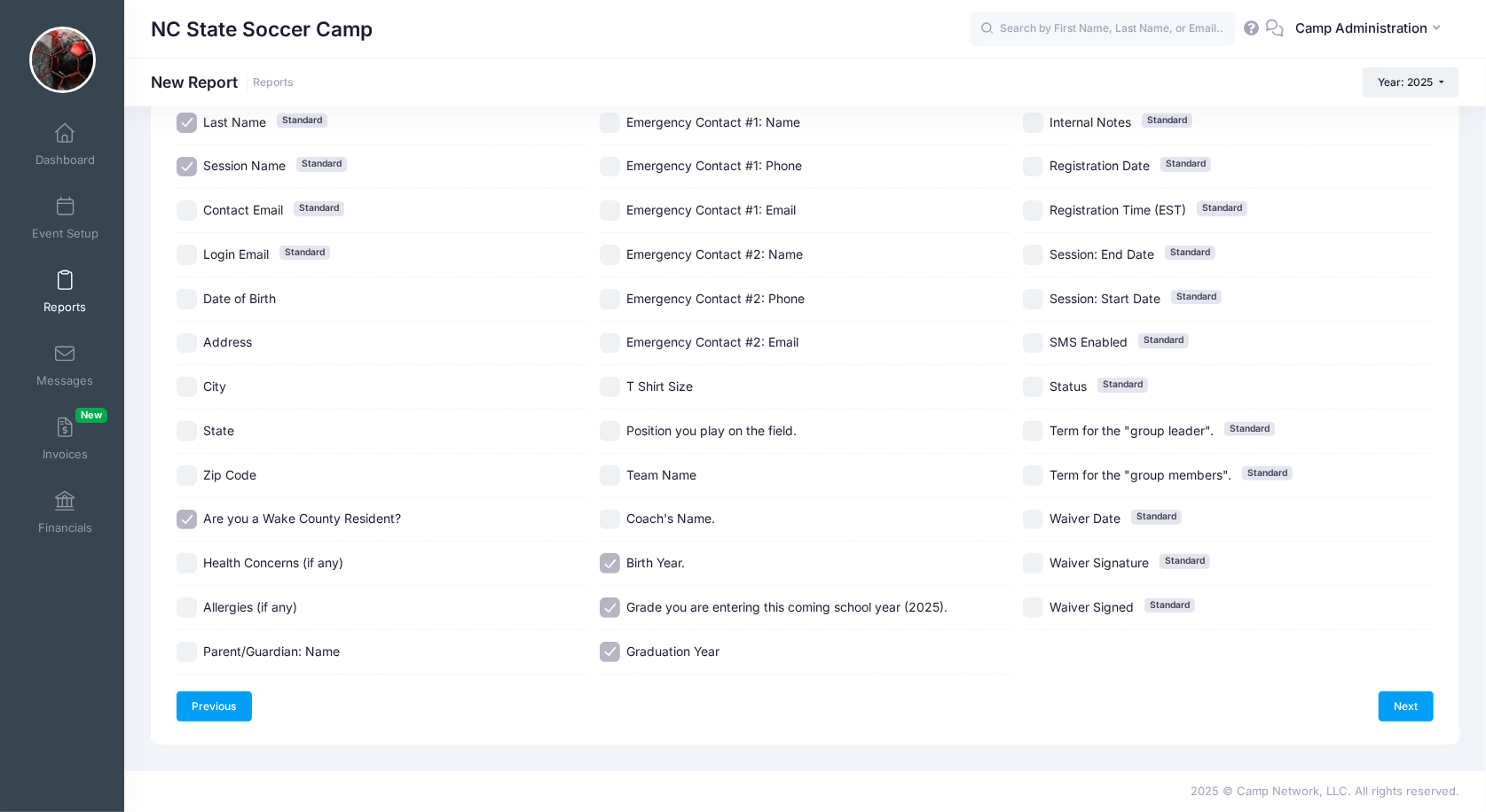
click at [235, 691] on link "Previous" at bounding box center [214, 706] width 75 height 30
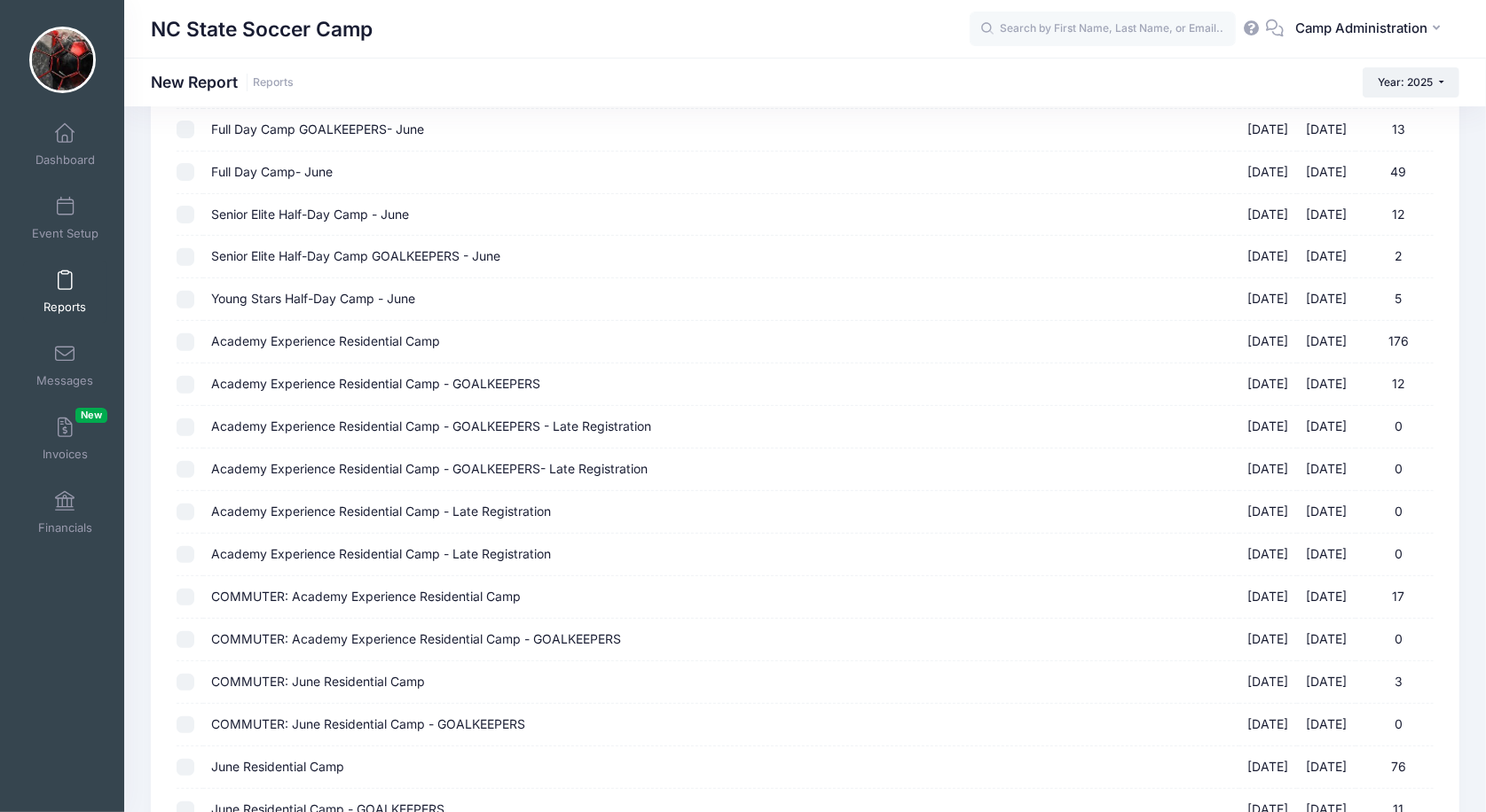
scroll to position [435, 0]
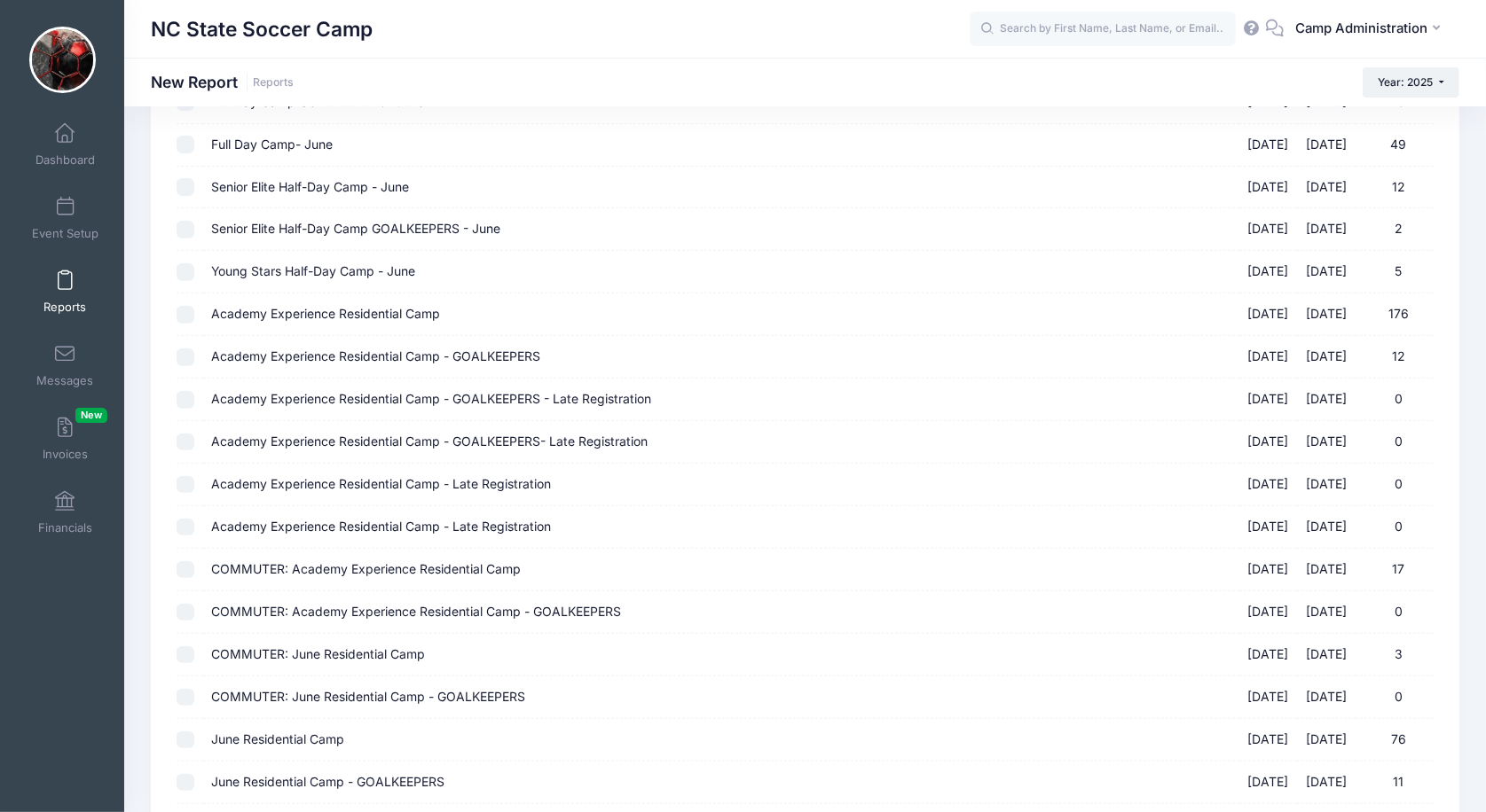
click at [184, 306] on input "Academy Experience Residential Camp [DATE] - [DATE] 176" at bounding box center [186, 315] width 18 height 18
checkbox input "true"
click at [185, 349] on input "Academy Experience Residential Camp - GOALKEEPERS [DATE] - [DATE] 12" at bounding box center [186, 358] width 18 height 18
checkbox input "true"
click at [186, 391] on input "Academy Experience Residential Camp - GOALKEEPERS - Late Registration [DATE] - …" at bounding box center [186, 400] width 18 height 18
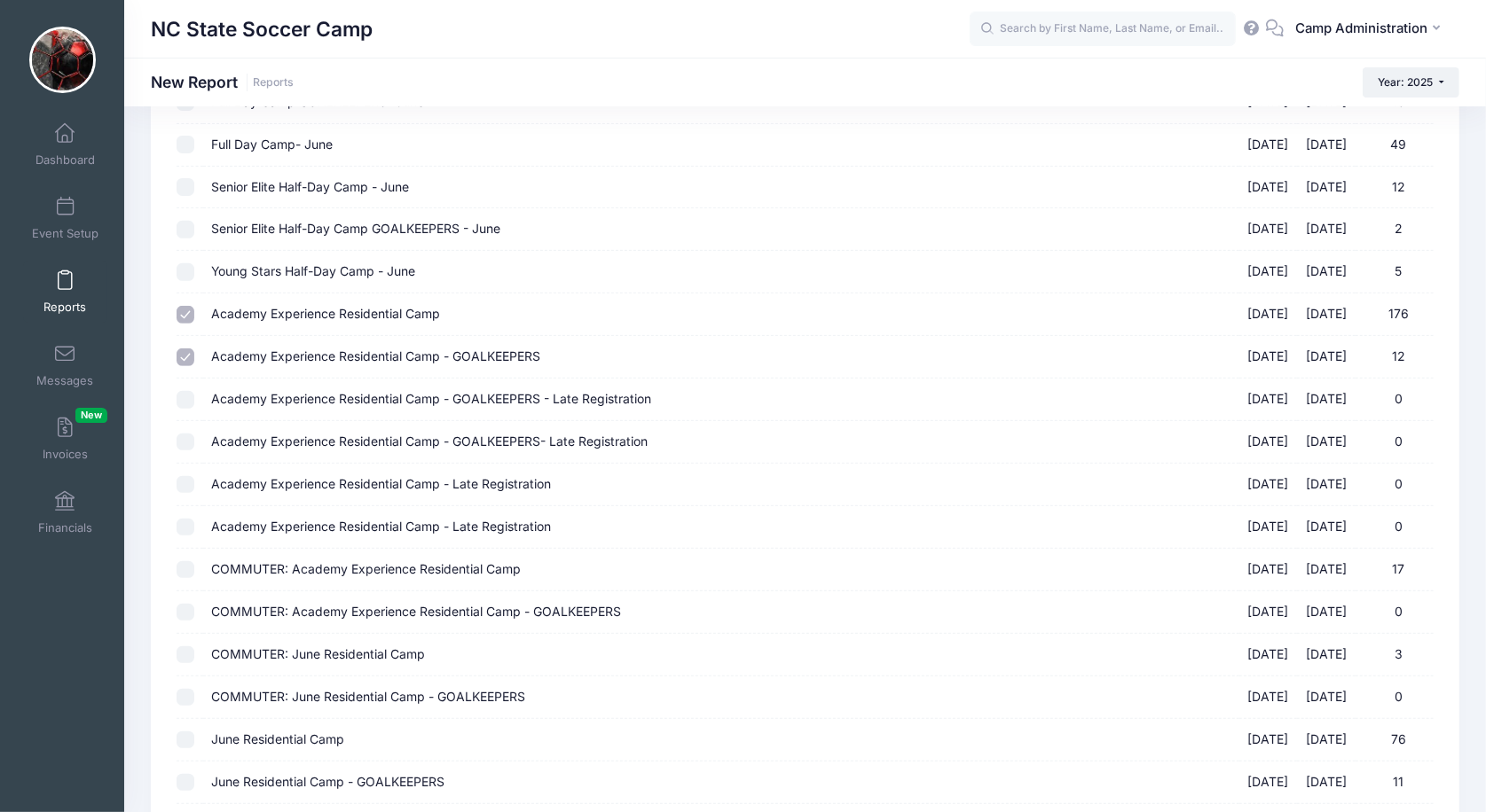
checkbox input "true"
click at [186, 421] on td at bounding box center [190, 442] width 26 height 43
click at [186, 433] on input "Academy Experience Residential Camp - GOALKEEPERS- Late Registration [DATE] - […" at bounding box center [186, 442] width 18 height 18
checkbox input "true"
click at [186, 476] on input "Academy Experience Residential Camp - Late Registration [DATE] - [DATE] 0" at bounding box center [186, 485] width 18 height 18
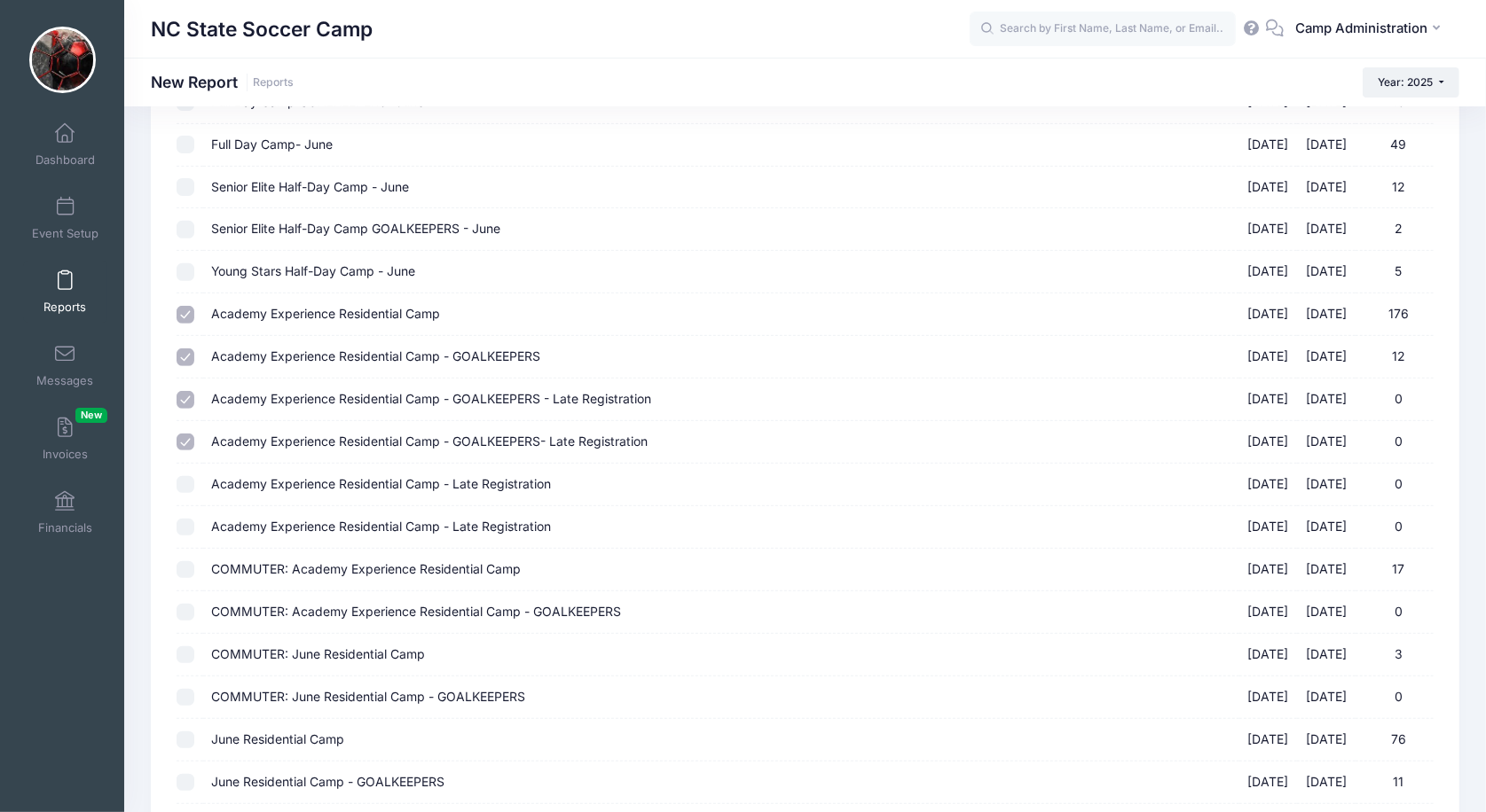
checkbox input "true"
click at [187, 523] on td at bounding box center [190, 527] width 26 height 43
click at [187, 520] on input "Academy Experience Residential Camp - Late Registration [DATE] - [DATE] 0" at bounding box center [186, 527] width 18 height 18
checkbox input "true"
click at [187, 548] on td at bounding box center [190, 569] width 26 height 43
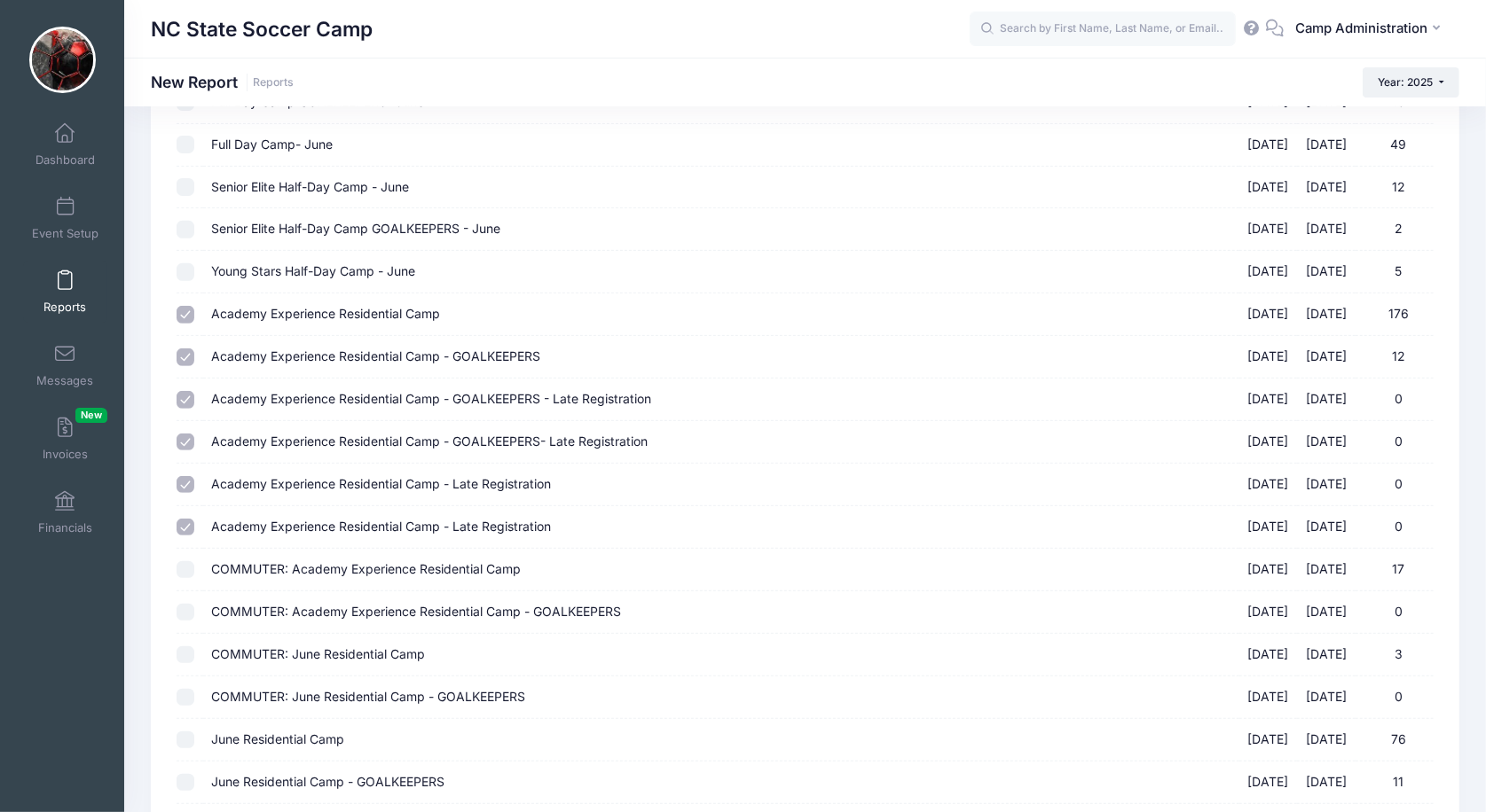
click at [187, 561] on input "COMMUTER: Academy Experience Residential Camp [DATE] - [DATE] 17" at bounding box center [186, 570] width 18 height 18
checkbox input "true"
click at [188, 604] on input "COMMUTER: Academy Experience Residential Camp - GOALKEEPERS [DATE] - [DATE] 0" at bounding box center [186, 613] width 18 height 18
checkbox input "true"
click at [187, 646] on input "COMMUTER: June Residential Camp [DATE] - [DATE] 3" at bounding box center [186, 655] width 18 height 18
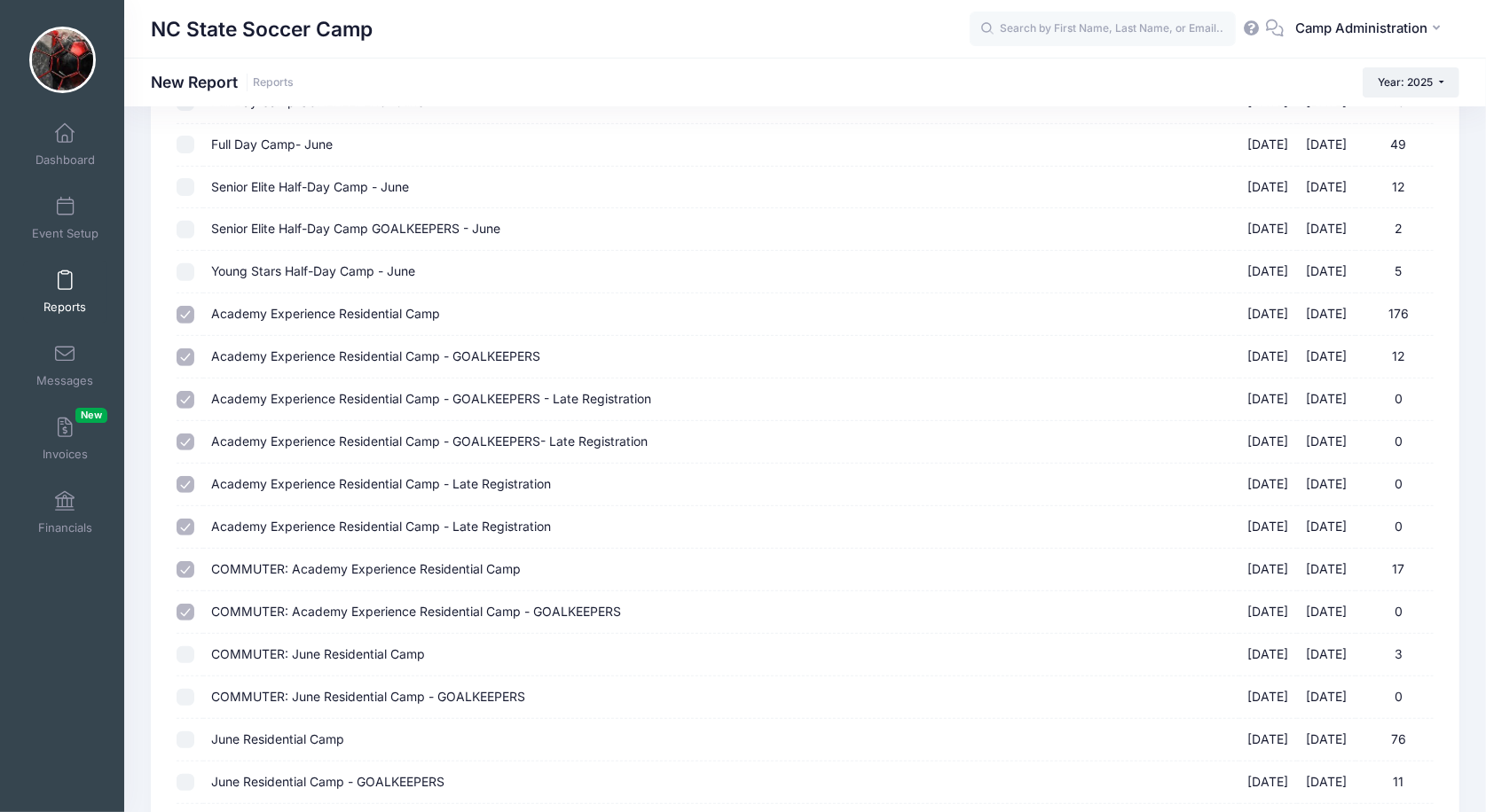
checkbox input "true"
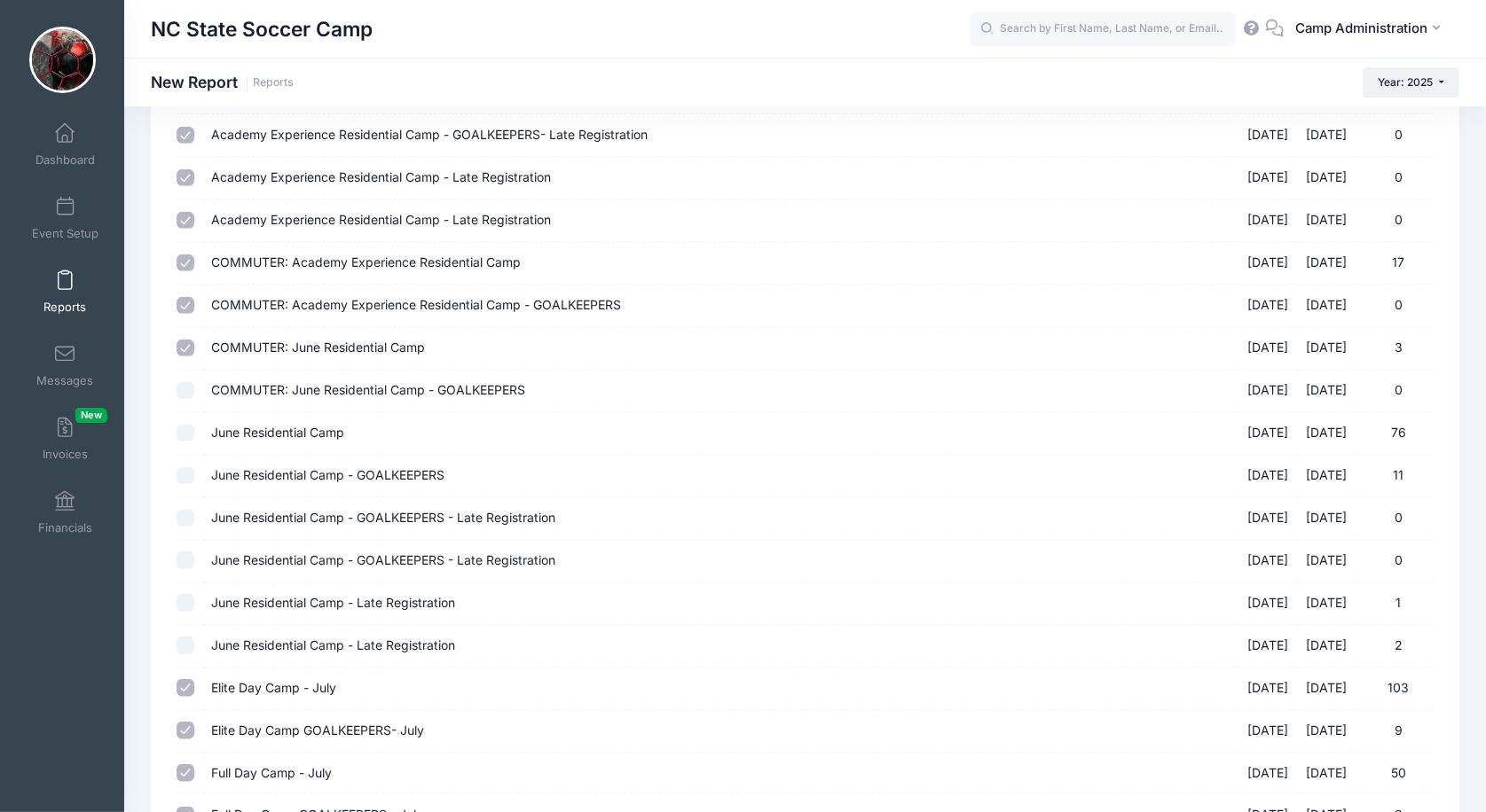
scroll to position [769, 0]
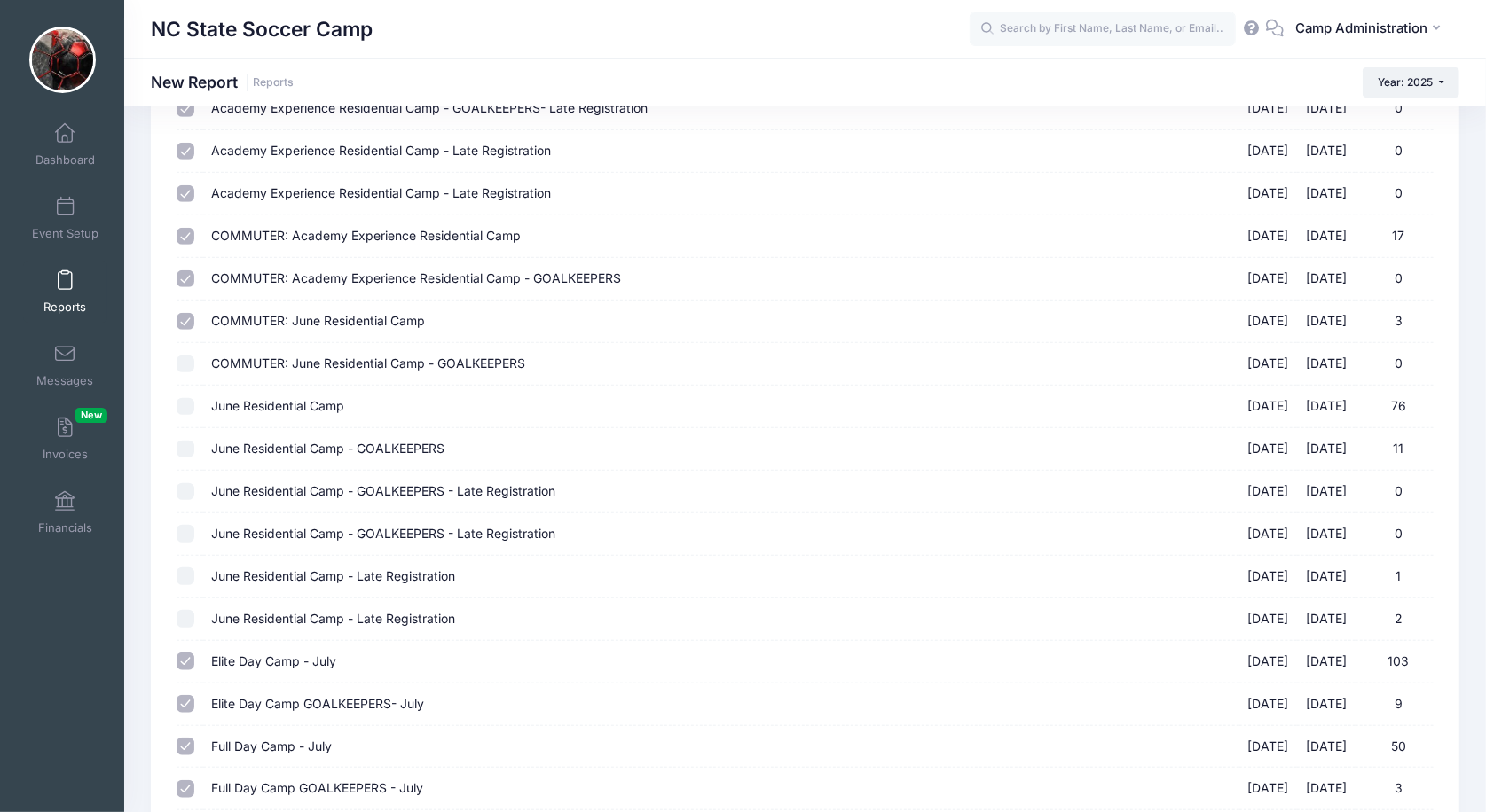
click at [190, 356] on input "COMMUTER: June Residential Camp - GOALKEEPERS [DATE] - [DATE] 0" at bounding box center [186, 365] width 18 height 18
checkbox input "true"
click at [190, 399] on input "June Residential Camp [DATE] - [DATE] 76" at bounding box center [186, 407] width 18 height 18
checkbox input "true"
click at [188, 440] on input "June Residential Camp - GOALKEEPERS [DATE] - [DATE] 11" at bounding box center [186, 449] width 18 height 18
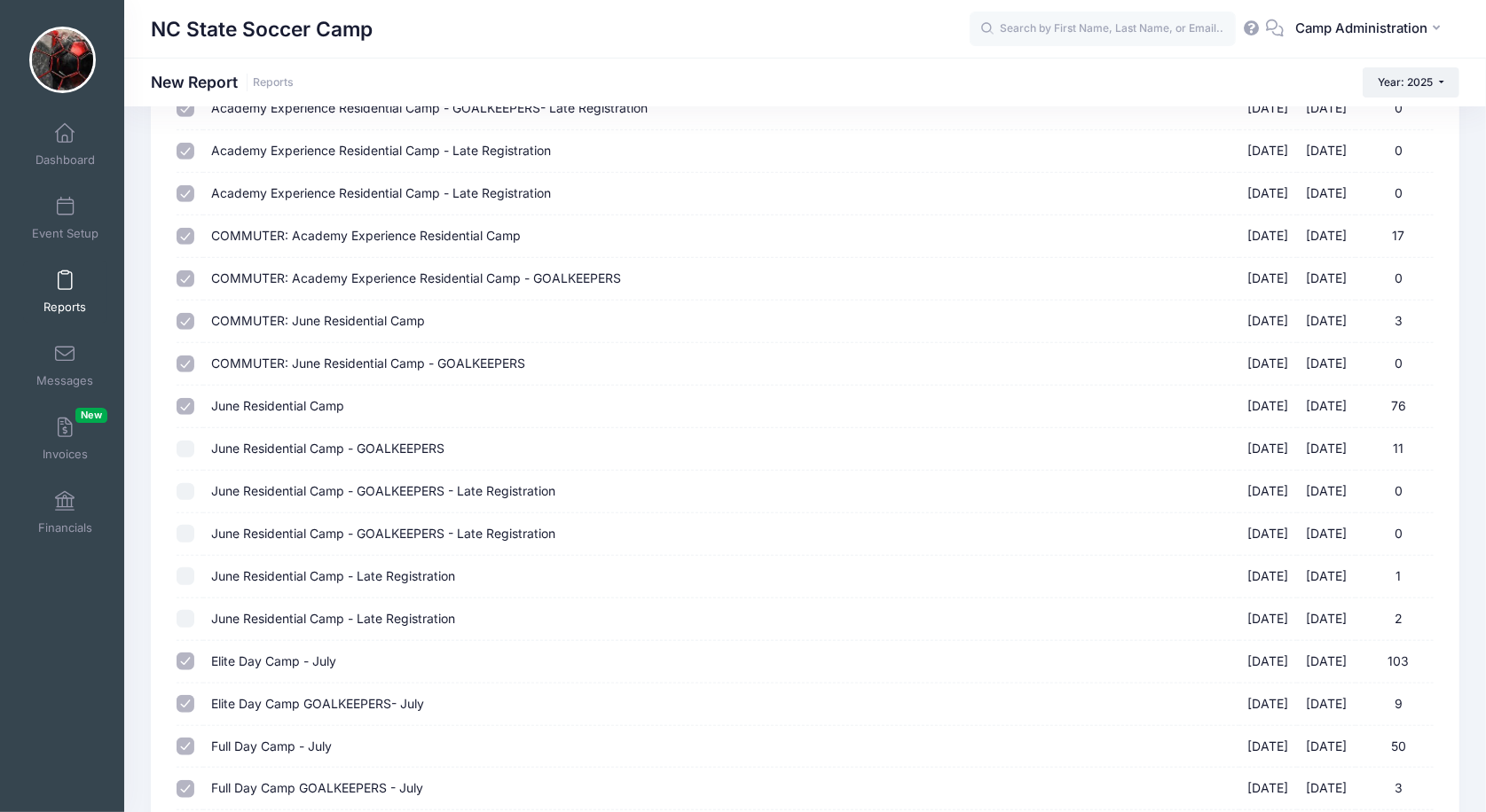
checkbox input "true"
click at [188, 483] on input "June Residential Camp - GOALKEEPERS - Late Registration [DATE] - [DATE] 0" at bounding box center [186, 492] width 18 height 18
checkbox input "true"
click at [188, 525] on input "June Residential Camp - GOALKEEPERS - Late Registration [DATE] - [DATE] 0" at bounding box center [186, 534] width 18 height 18
checkbox input "true"
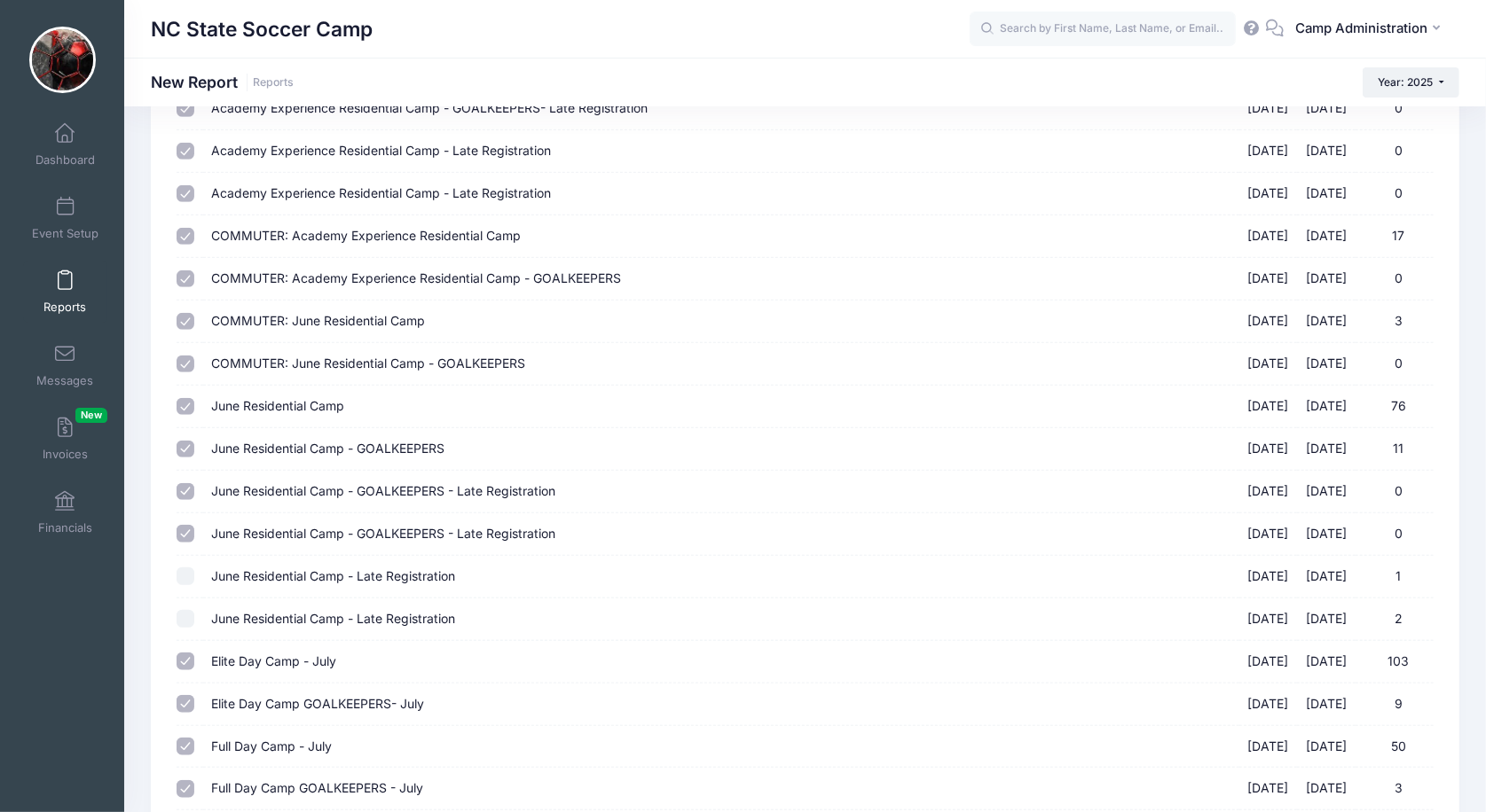
click at [188, 567] on input "June Residential Camp - Late Registration [DATE] - [DATE] 1" at bounding box center [186, 576] width 18 height 18
checkbox input "true"
click at [191, 610] on input "June Residential Camp - Late Registration [DATE] - [DATE] 2" at bounding box center [186, 619] width 18 height 18
checkbox input "true"
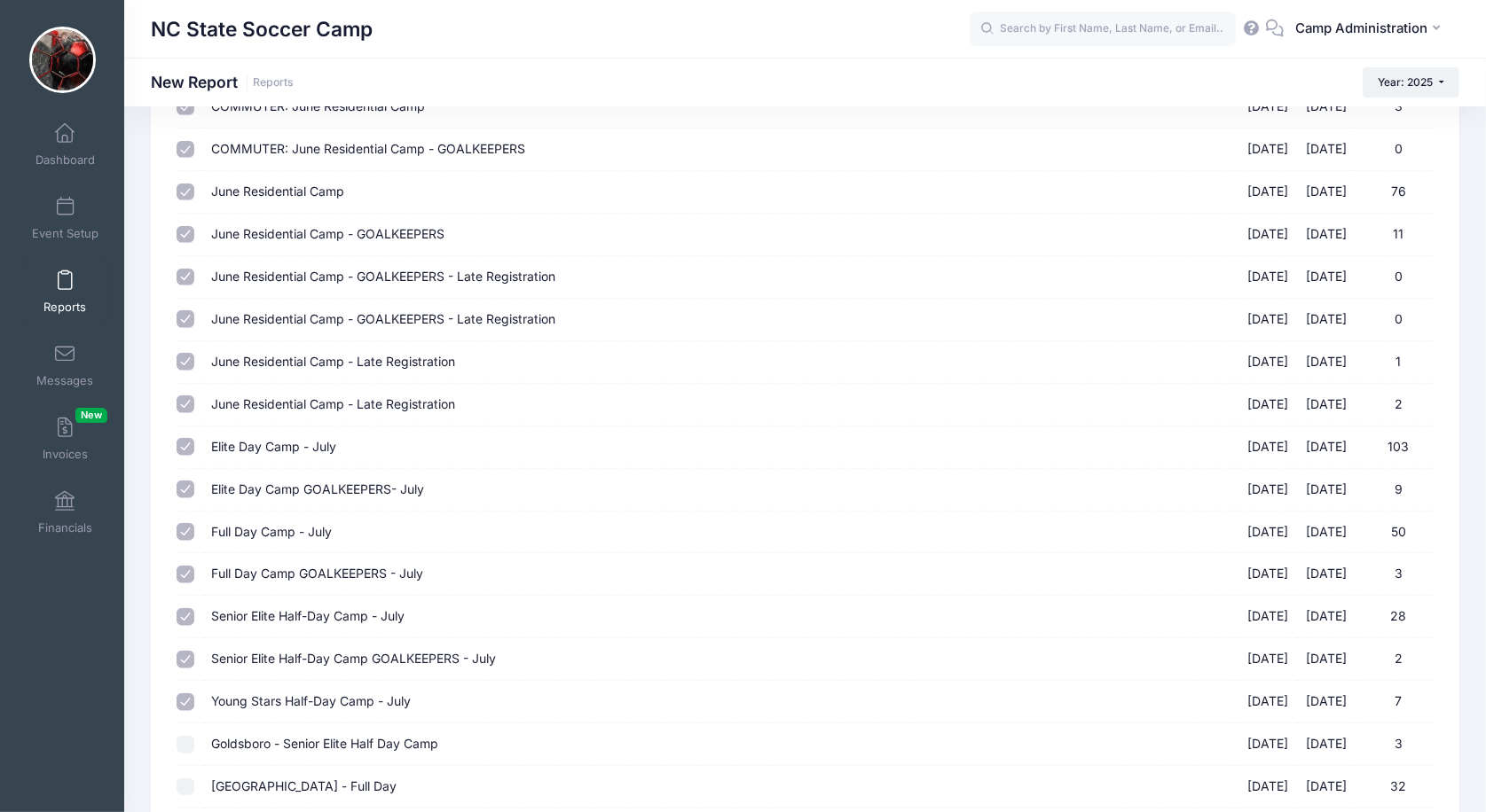
scroll to position [1026, 0]
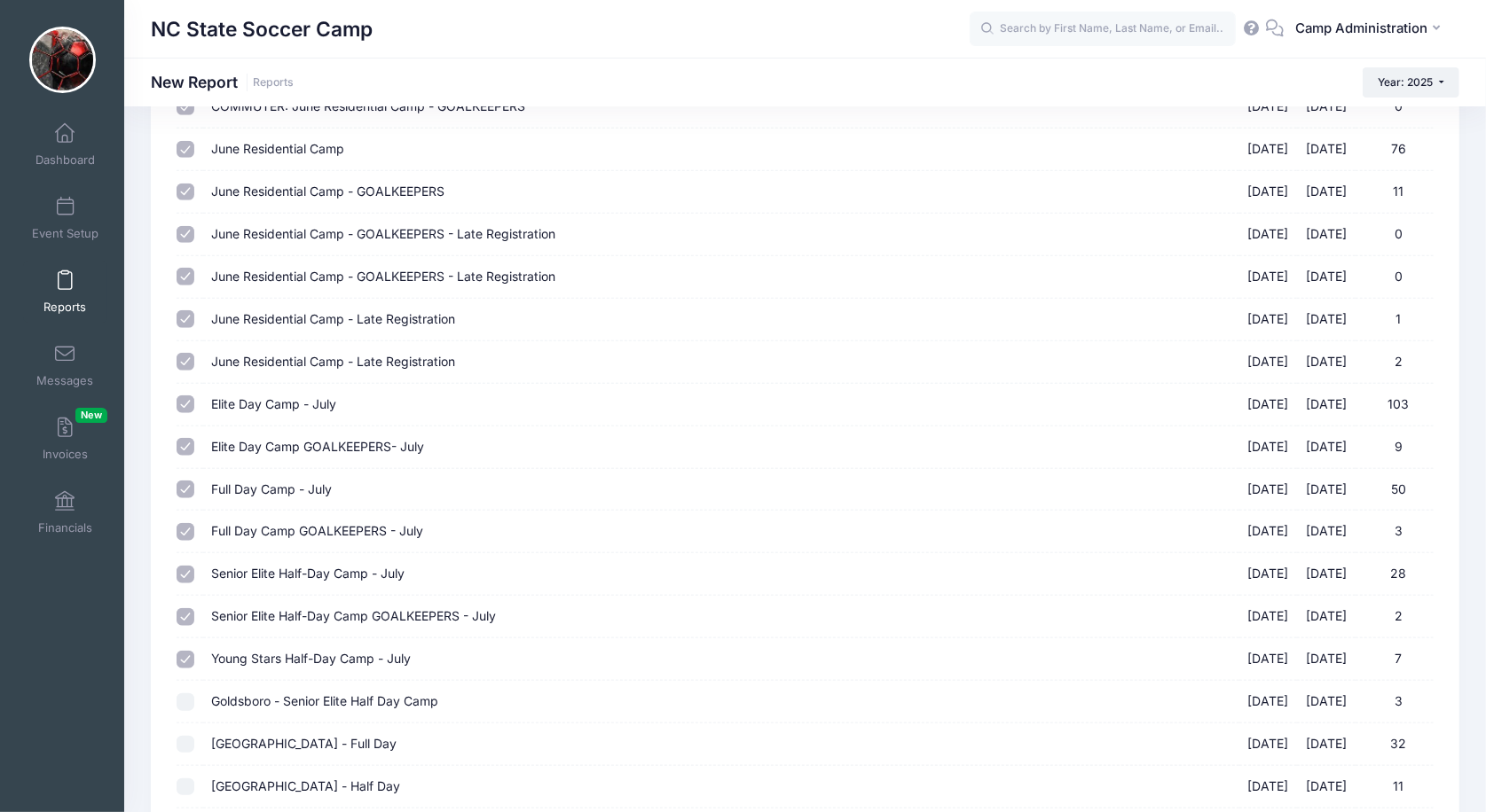
click at [186, 396] on input "Elite Day Camp - July [DATE] - [DATE] 103" at bounding box center [186, 405] width 18 height 18
checkbox input "false"
click at [186, 438] on input "Elite Day Camp GOALKEEPERS- July [DATE] - [DATE] 9" at bounding box center [186, 447] width 18 height 18
checkbox input "false"
click at [186, 480] on input "Full Day Camp - July [DATE] - [DATE] 50" at bounding box center [186, 489] width 18 height 18
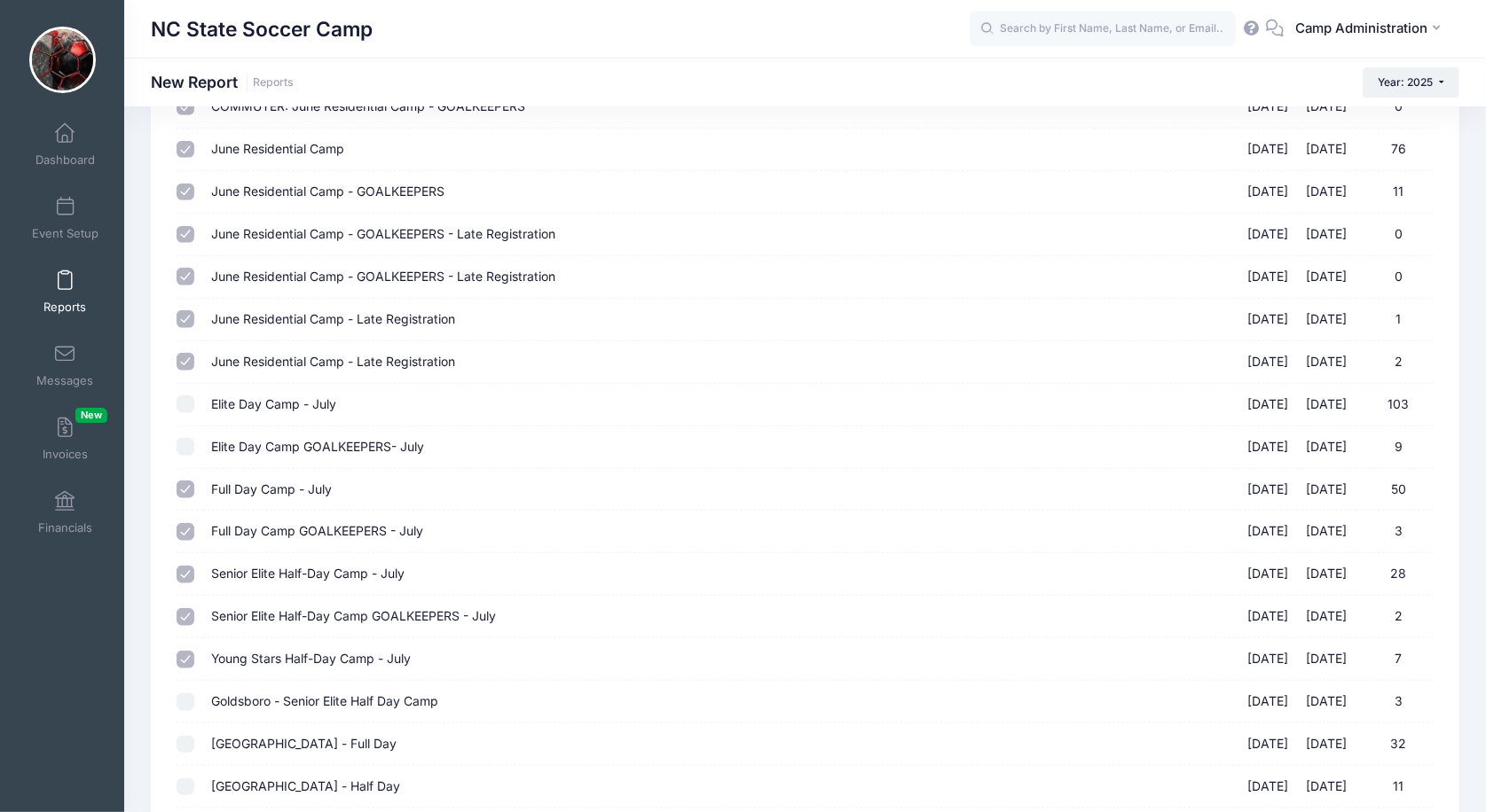
checkbox input "false"
click at [186, 523] on input "Full Day Camp GOALKEEPERS - July [DATE] - [DATE] 3" at bounding box center [186, 532] width 18 height 18
checkbox input "false"
click at [186, 565] on input "Senior Elite Half-Day Camp - July [DATE] - [DATE] 28" at bounding box center [186, 574] width 18 height 18
checkbox input "false"
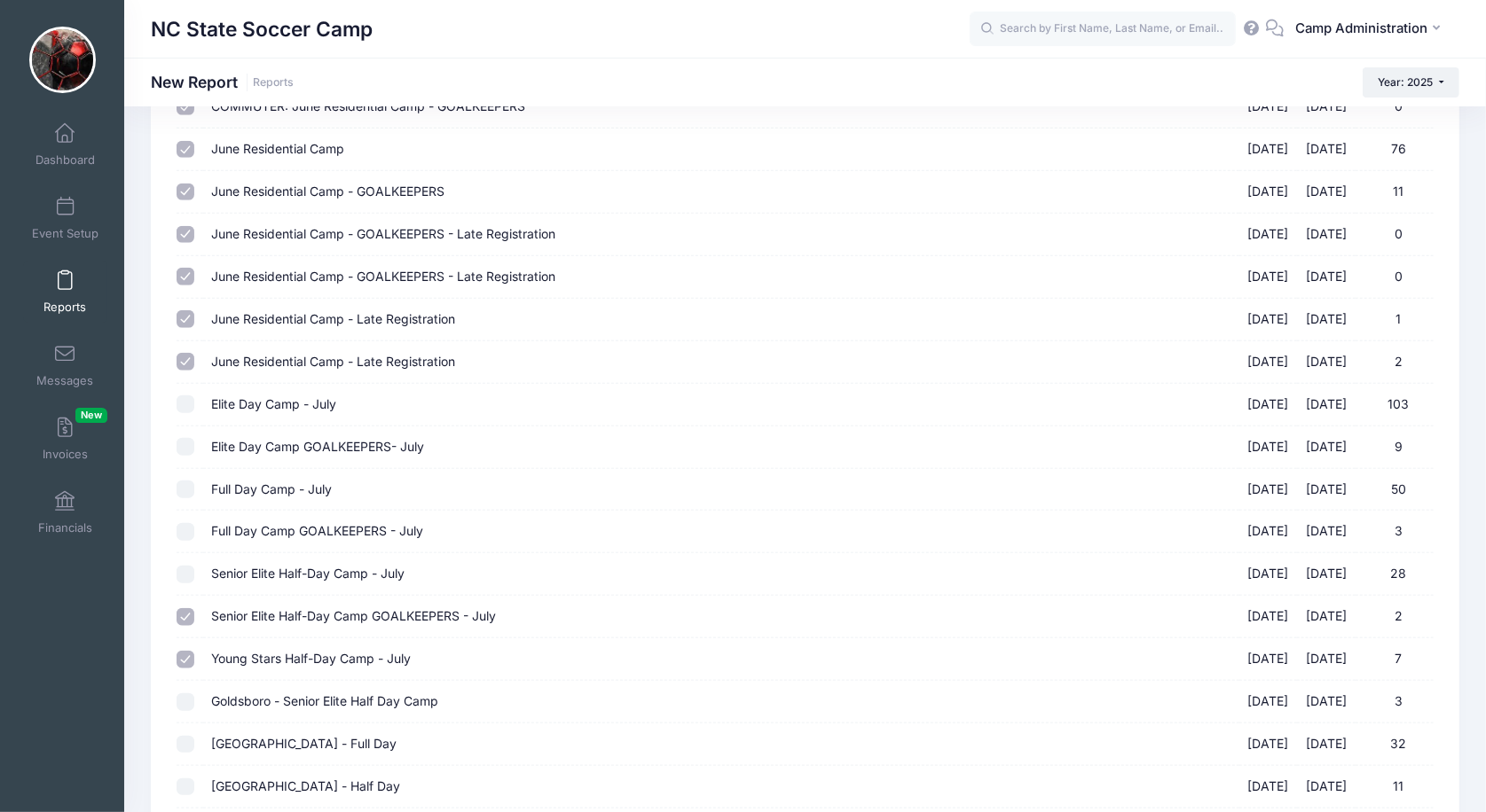
click at [187, 608] on input "Senior Elite Half-Day Camp GOALKEEPERS - July [DATE] - [DATE] 2" at bounding box center [186, 617] width 18 height 18
checkbox input "false"
click at [186, 651] on input "Young Stars Half-Day Camp - July [DATE] - [DATE] 7" at bounding box center [186, 660] width 18 height 18
checkbox input "false"
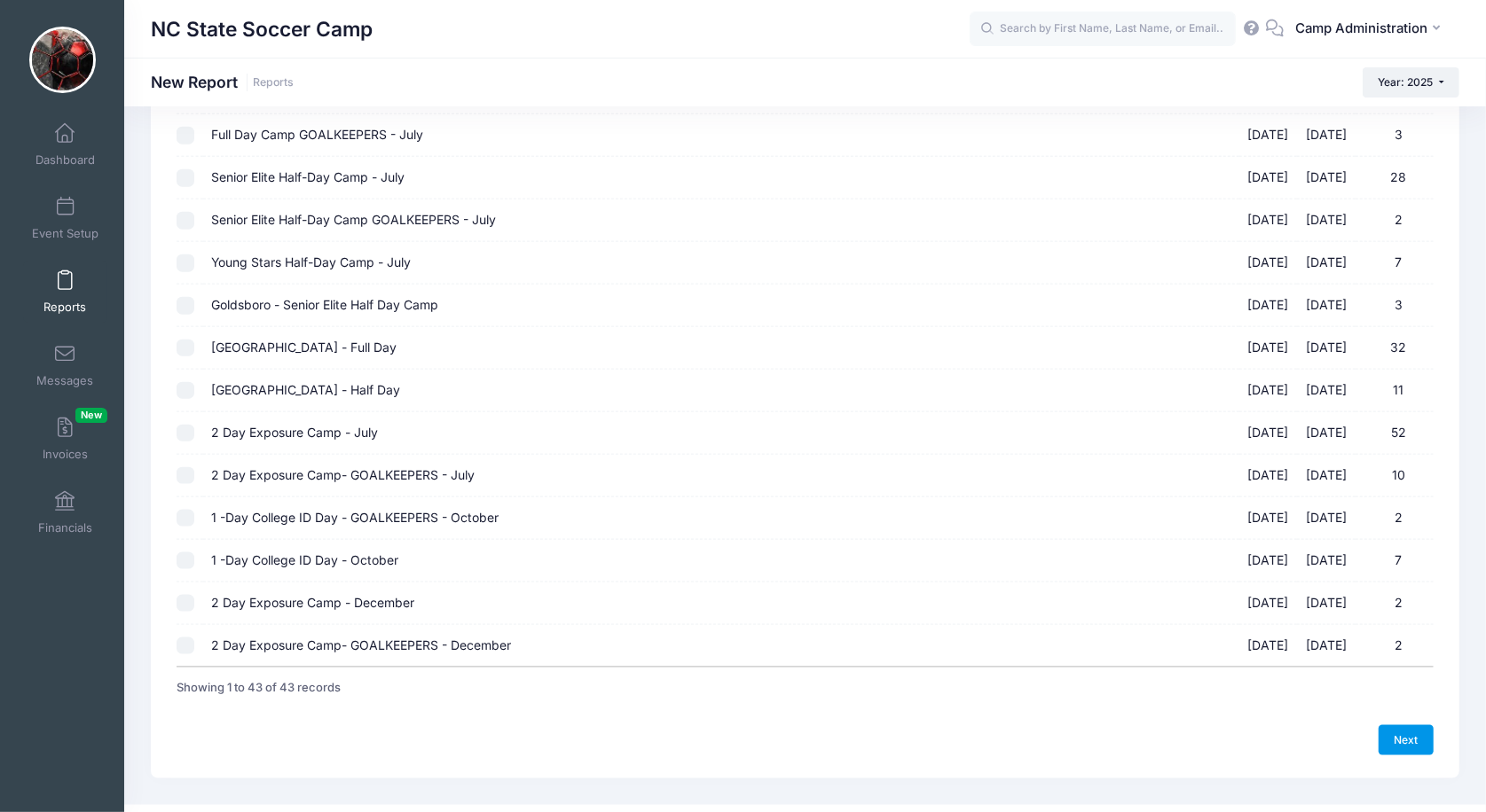
click at [1418, 725] on link "Next" at bounding box center [1405, 740] width 55 height 30
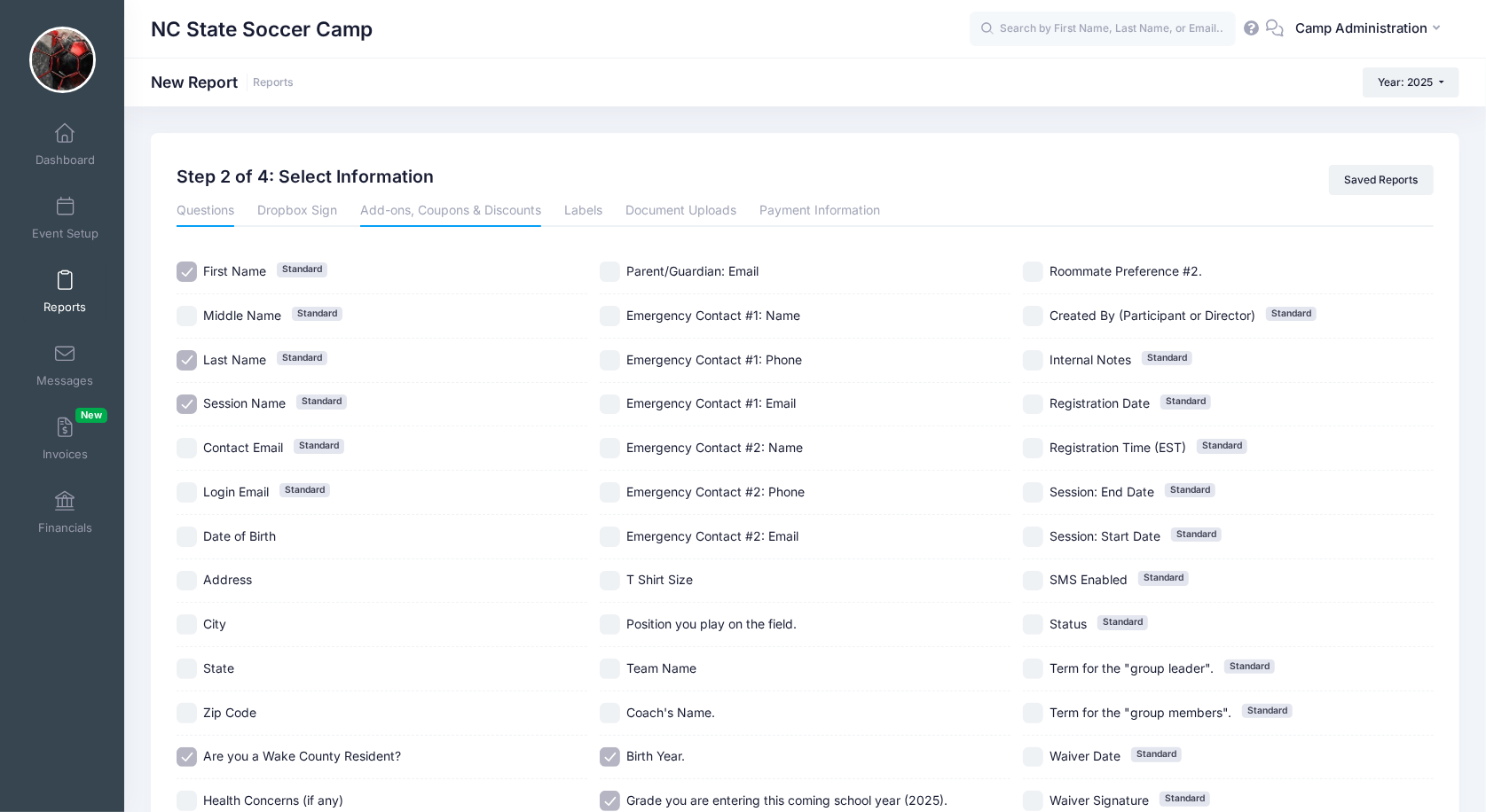
scroll to position [0, 0]
click at [519, 196] on link "Add-ons, Coupons & Discounts" at bounding box center [450, 211] width 181 height 32
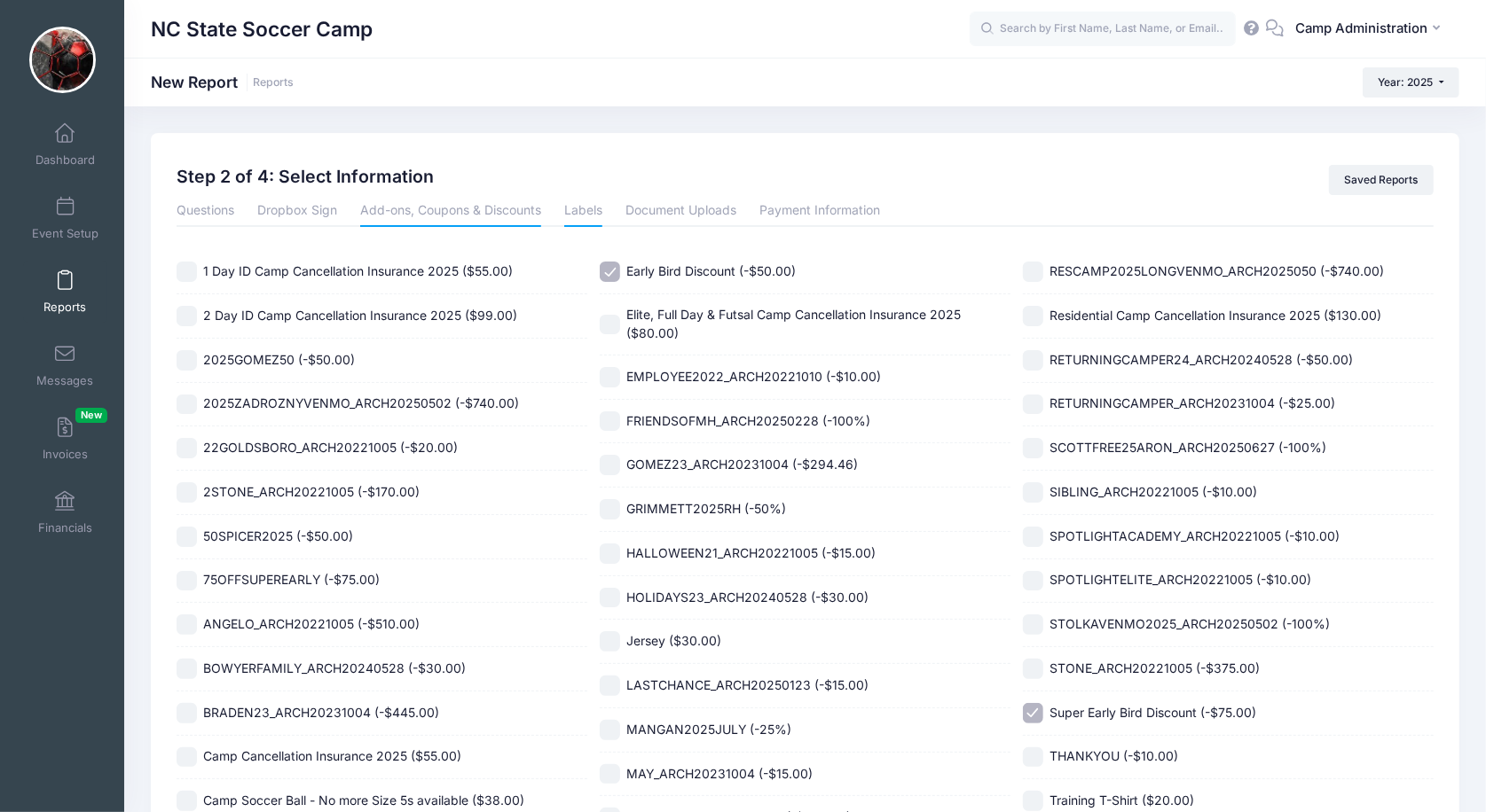
click at [596, 209] on link "Labels" at bounding box center [584, 211] width 38 height 32
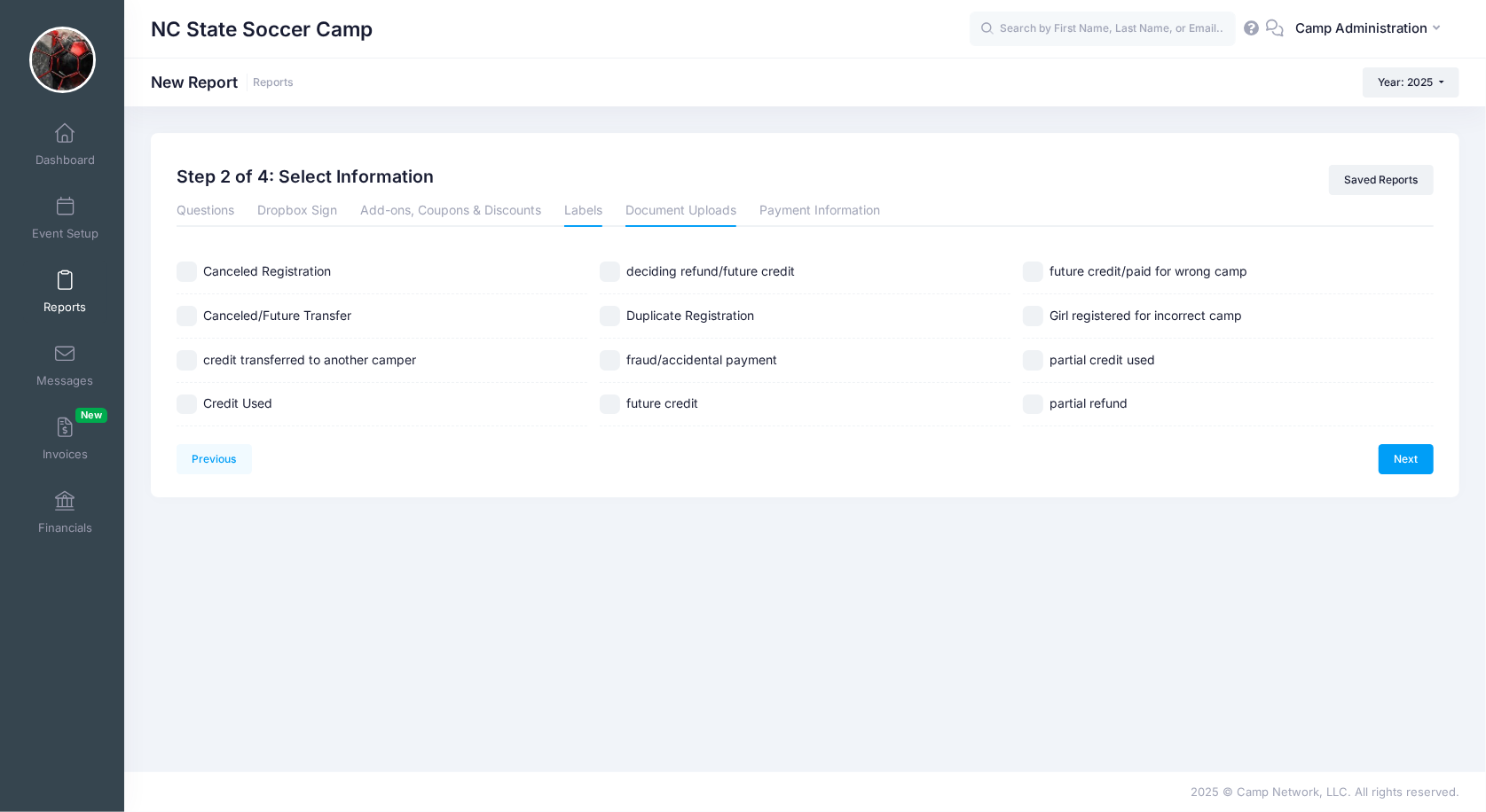
click at [669, 210] on link "Document Uploads" at bounding box center [681, 211] width 111 height 32
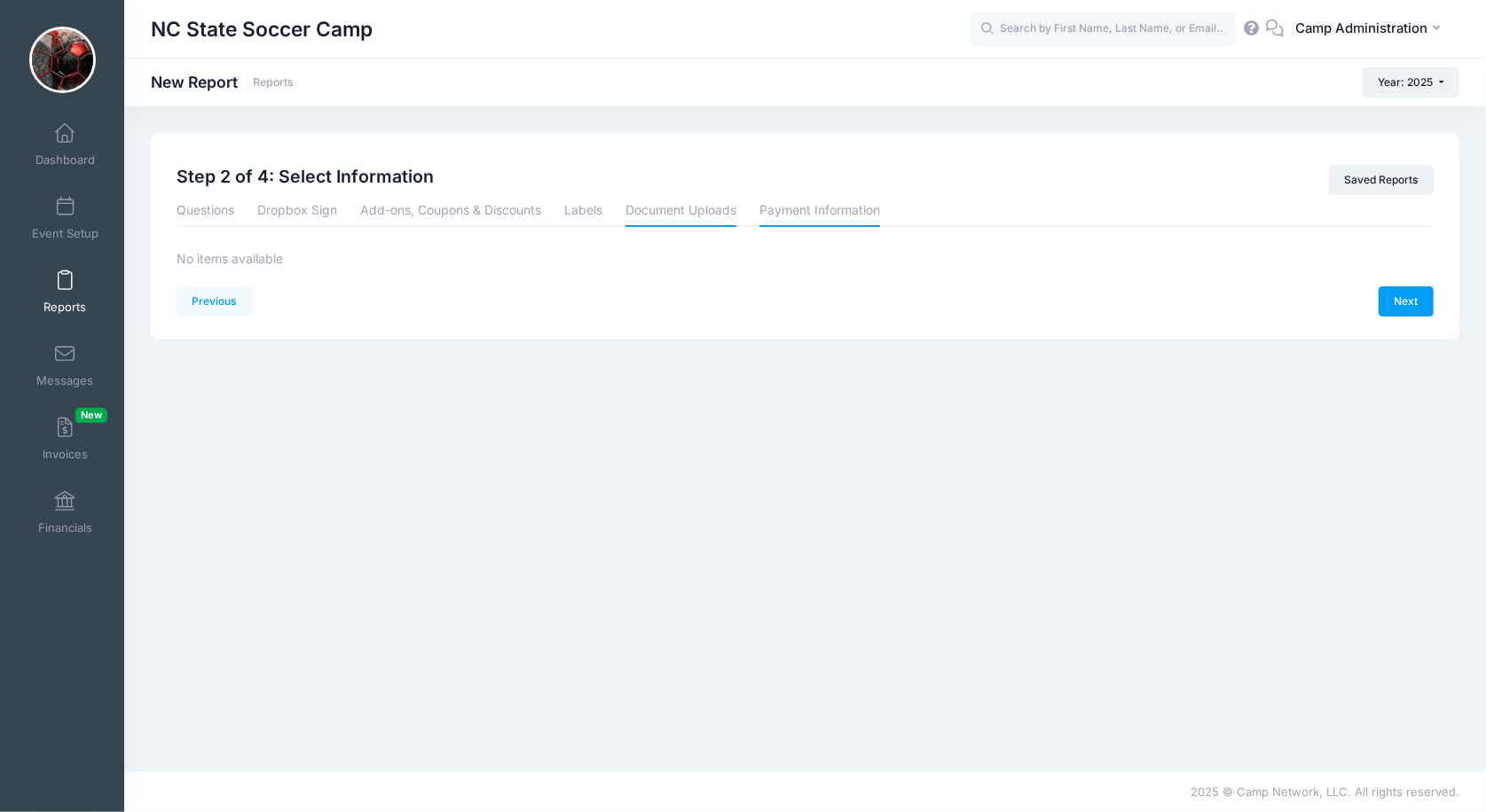
click at [801, 217] on link "Payment Information" at bounding box center [819, 211] width 121 height 32
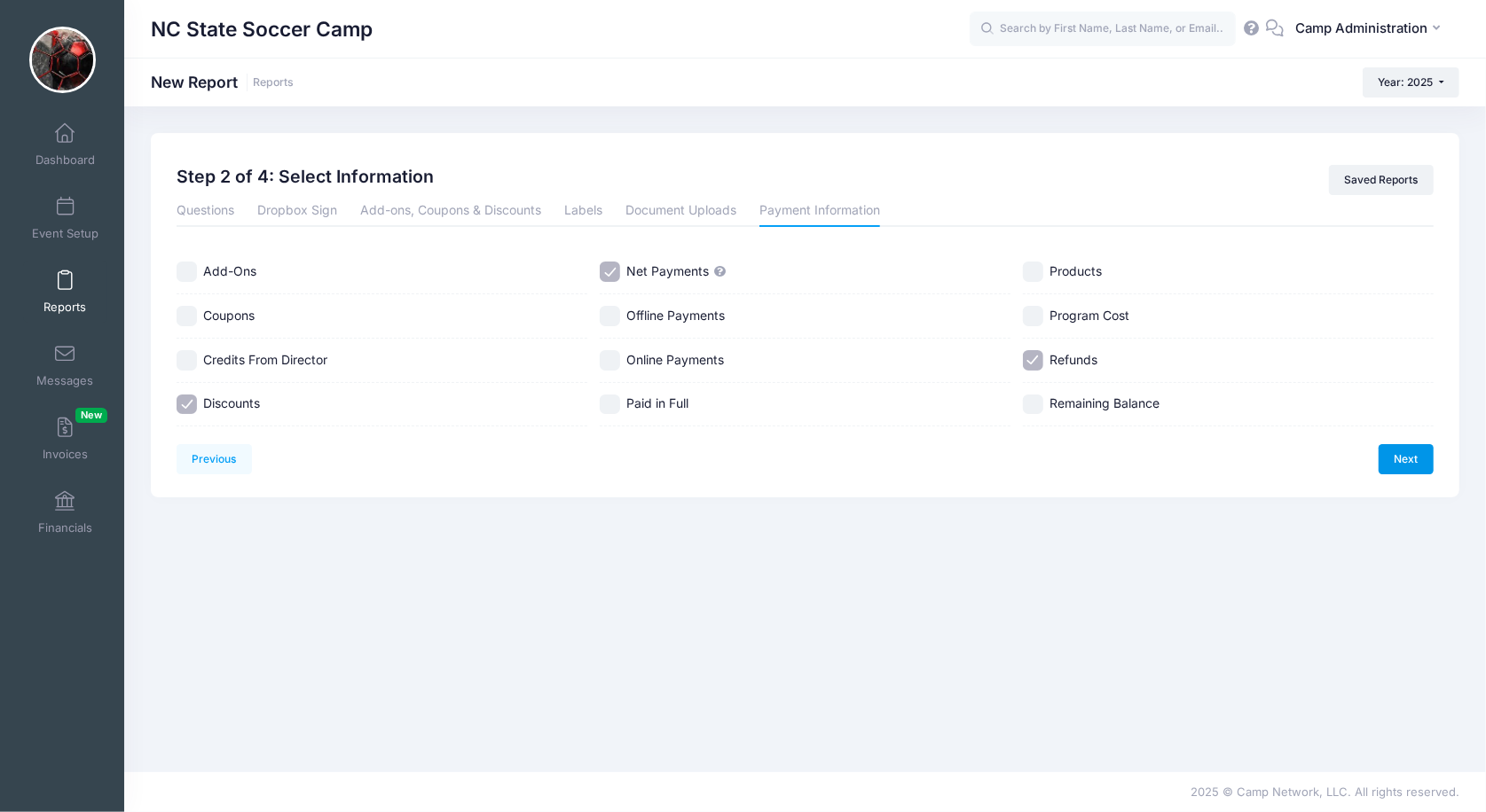
click at [1398, 467] on link "Next" at bounding box center [1405, 459] width 55 height 30
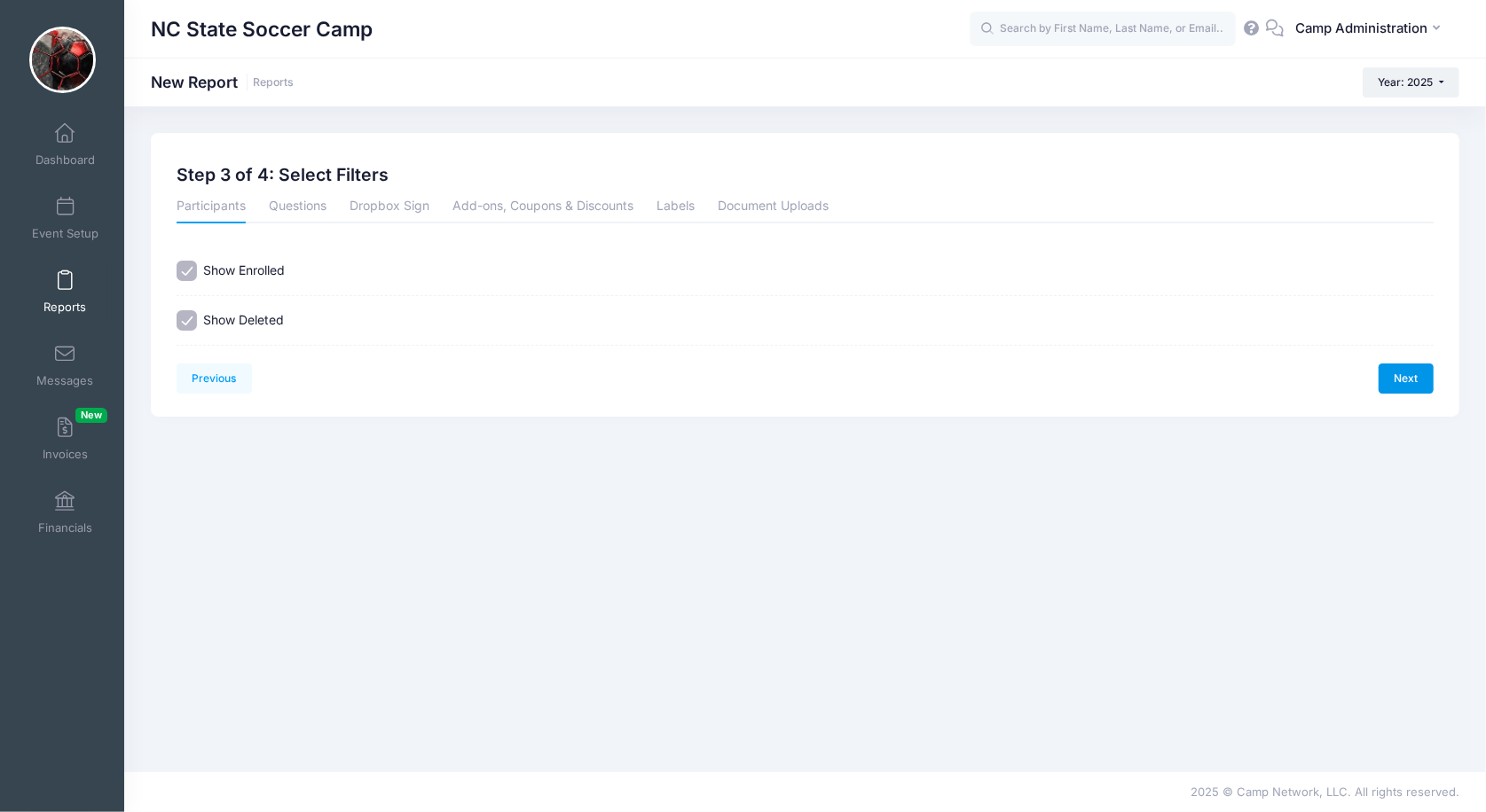
click at [1390, 386] on link "Next" at bounding box center [1405, 379] width 55 height 30
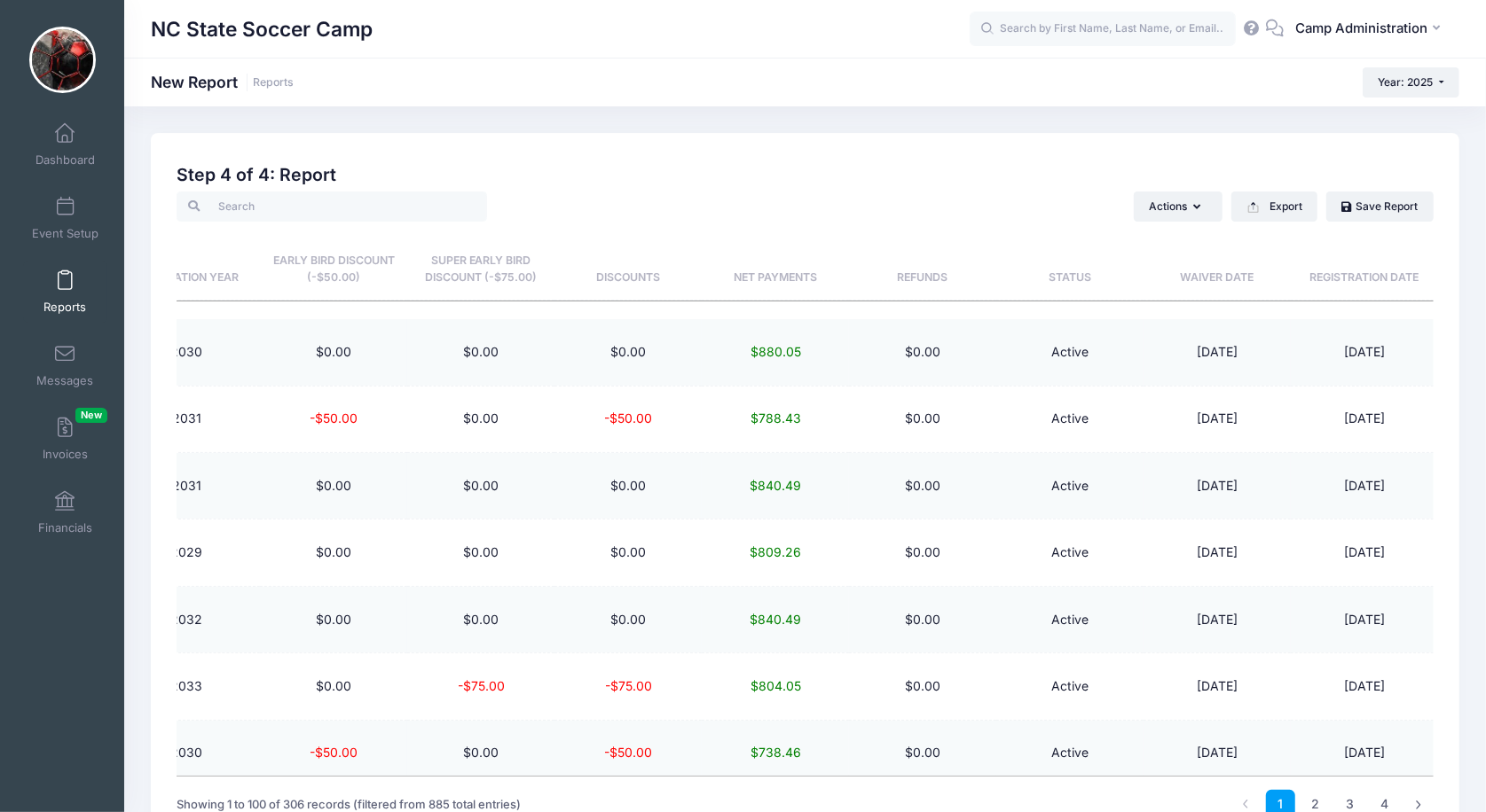
click at [927, 275] on th "Refunds" at bounding box center [922, 261] width 147 height 79
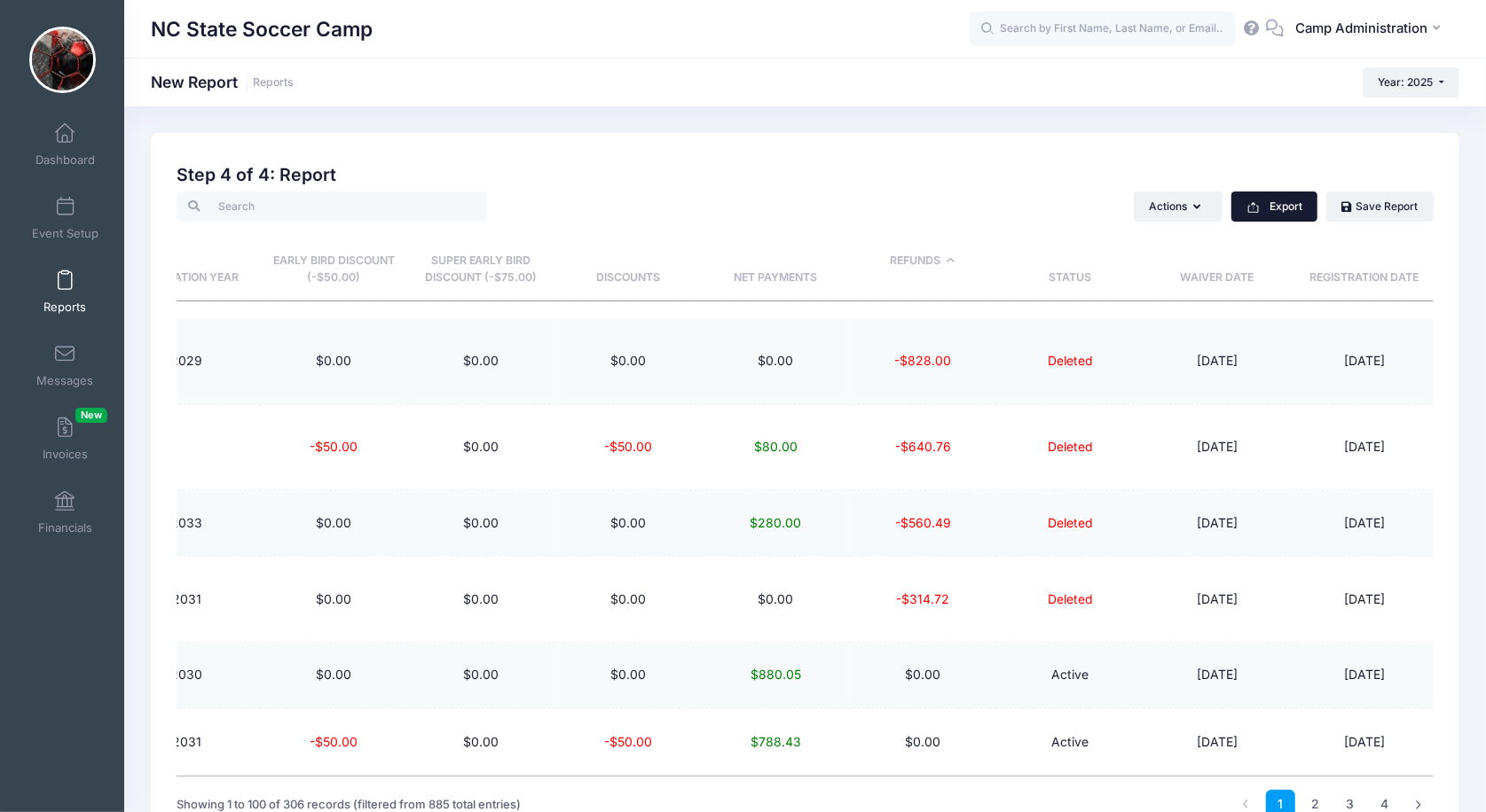
click at [1260, 206] on icon "button" at bounding box center [1253, 208] width 14 height 14
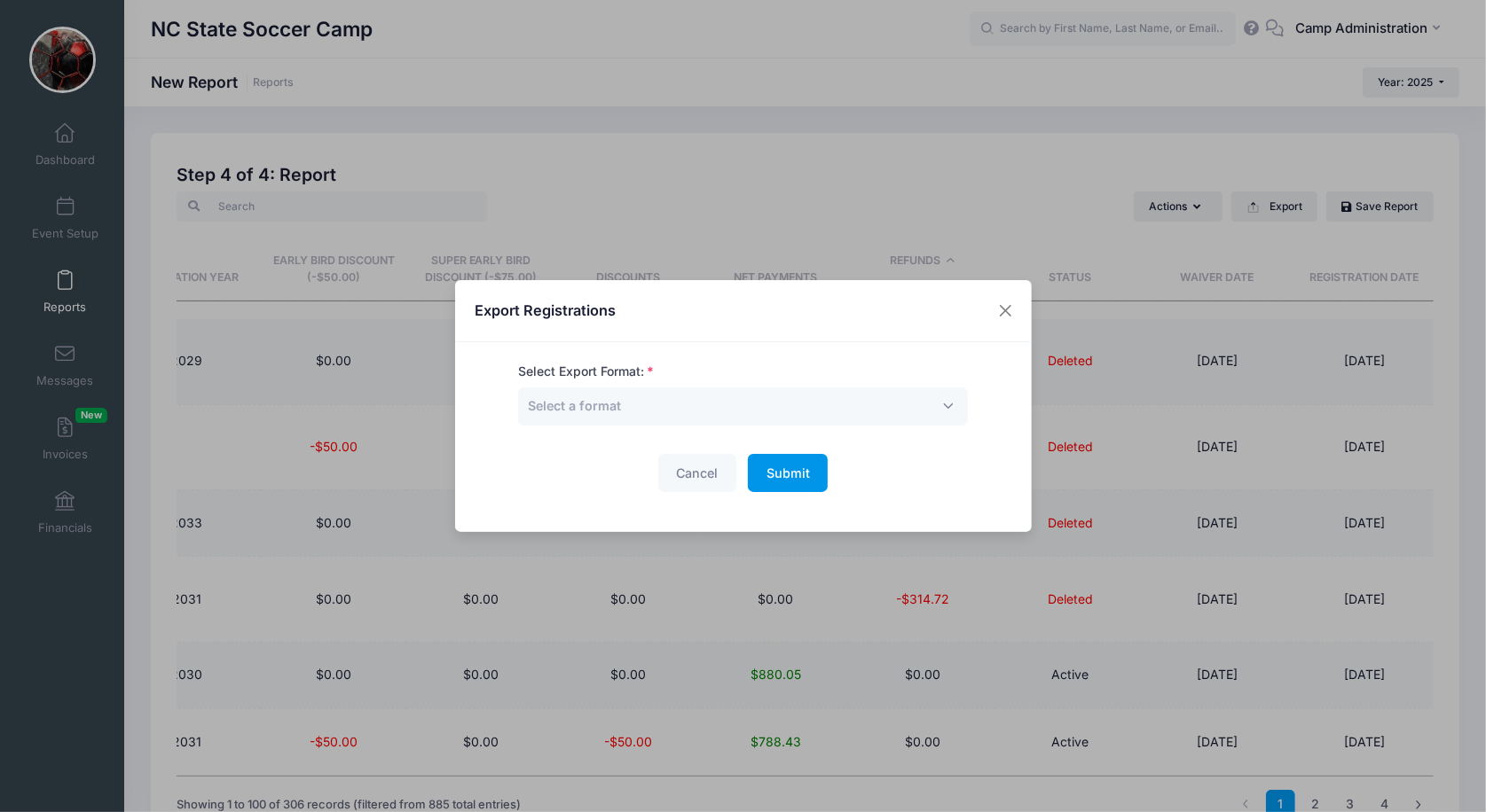
click at [776, 460] on button "Submit Please wait..." at bounding box center [787, 473] width 80 height 38
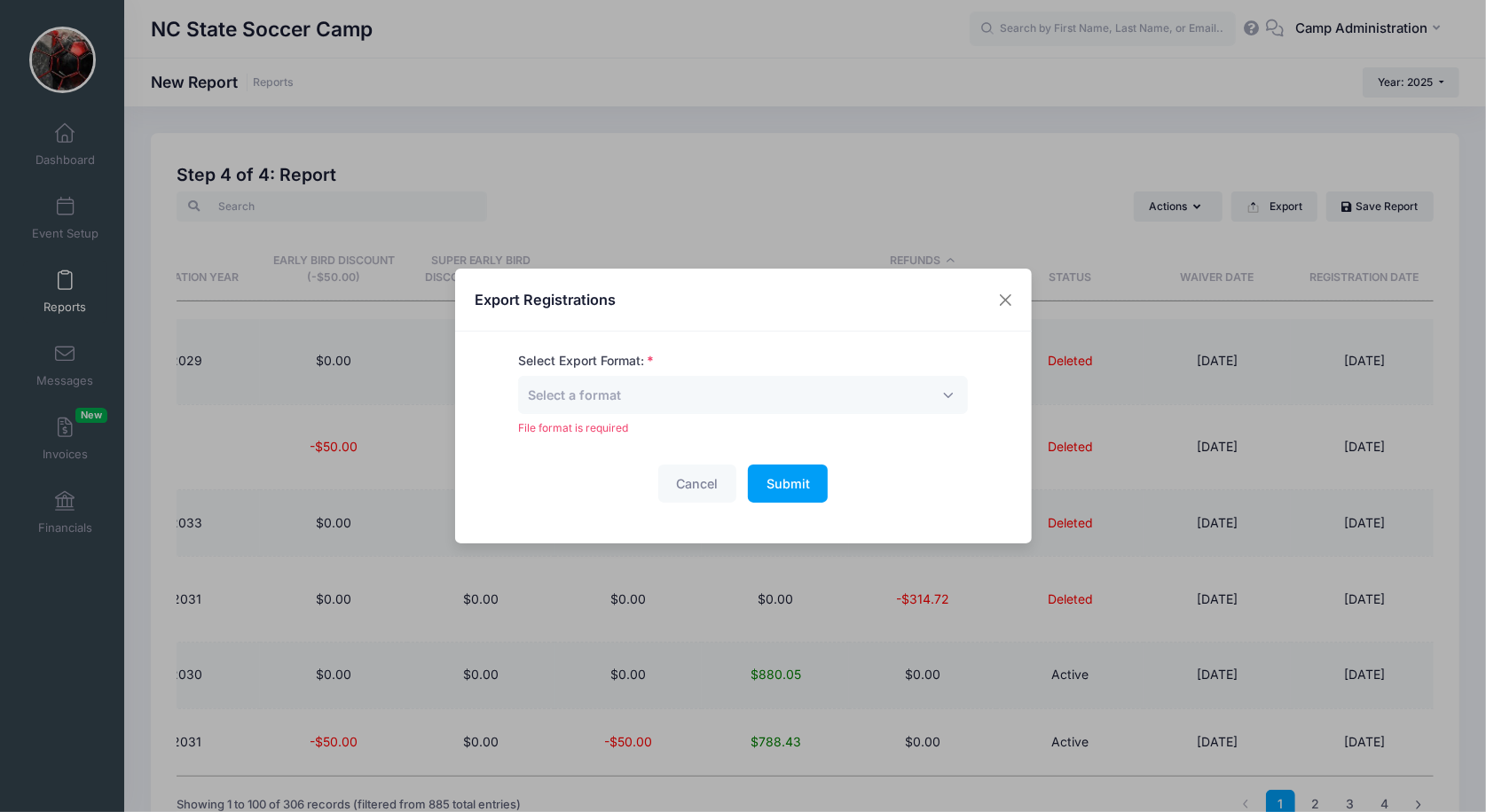
click at [772, 414] on div "Select Export Format: Excel CSV Print Select a format File format is required" at bounding box center [743, 394] width 450 height 84
click at [770, 404] on span "Select a format" at bounding box center [743, 395] width 450 height 38
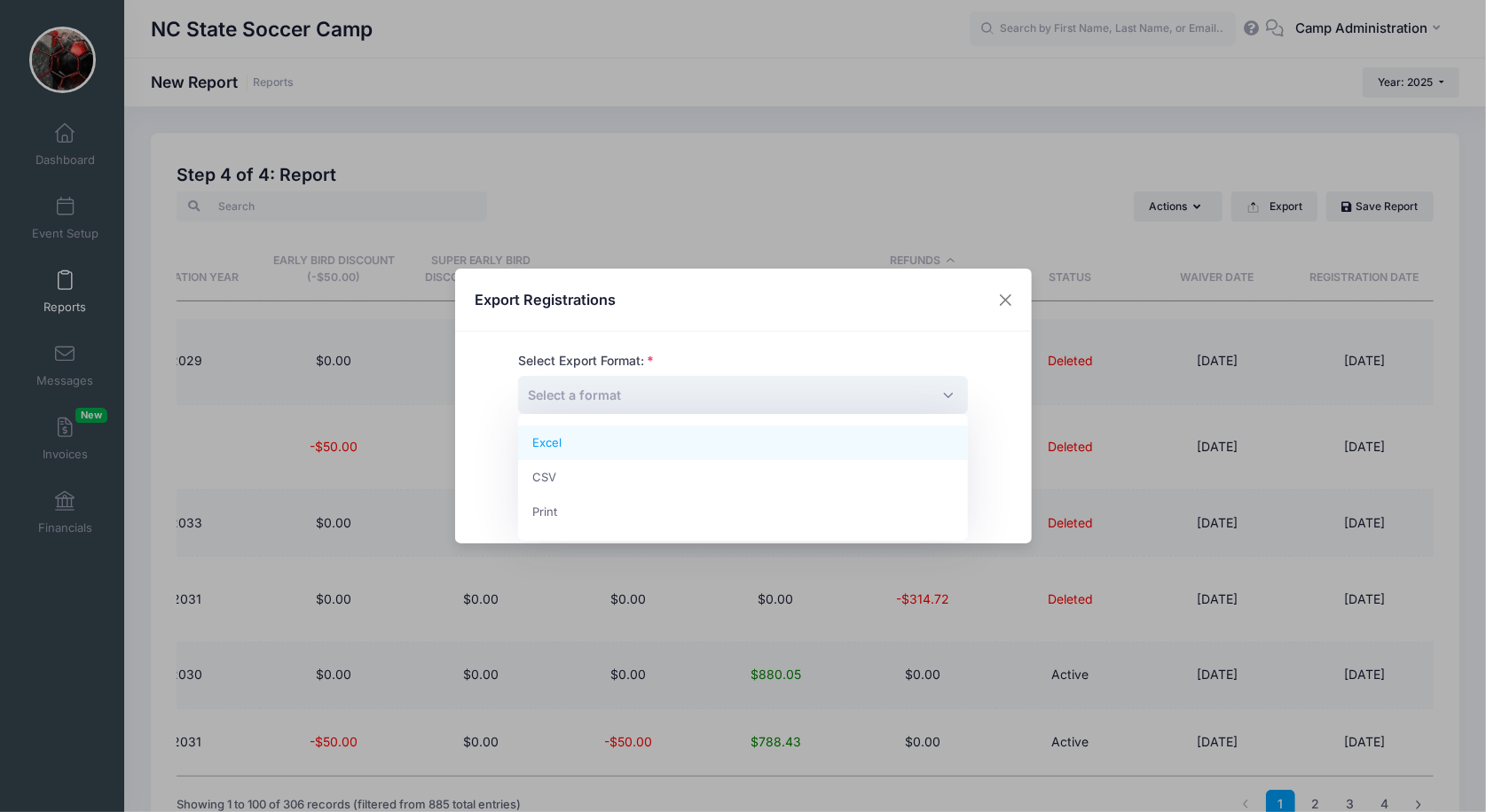
select select "excel"
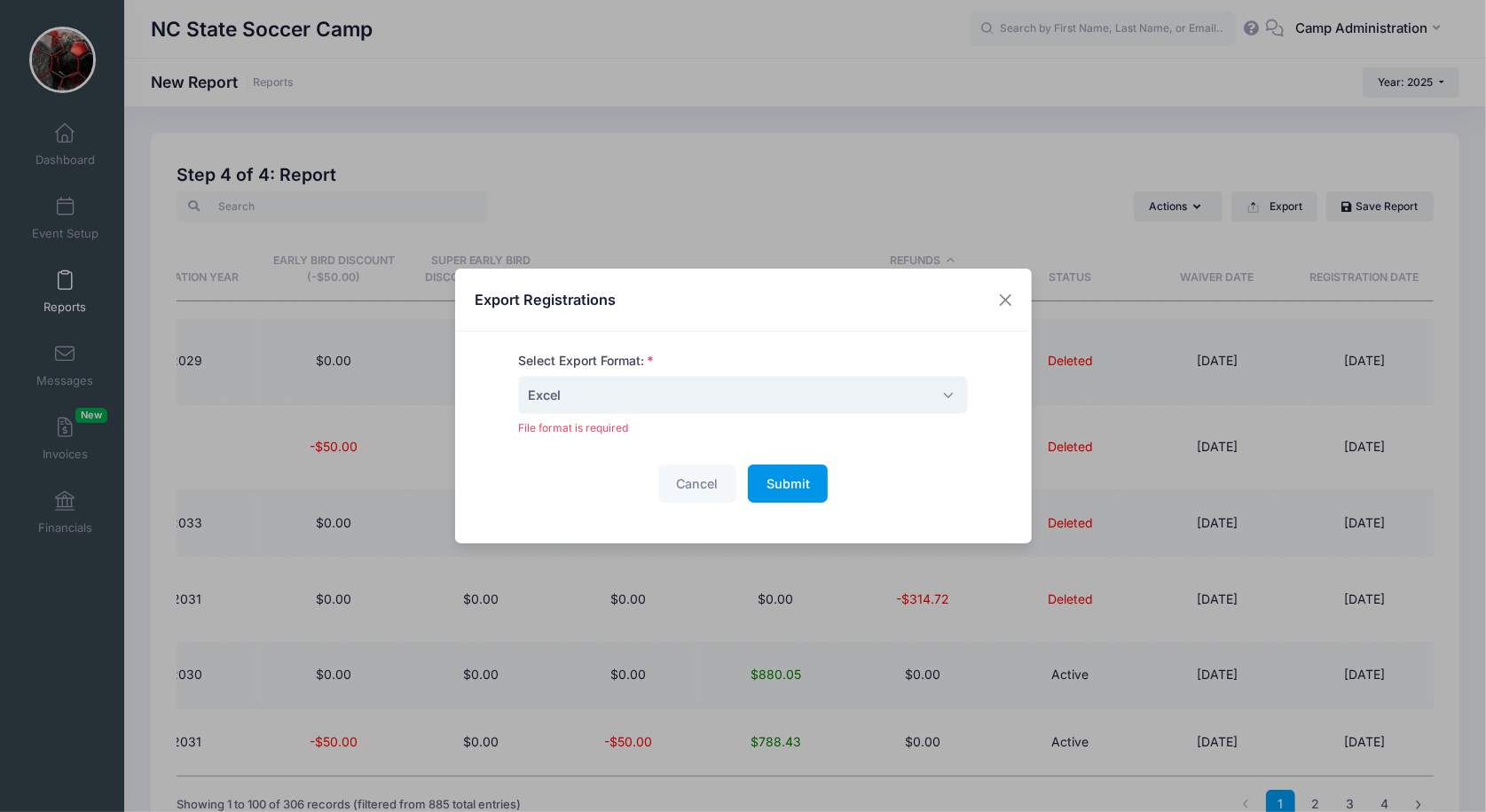
click at [785, 476] on span "Submit" at bounding box center [787, 483] width 43 height 15
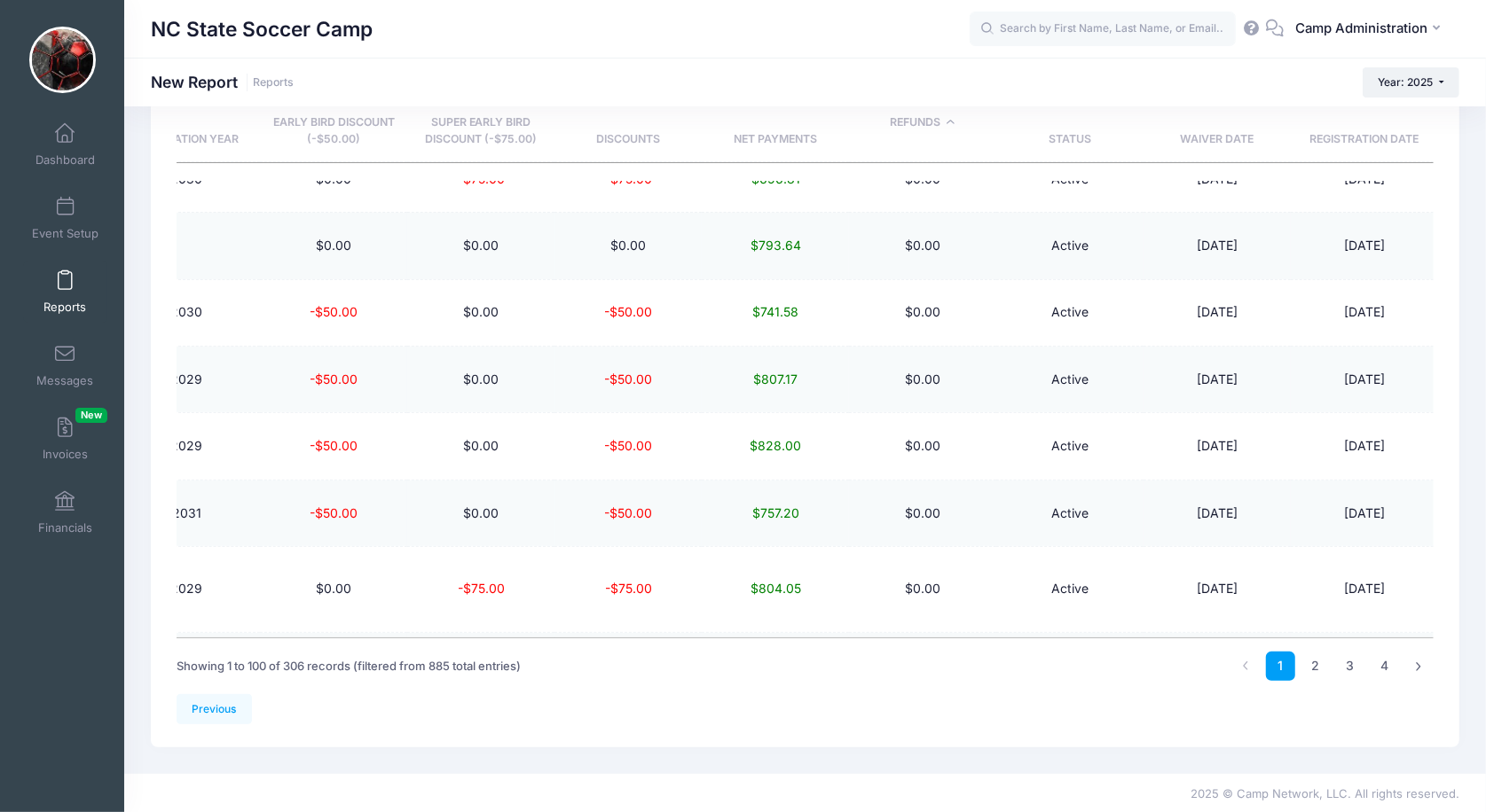
scroll to position [137, 0]
click at [223, 712] on link "Previous" at bounding box center [214, 711] width 75 height 30
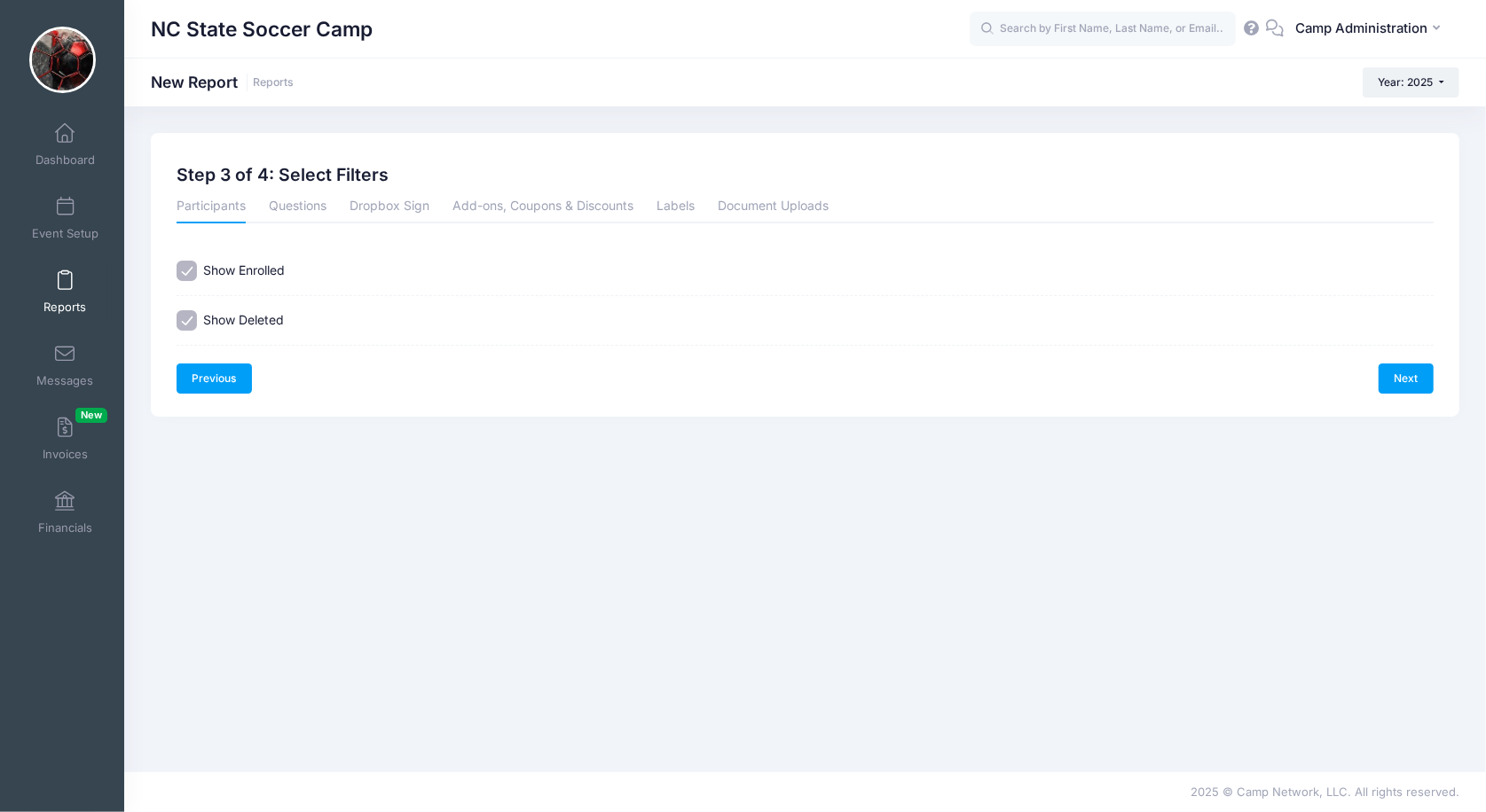
click at [219, 390] on link "Previous" at bounding box center [214, 379] width 75 height 30
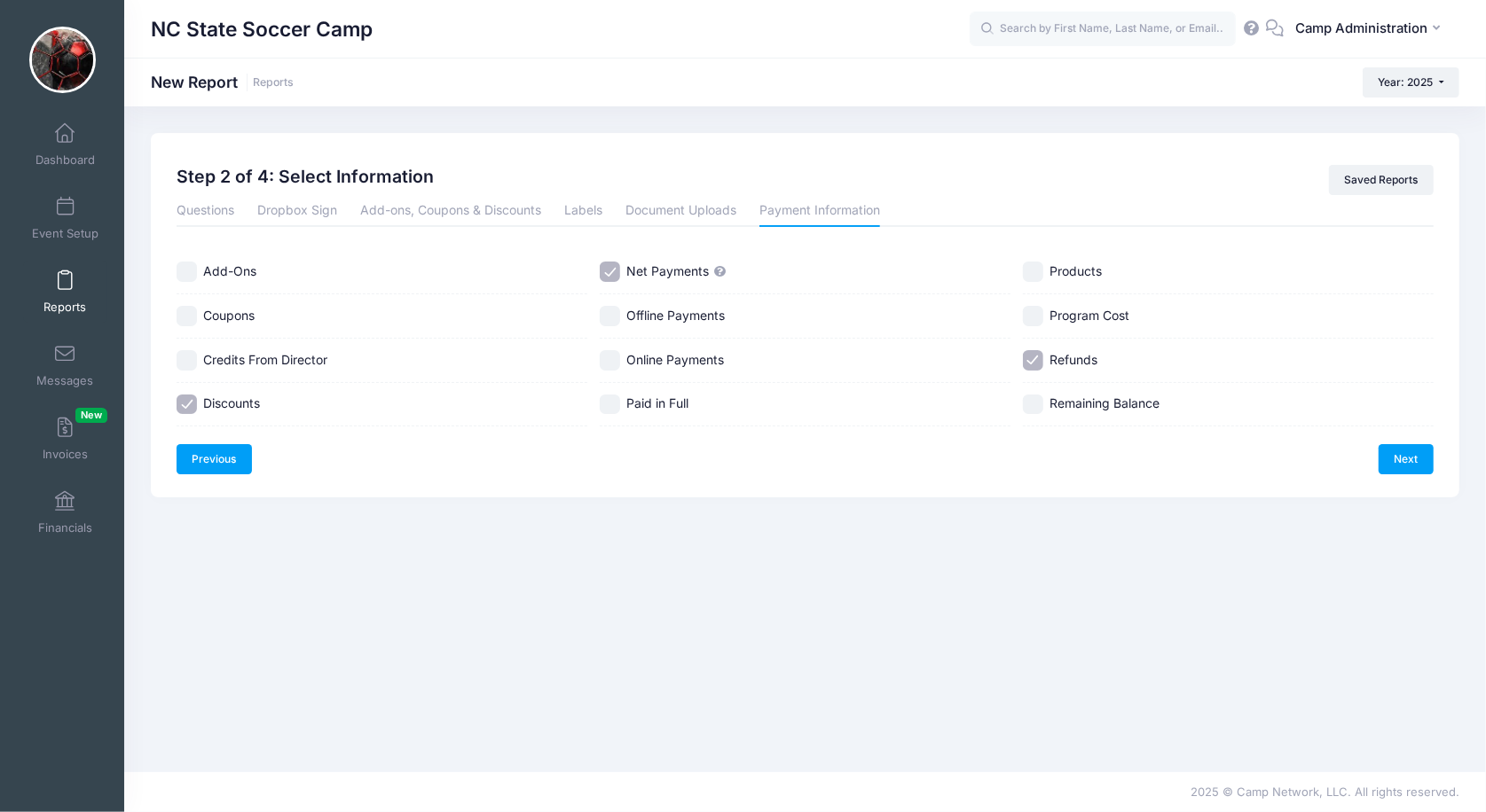
click at [222, 465] on link "Previous" at bounding box center [214, 459] width 75 height 30
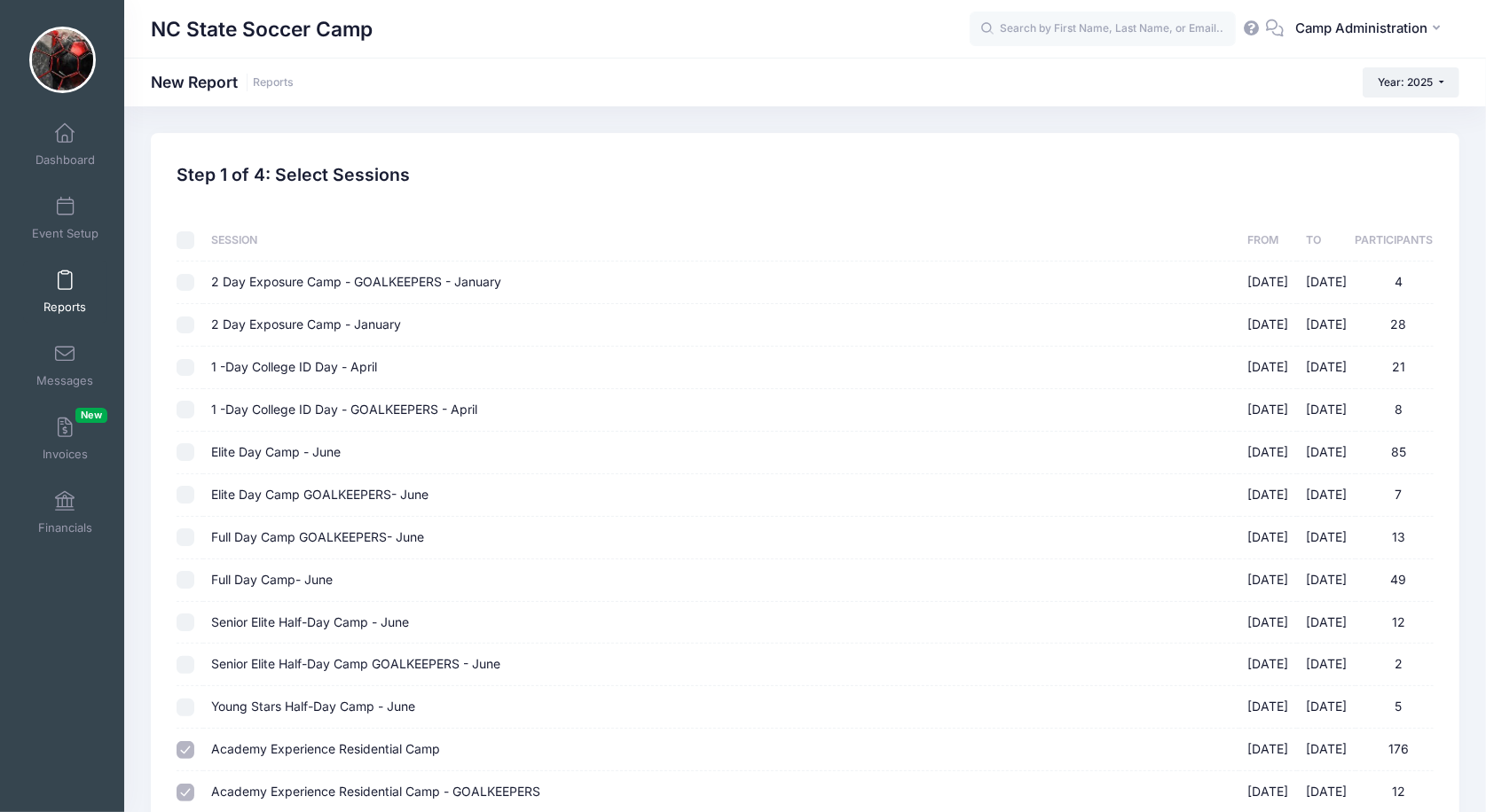
click at [186, 240] on input "checkbox" at bounding box center [186, 241] width 18 height 18
checkbox input "true"
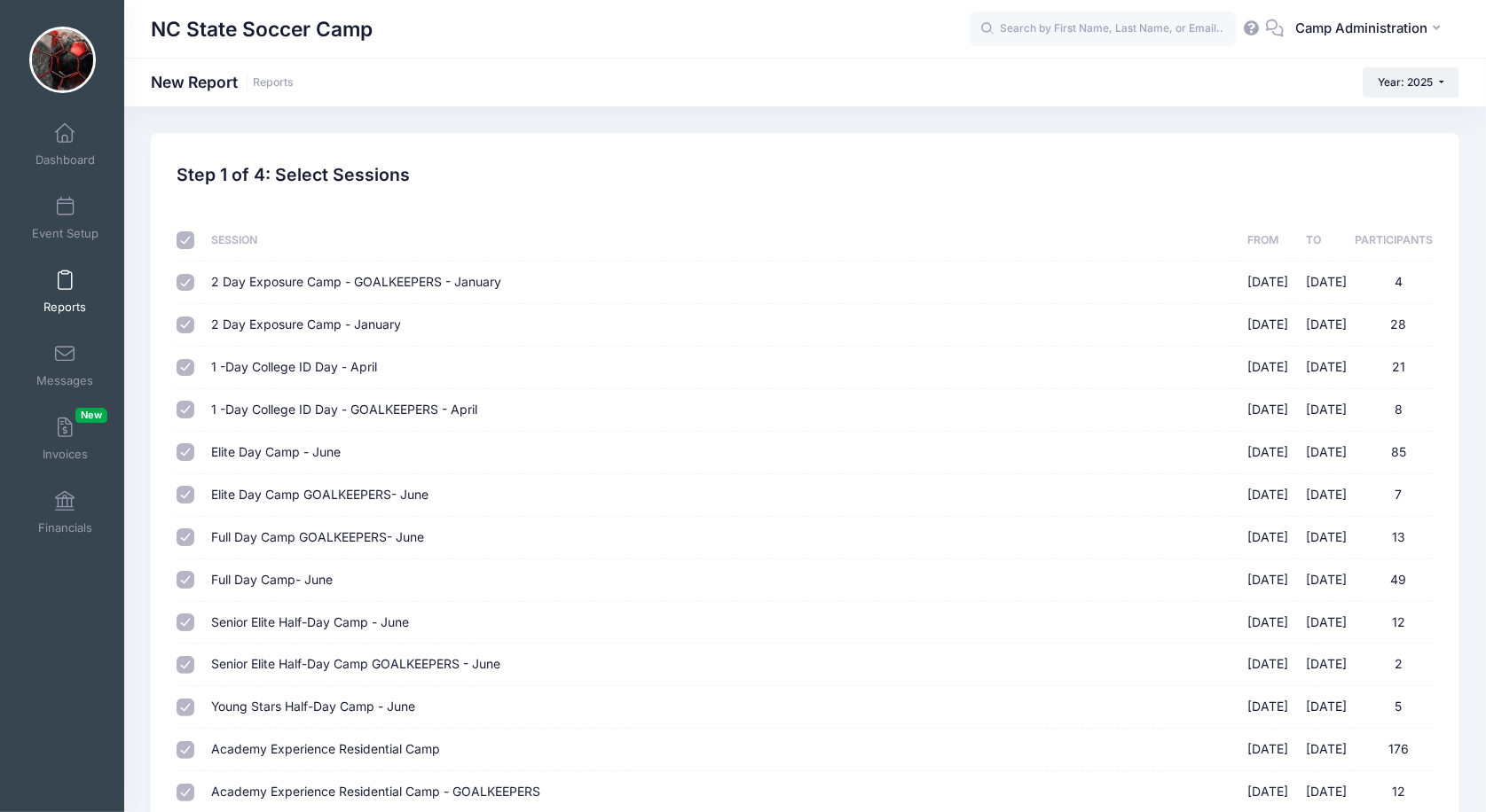
checkbox input "true"
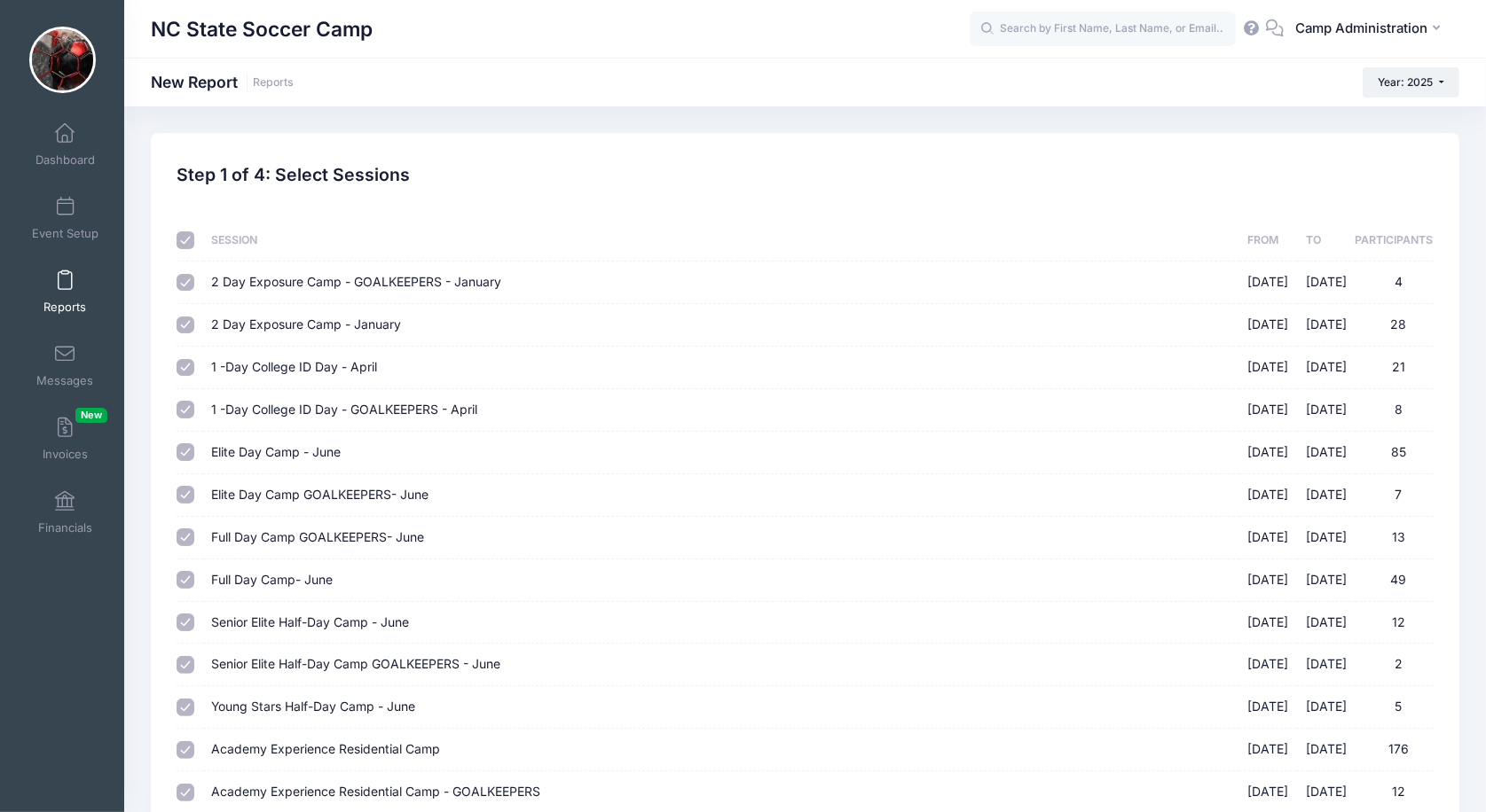
checkbox input "true"
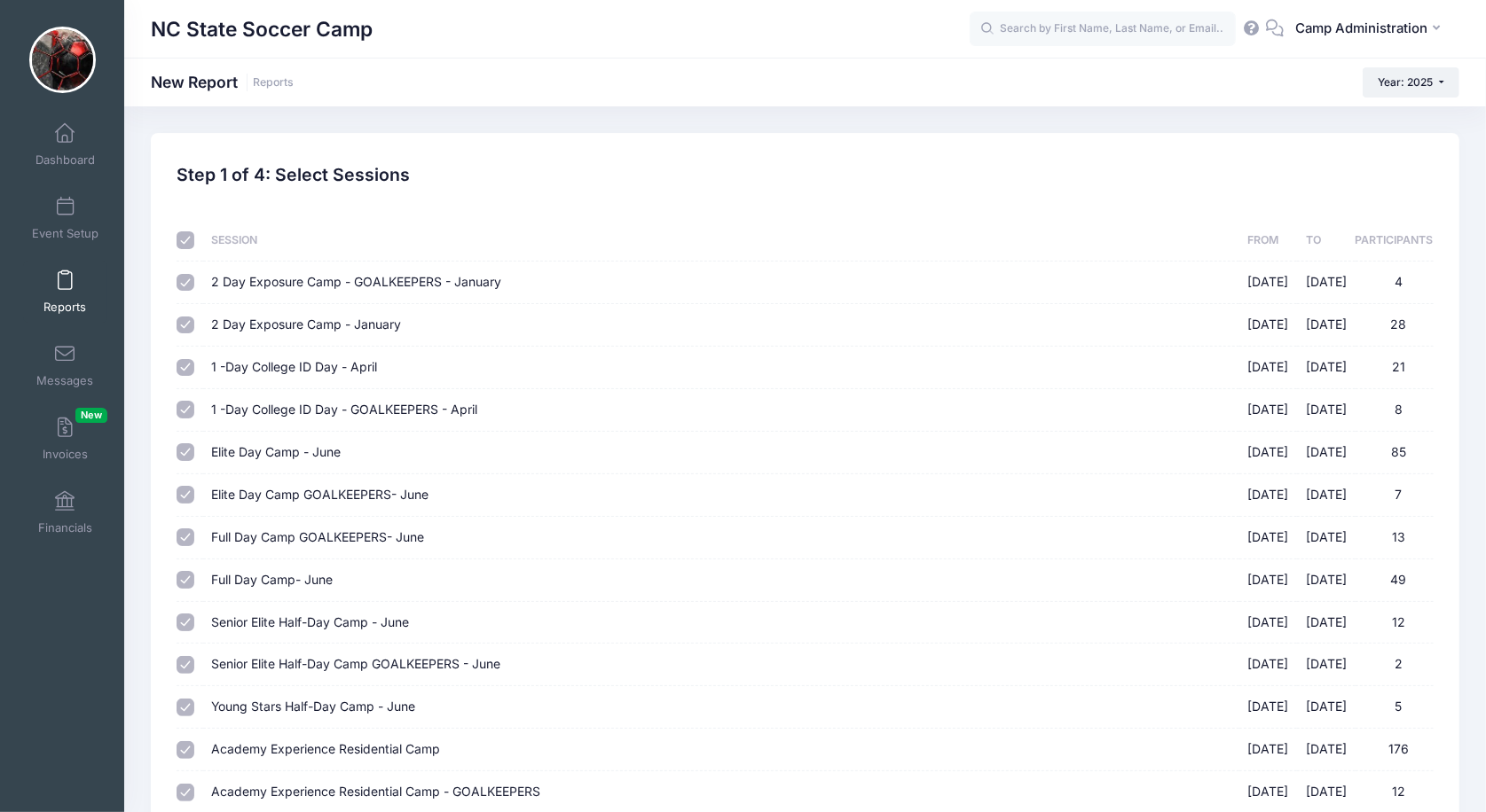
checkbox input "true"
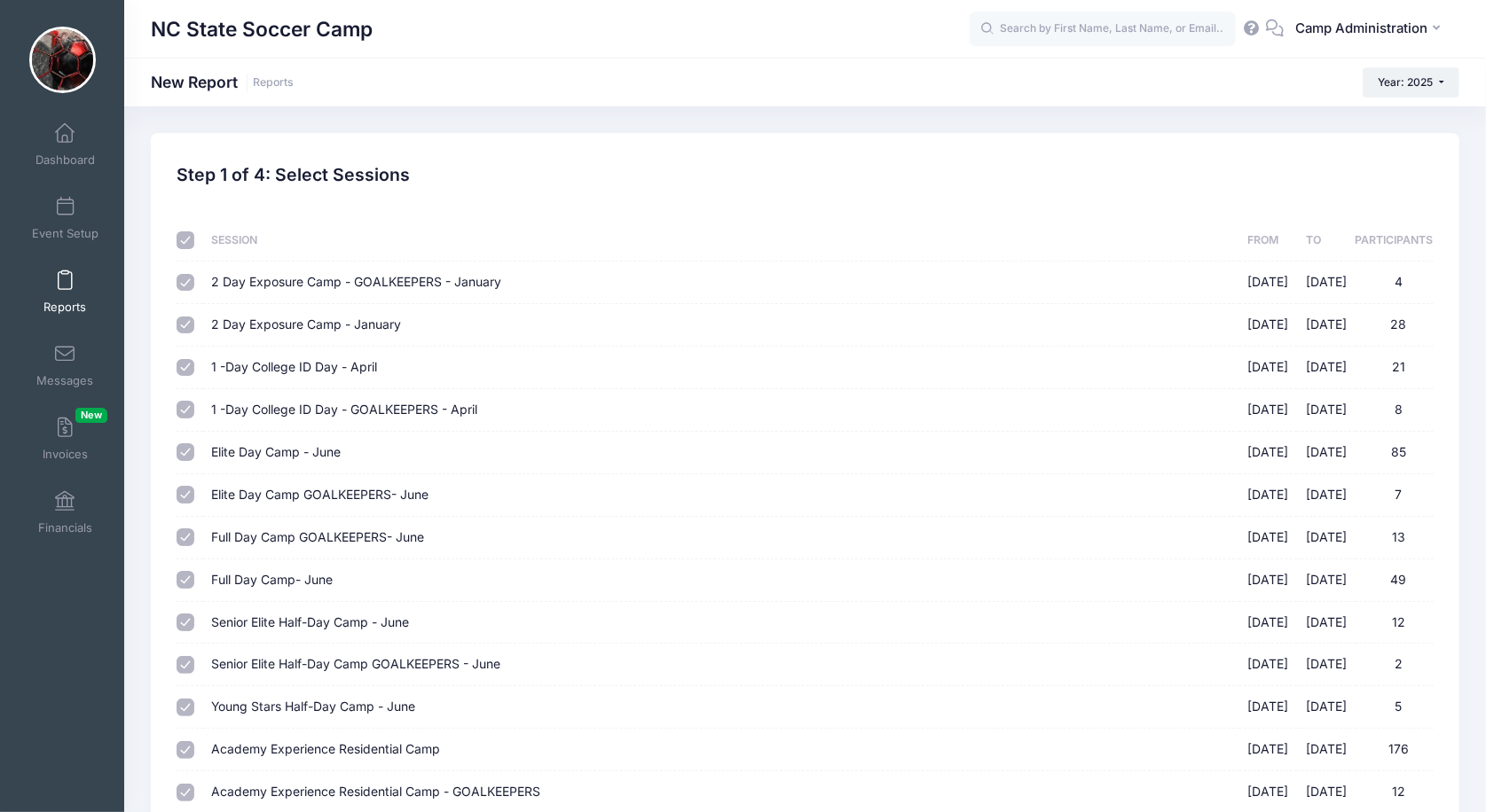
checkbox input "true"
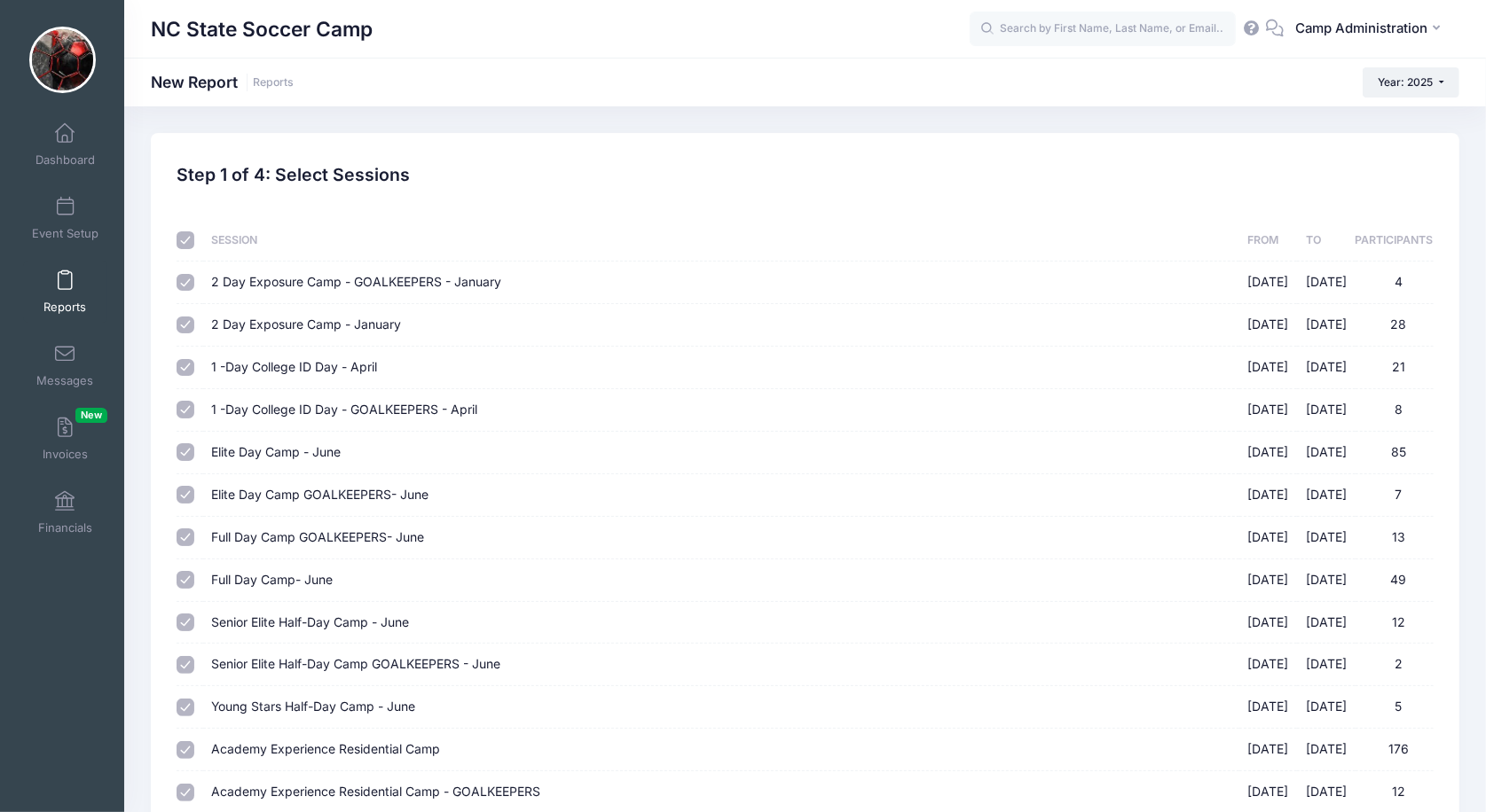
checkbox input "true"
click at [186, 240] on input "checkbox" at bounding box center [186, 241] width 18 height 18
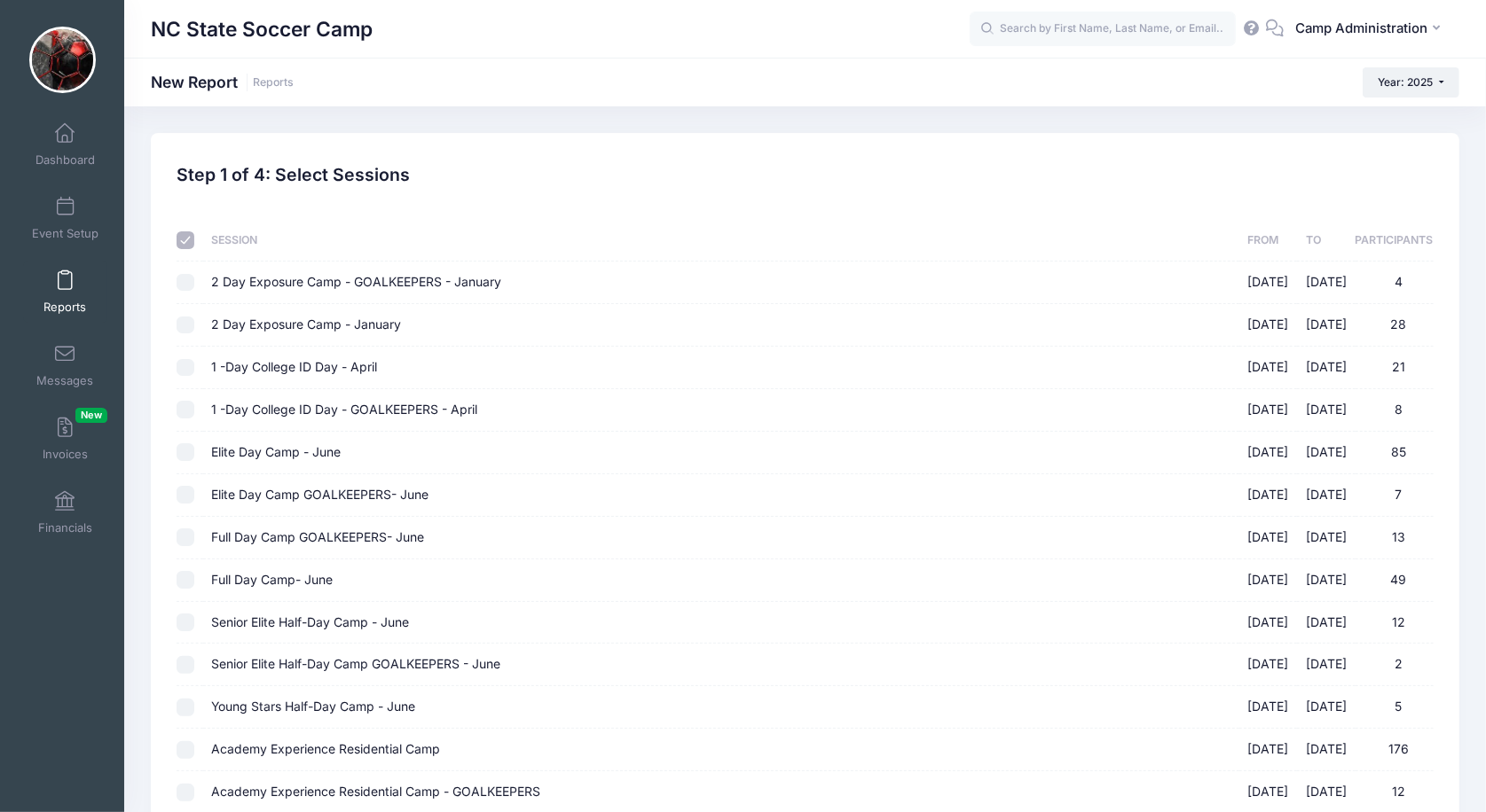
checkbox input "false"
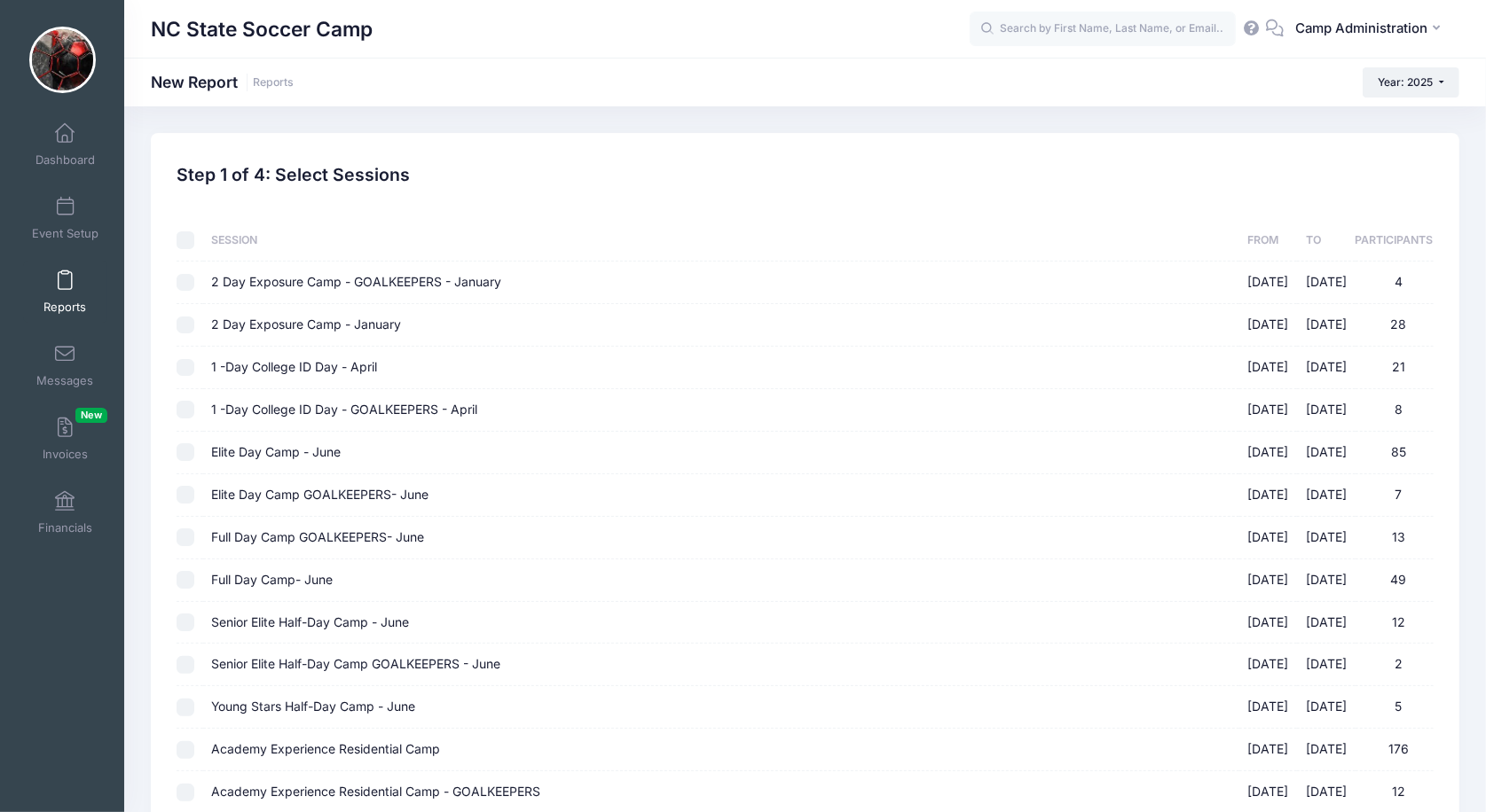
checkbox input "false"
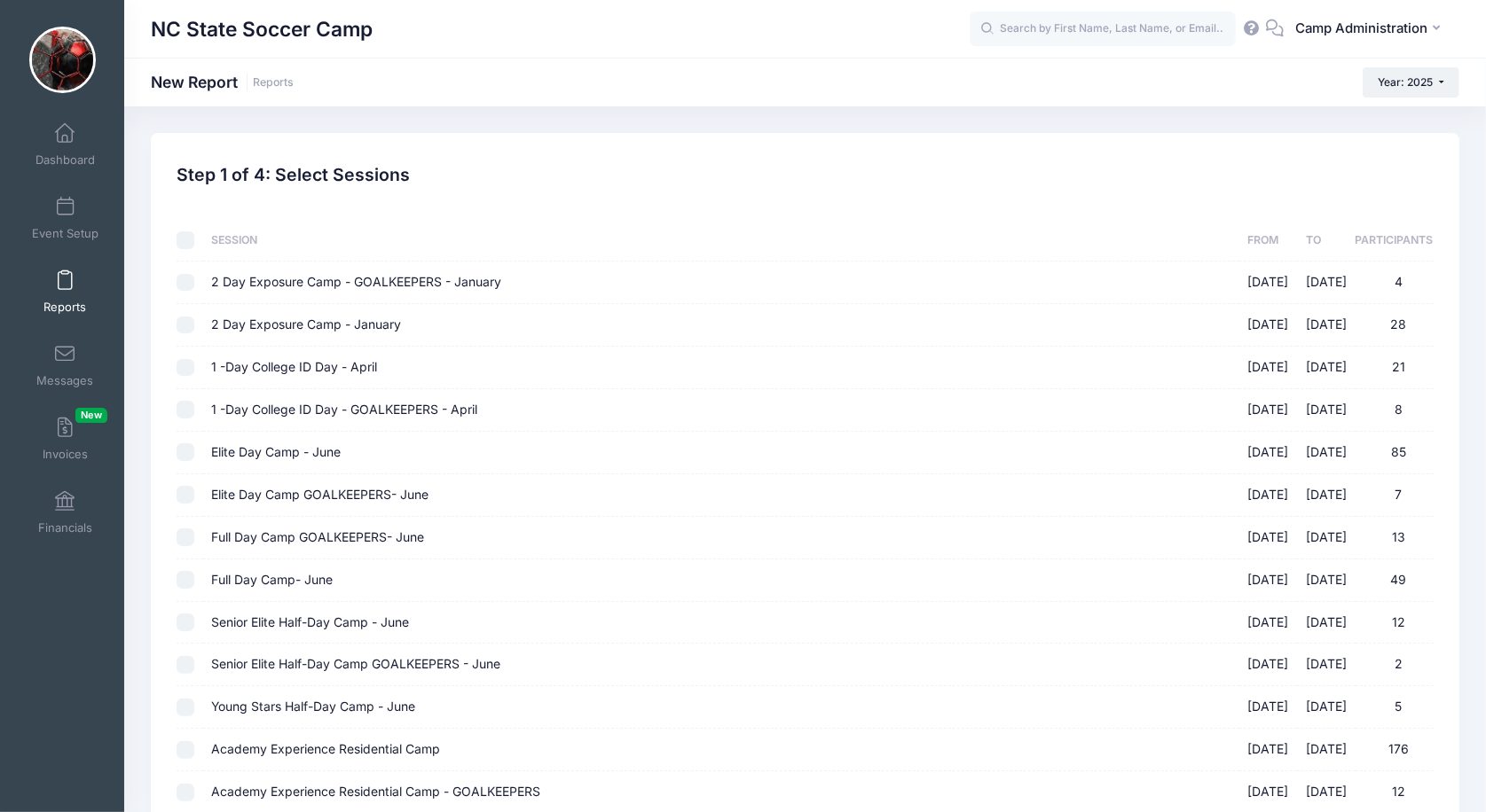
checkbox input "false"
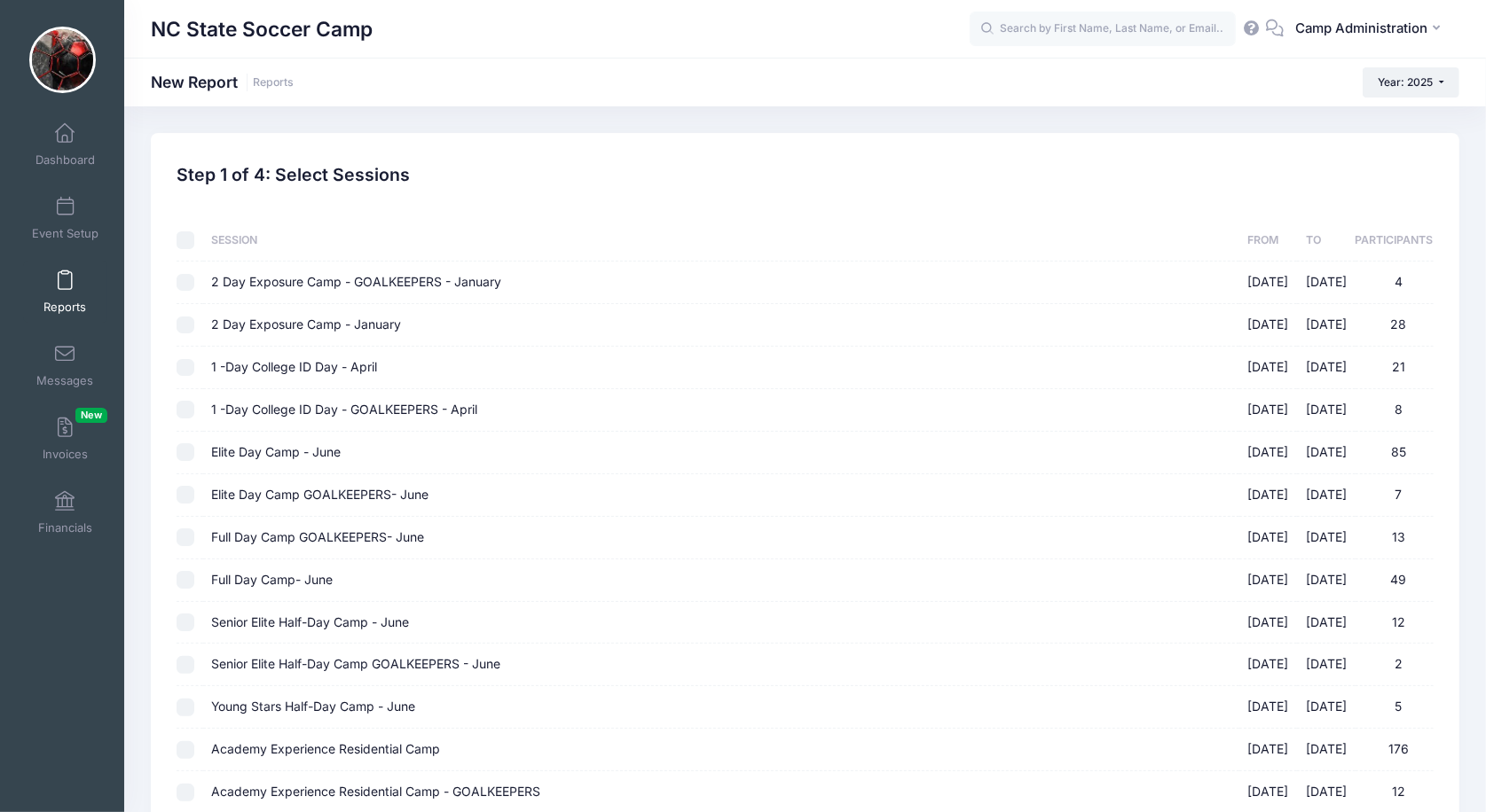
checkbox input "false"
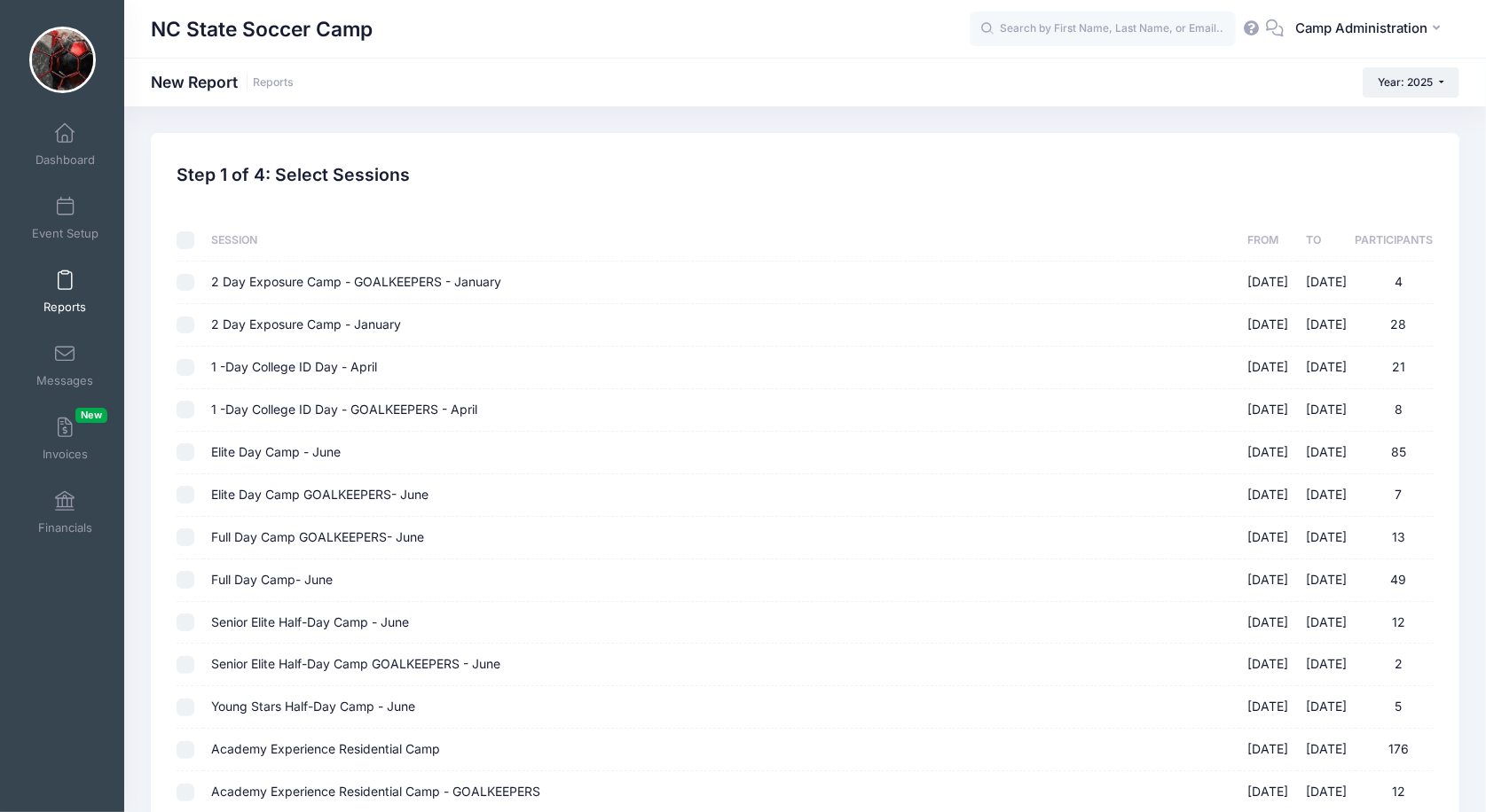
checkbox input "false"
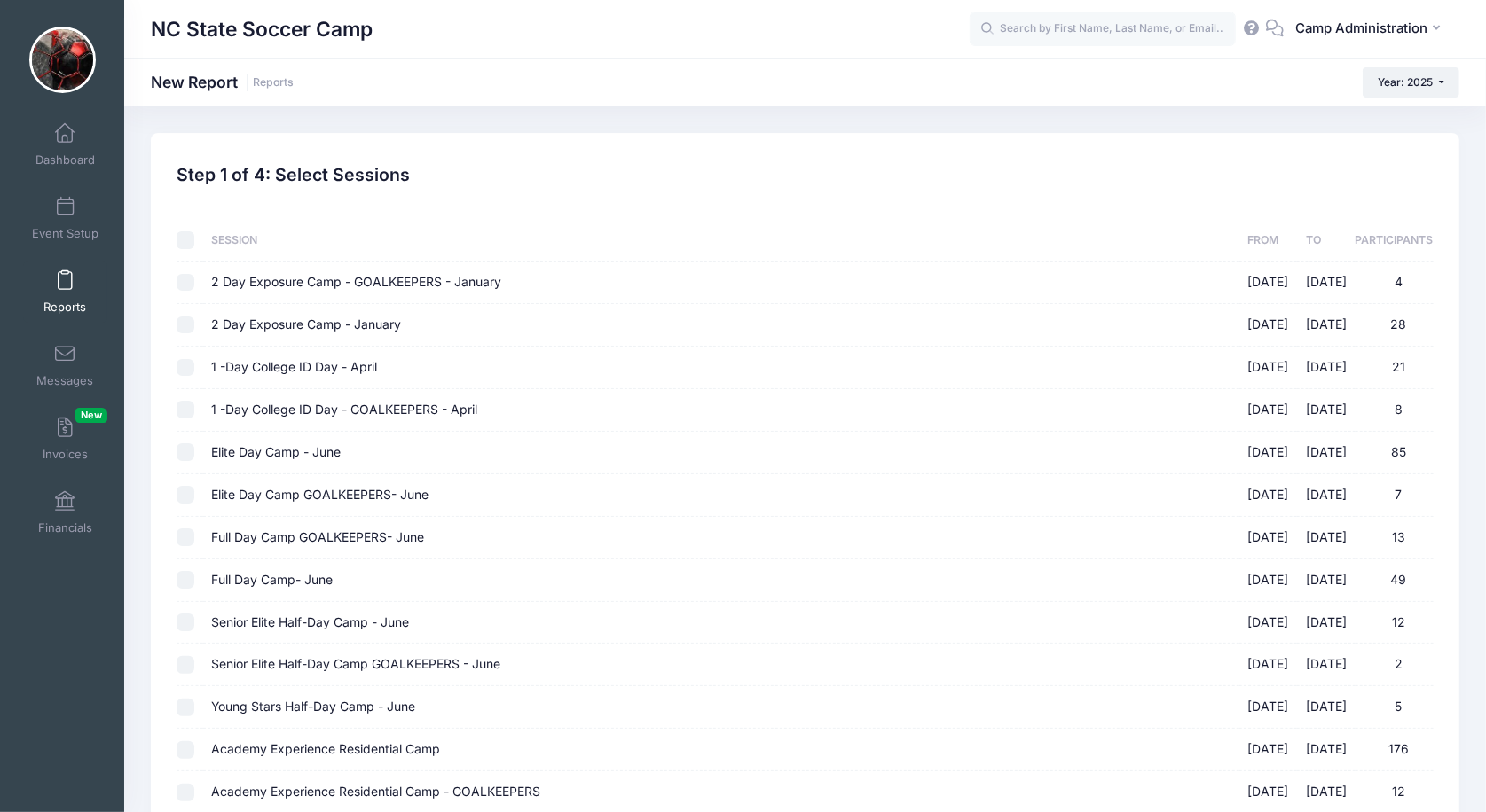
checkbox input "false"
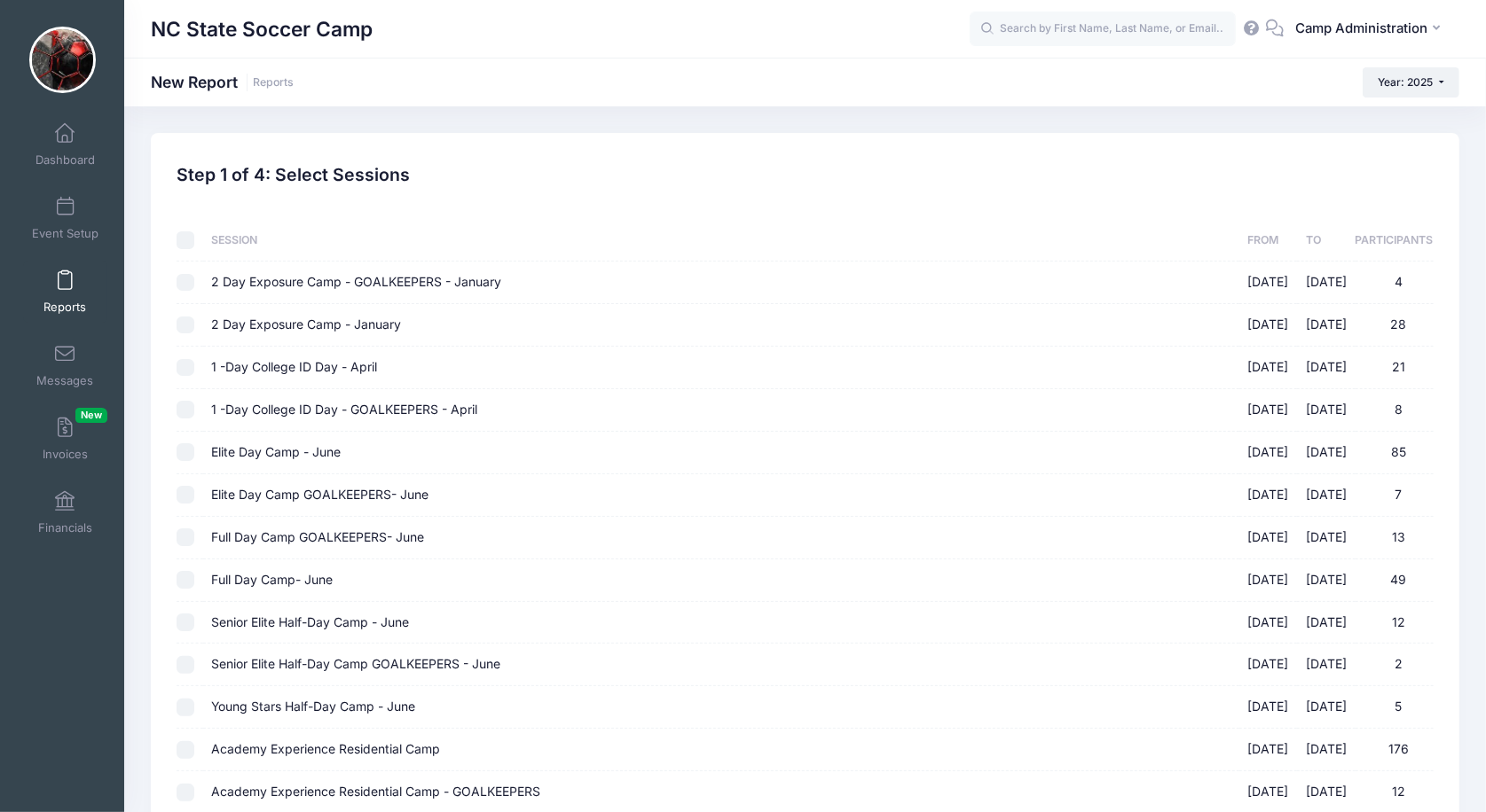
checkbox input "false"
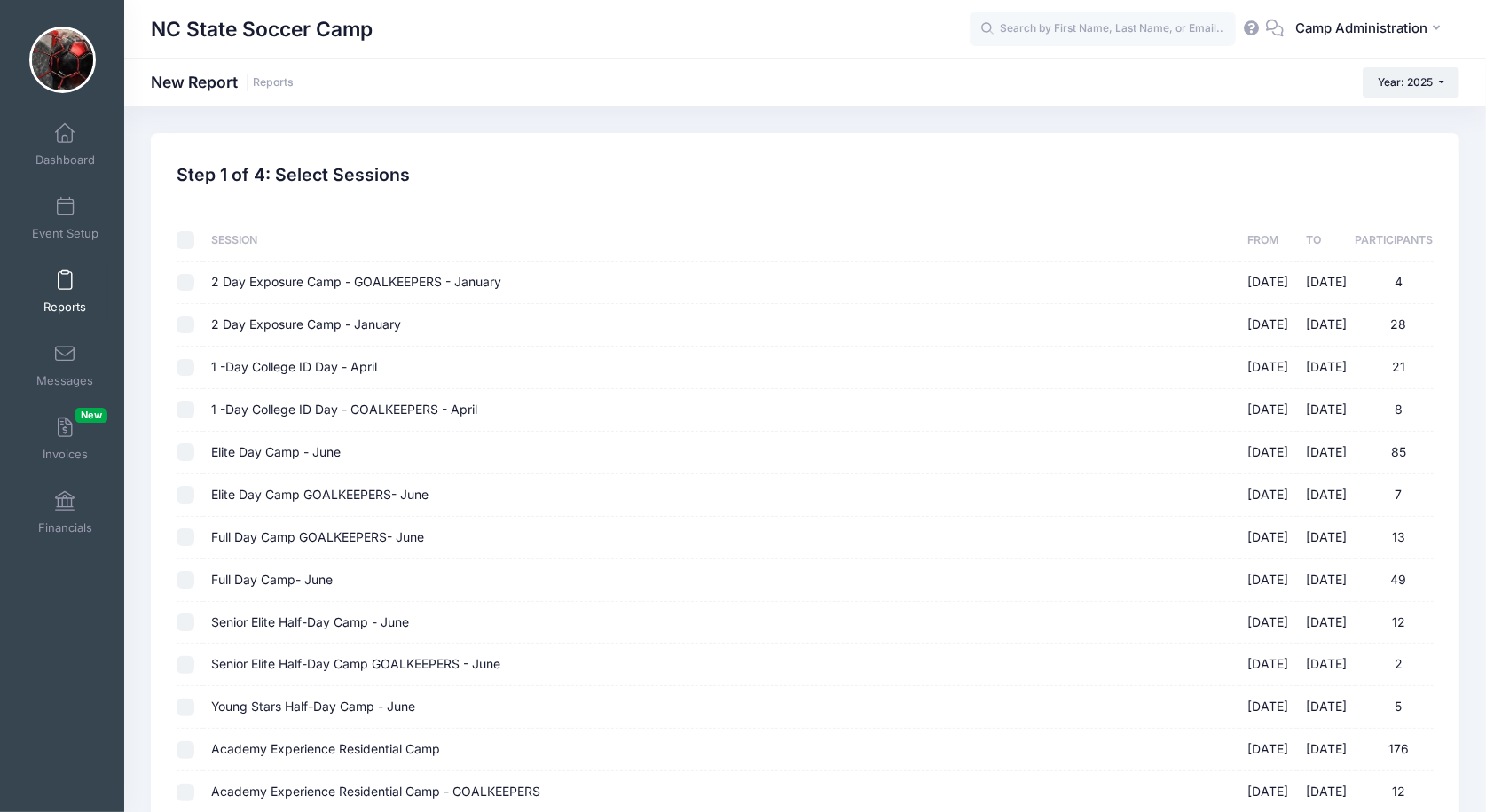
checkbox input "false"
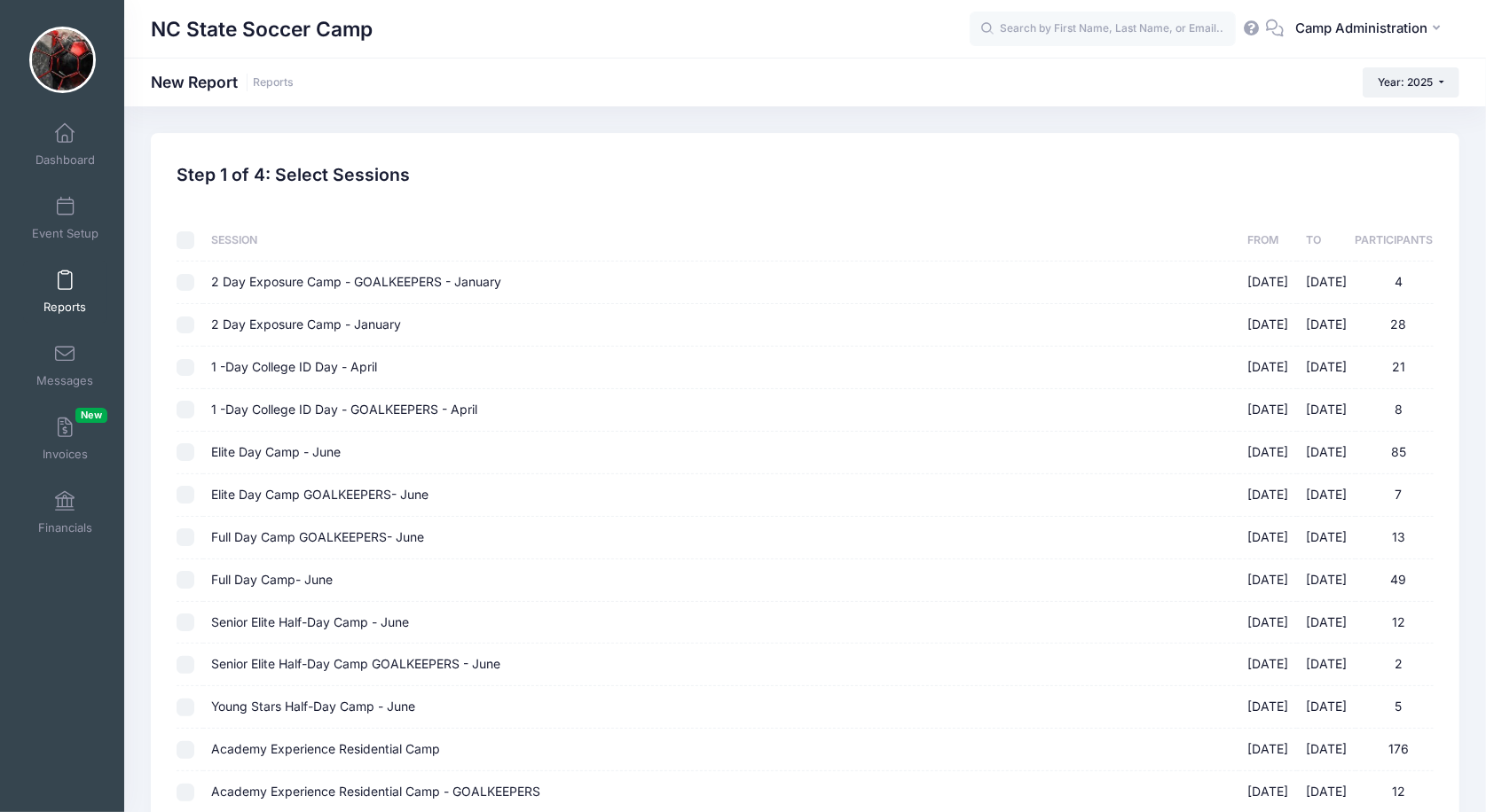
checkbox input "false"
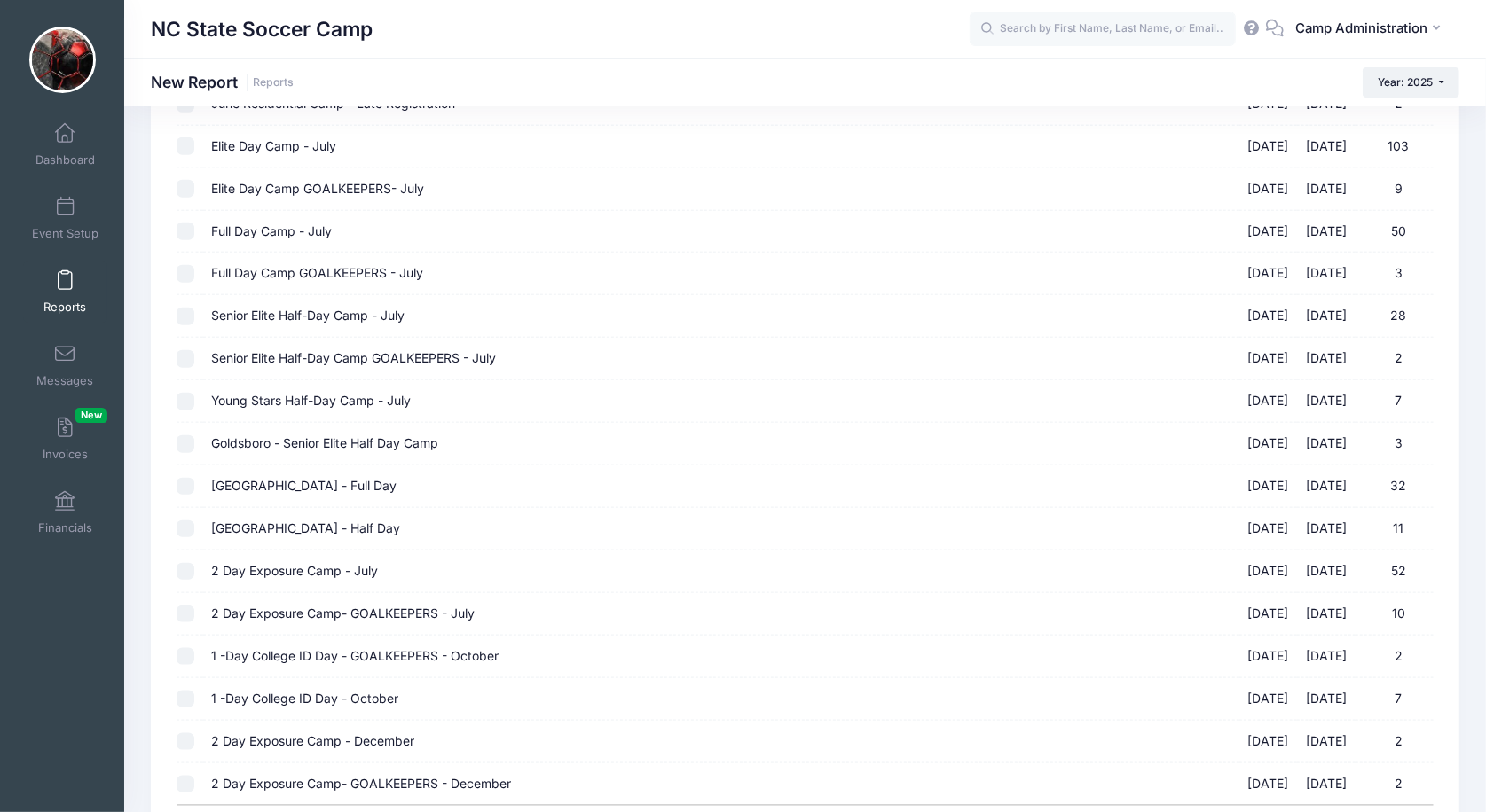
scroll to position [1297, 0]
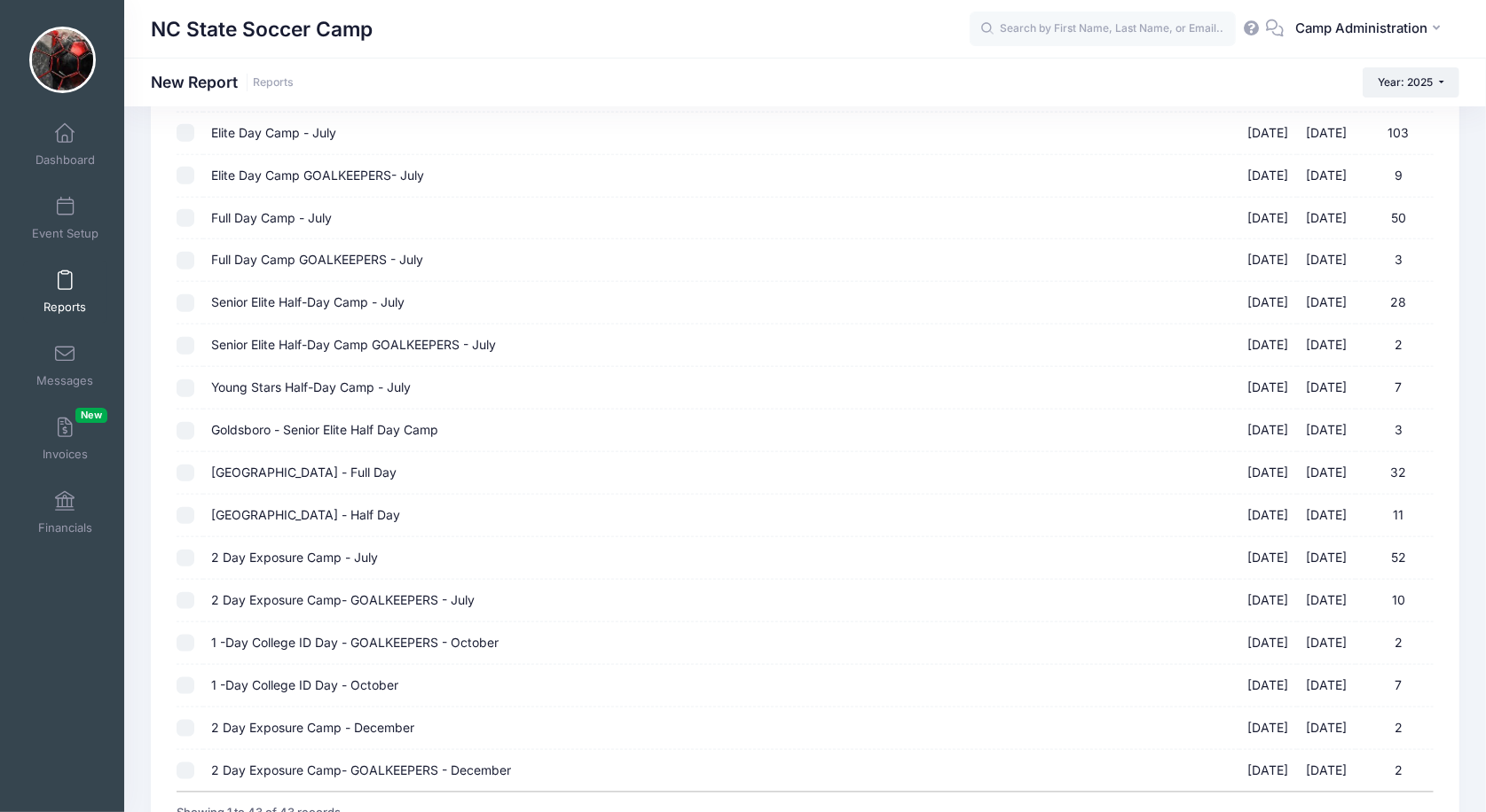
click at [192, 549] on input "2 Day Exposure Camp - July [DATE] - [DATE] 52" at bounding box center [186, 558] width 18 height 18
checkbox input "true"
click at [186, 592] on input "2 Day Exposure Camp- GOALKEEPERS - July [DATE] - [DATE] 10" at bounding box center [186, 601] width 18 height 18
checkbox input "true"
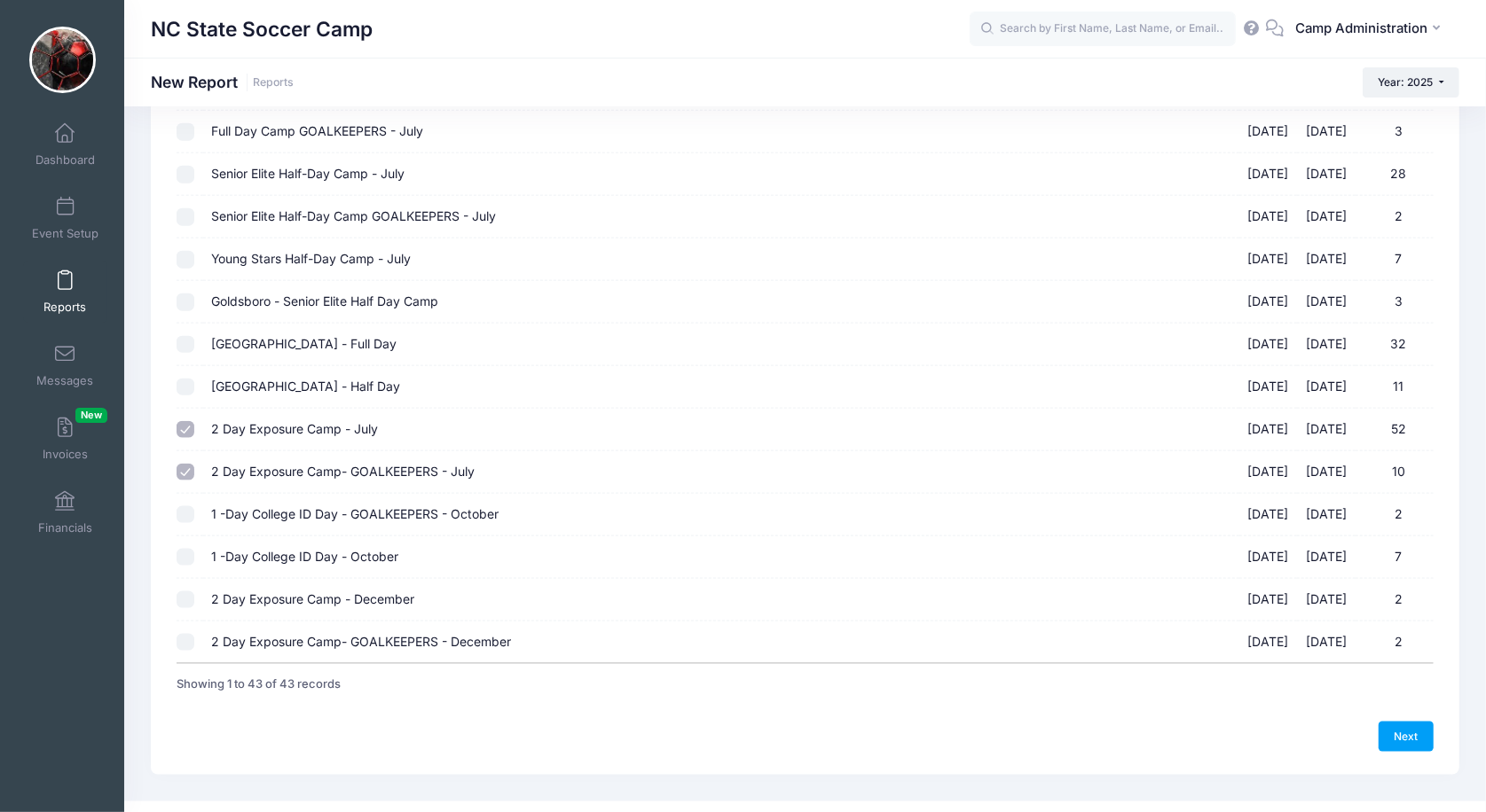
scroll to position [1422, 0]
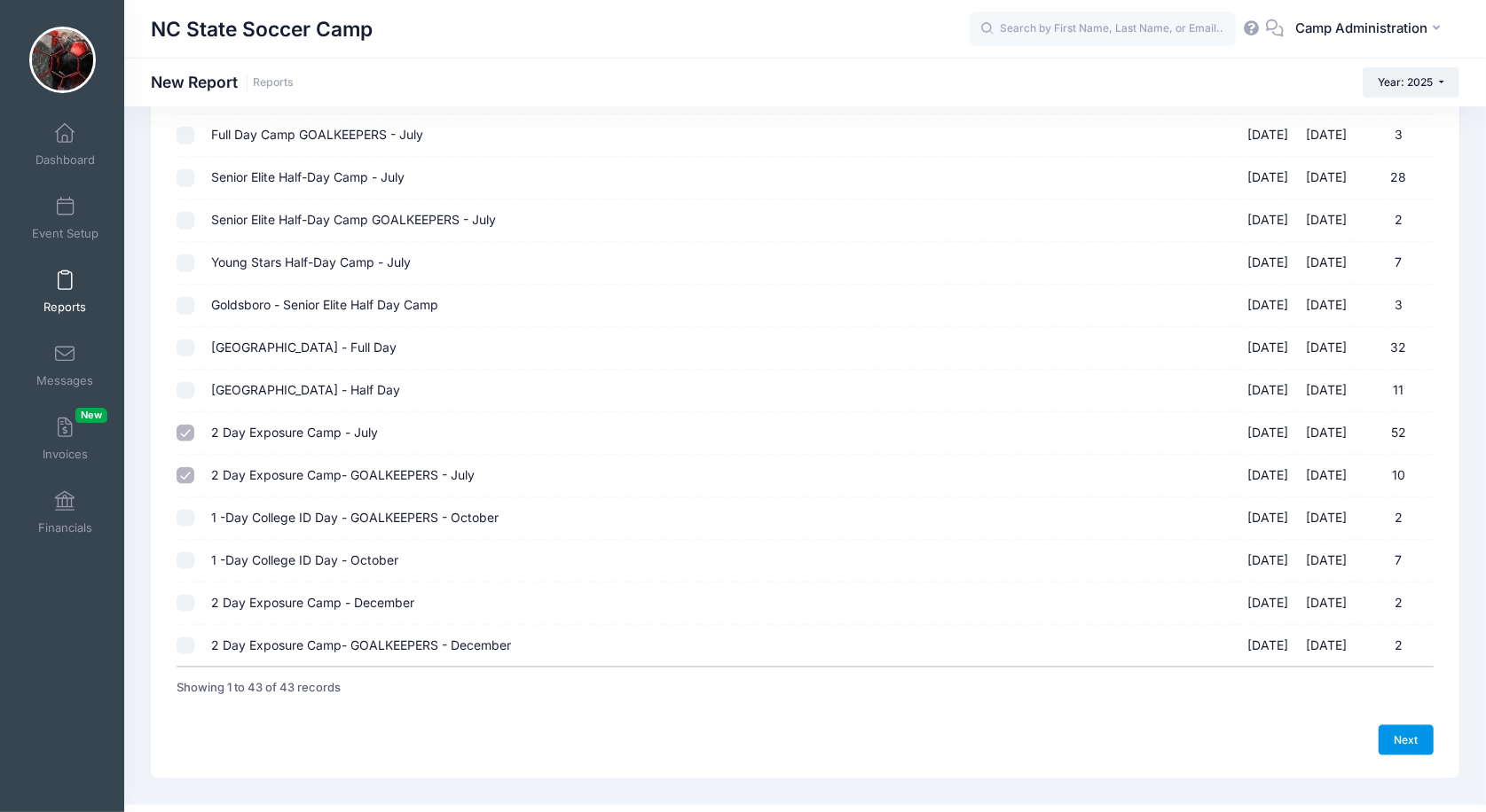
click at [1403, 725] on link "Next" at bounding box center [1405, 740] width 55 height 30
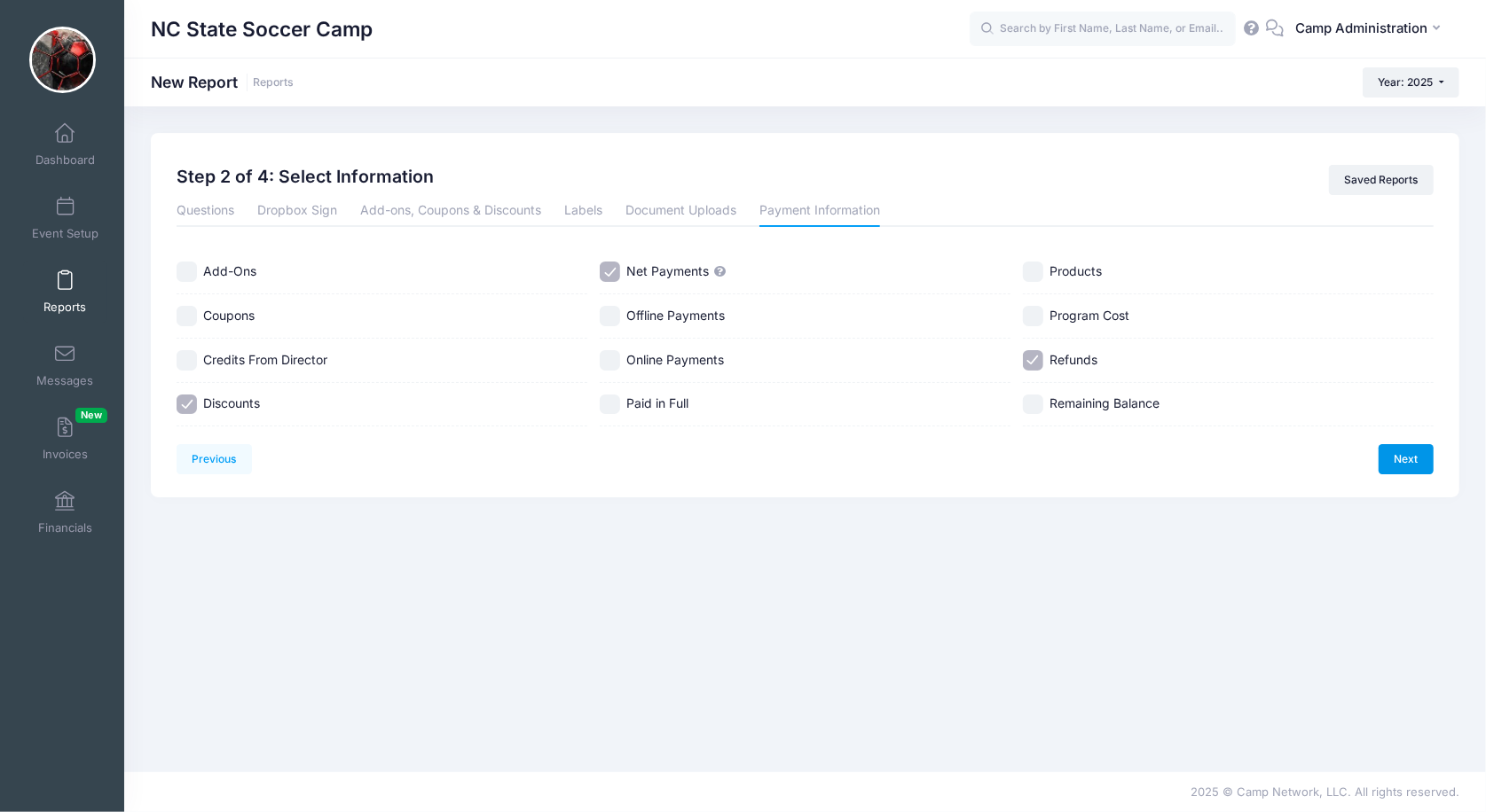
click at [1394, 461] on link "Next" at bounding box center [1405, 459] width 55 height 30
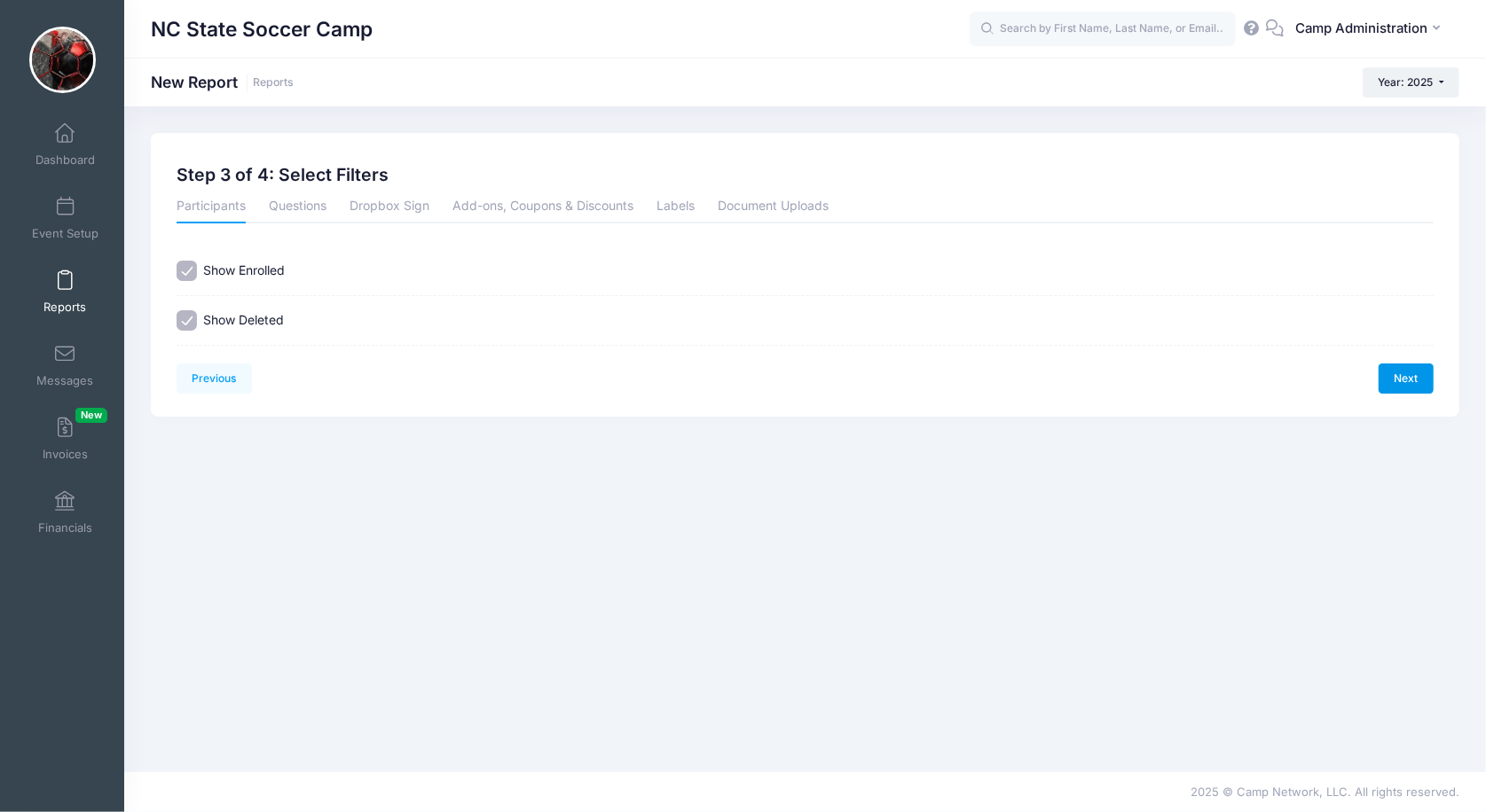
click at [1397, 374] on link "Next" at bounding box center [1405, 379] width 55 height 30
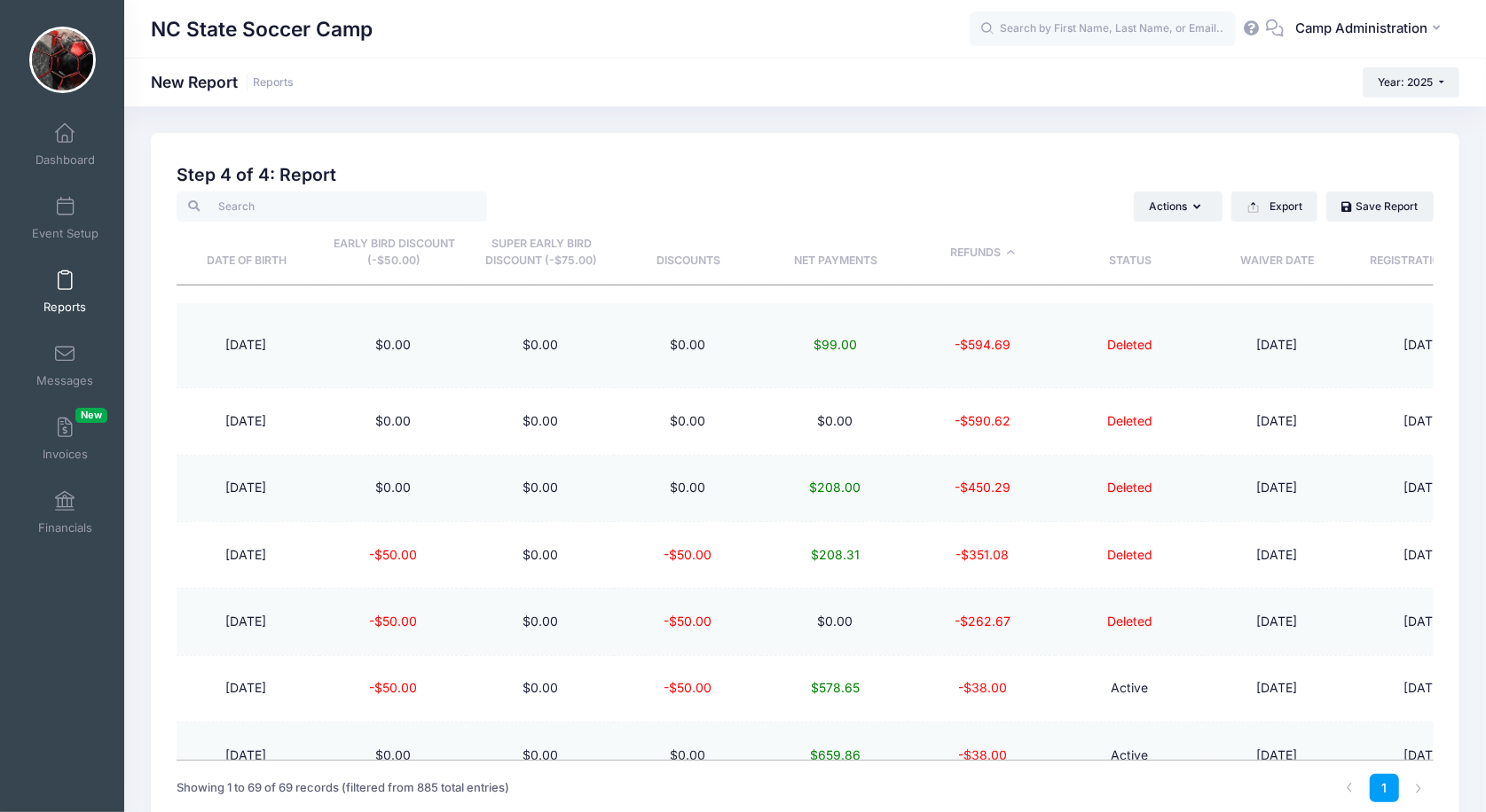
scroll to position [0, 463]
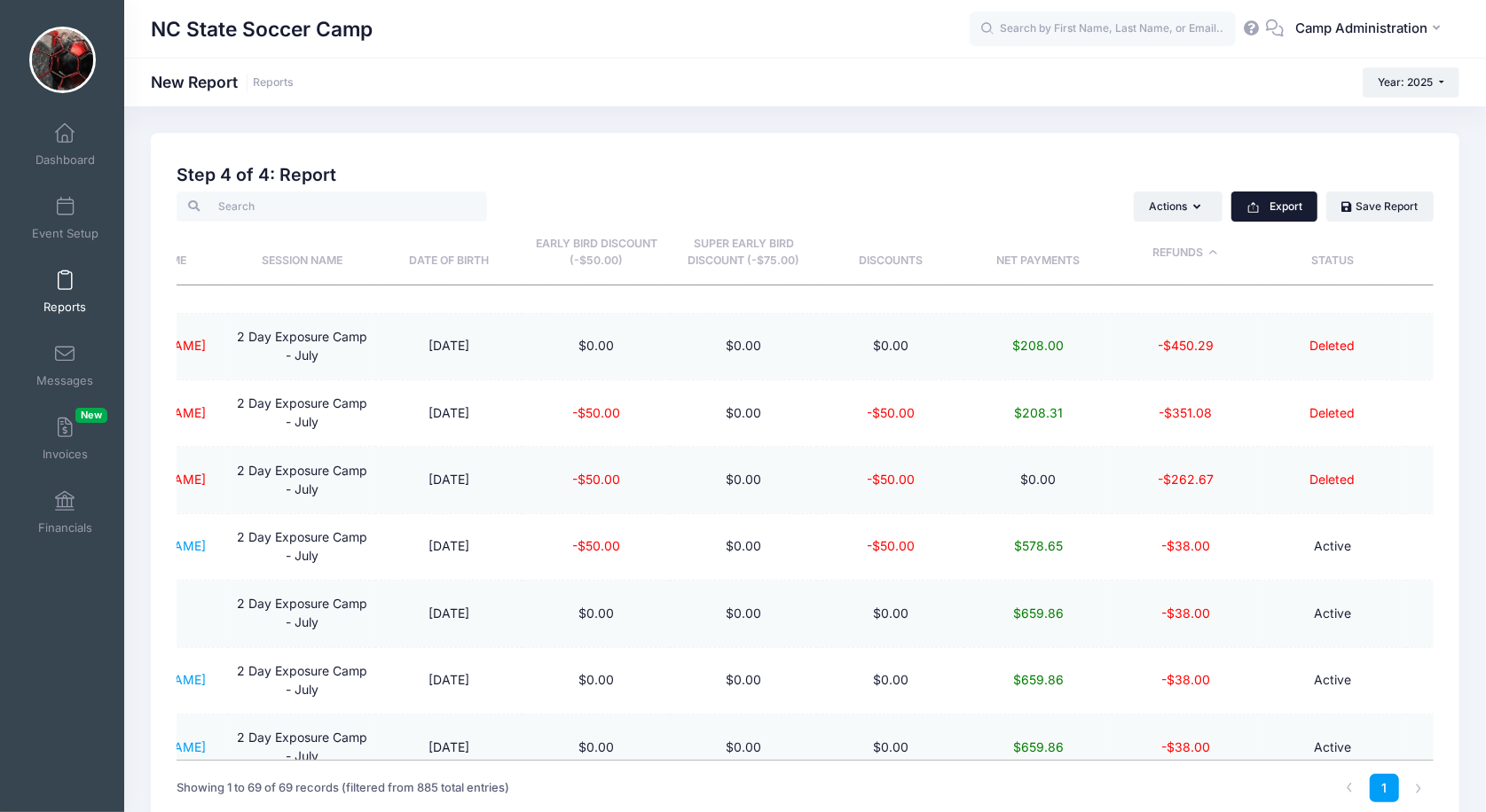
click at [1250, 209] on icon "button" at bounding box center [1253, 208] width 14 height 14
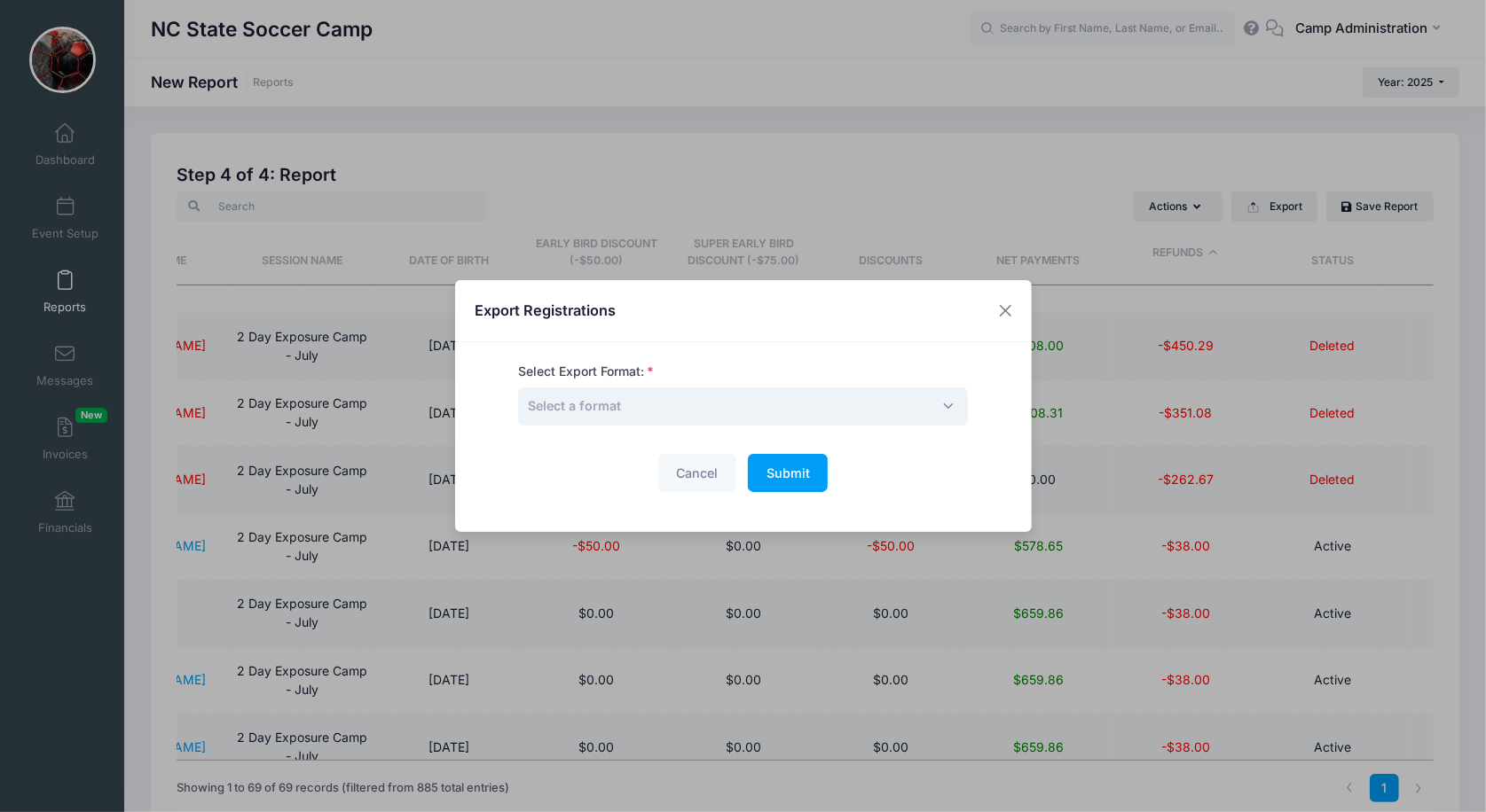
click at [872, 406] on span "Select a format" at bounding box center [743, 406] width 450 height 38
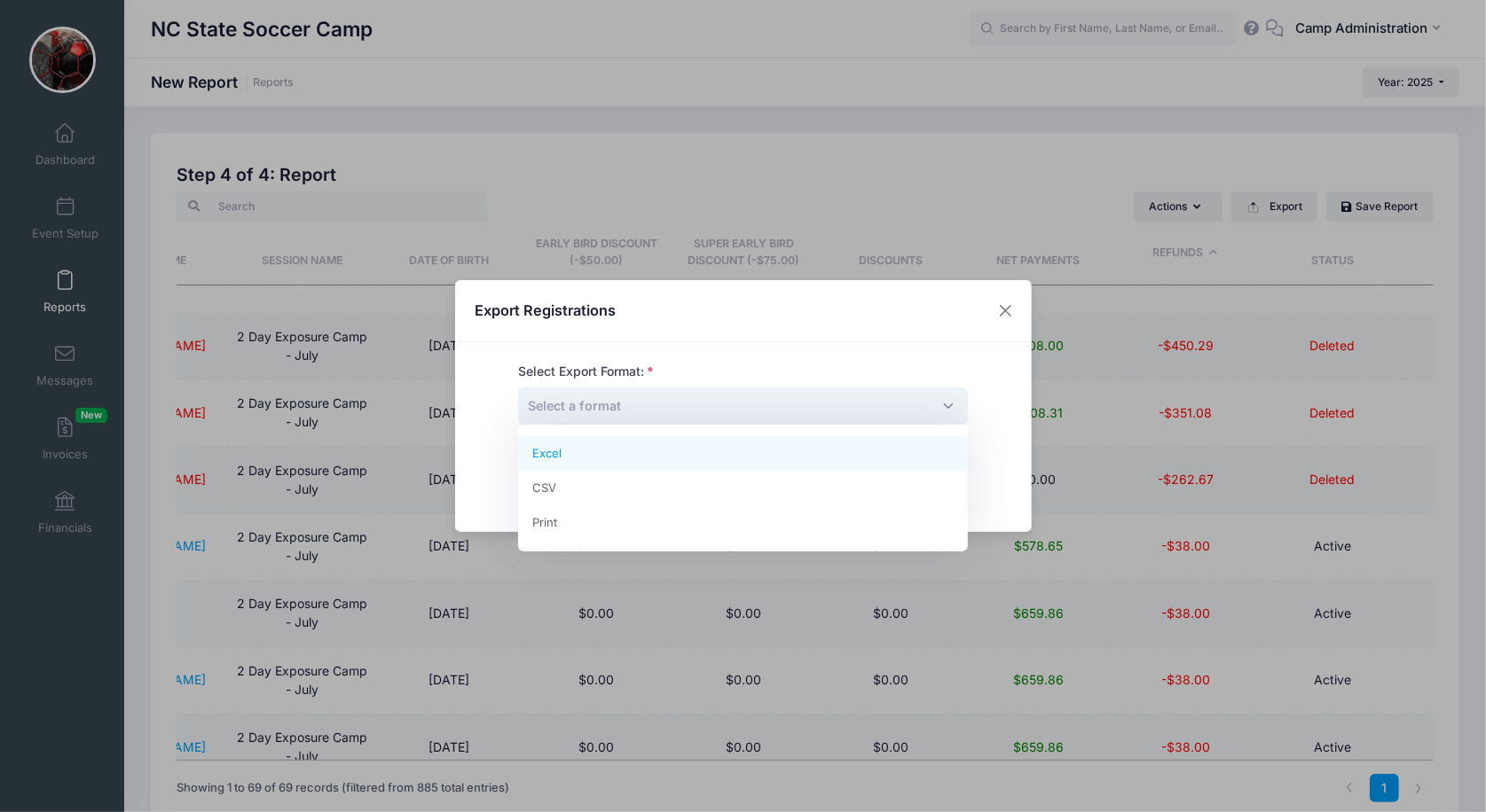
select select "excel"
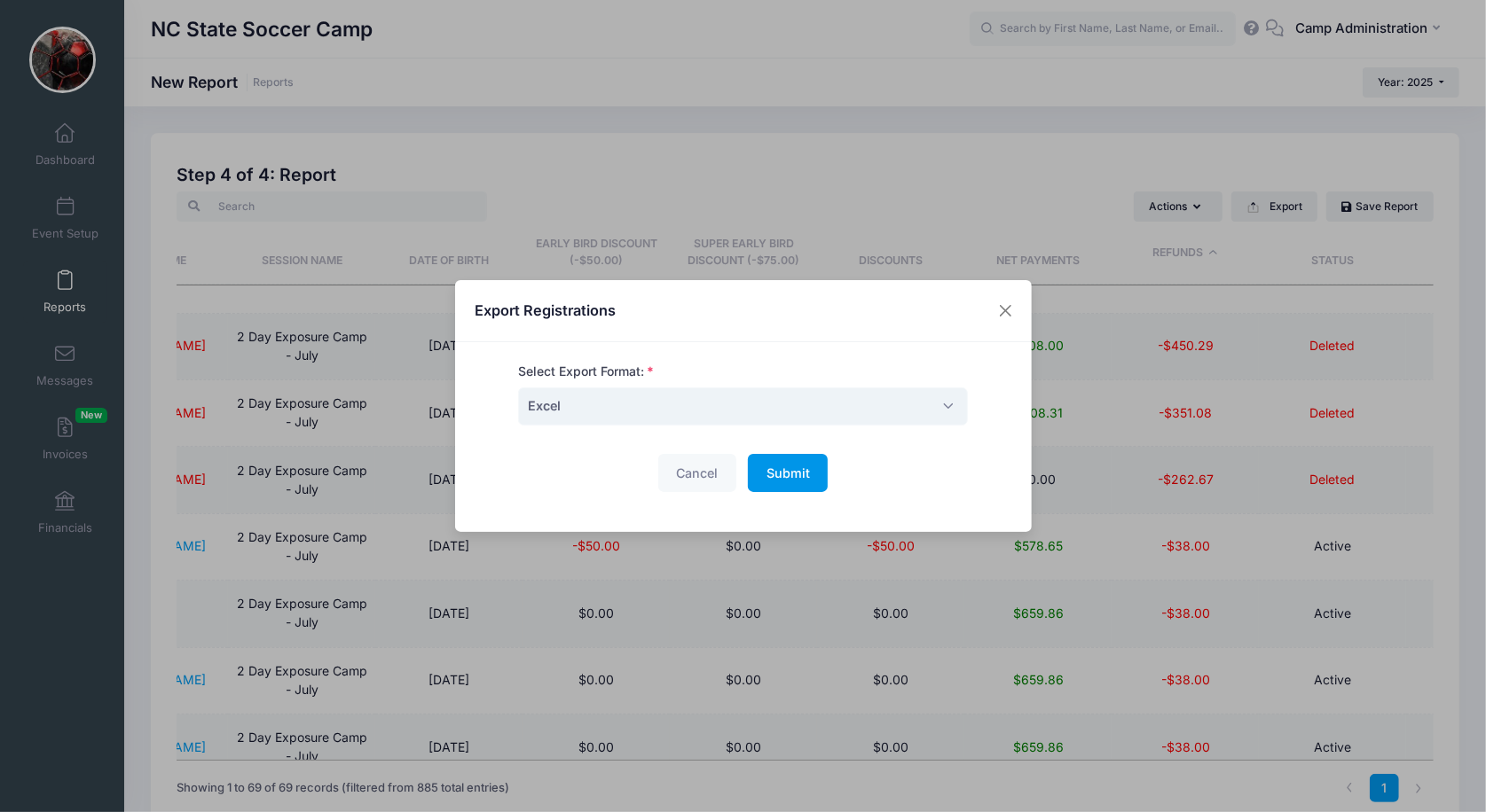
click at [806, 458] on button "Submit Please wait..." at bounding box center [787, 473] width 80 height 38
